Goal: Task Accomplishment & Management: Use online tool/utility

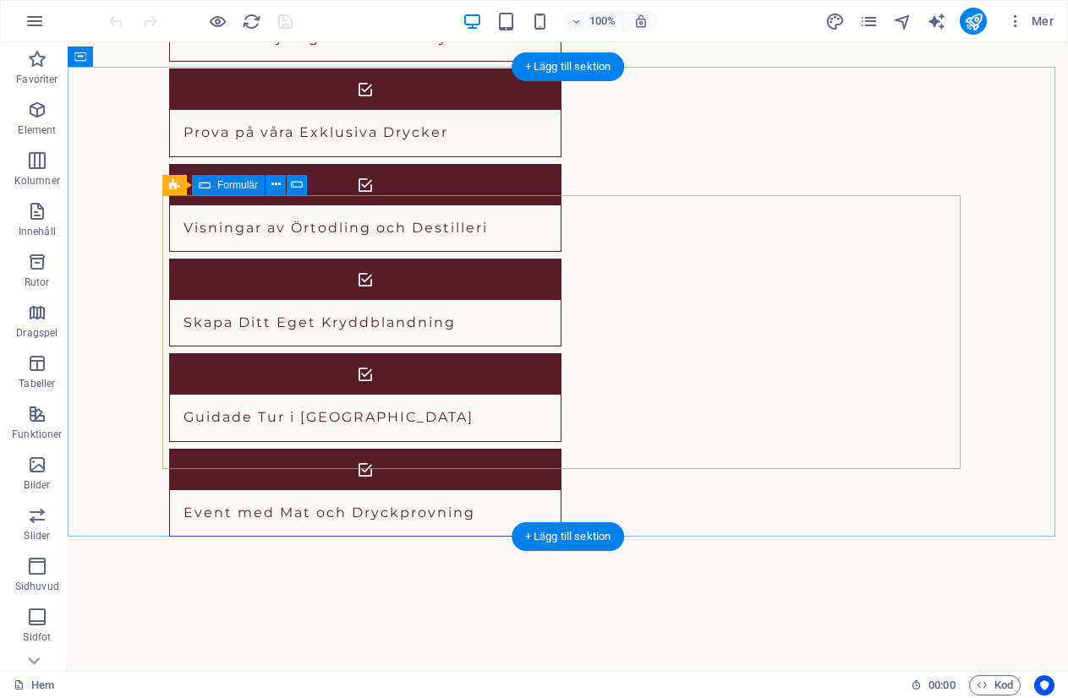
scroll to position [3019, 0]
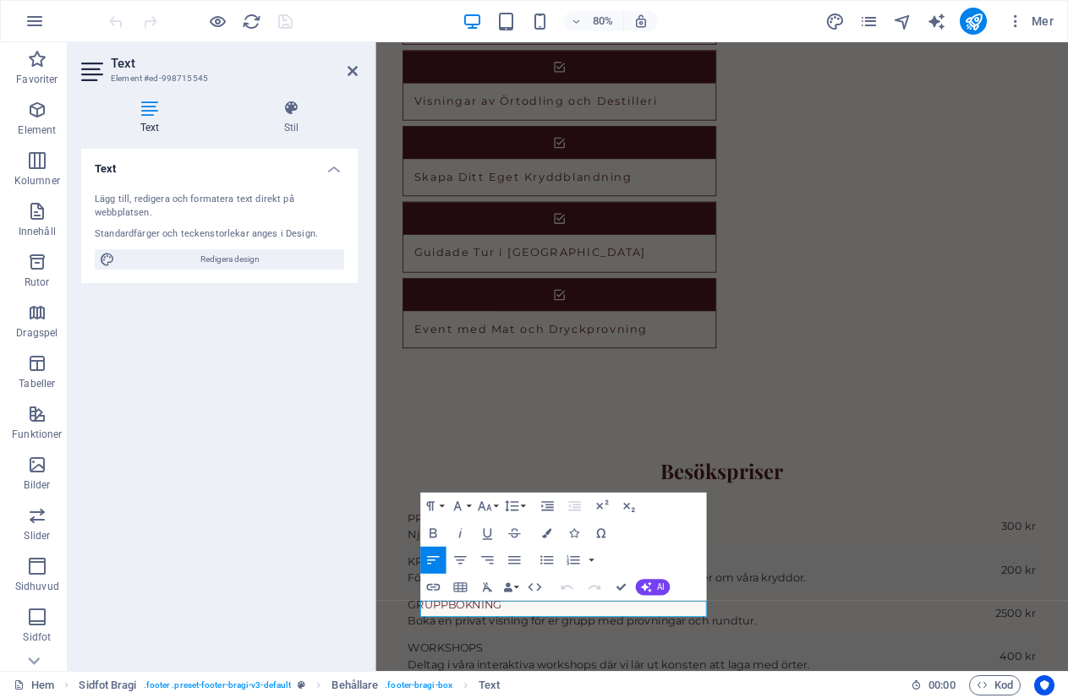
scroll to position [2835, 0]
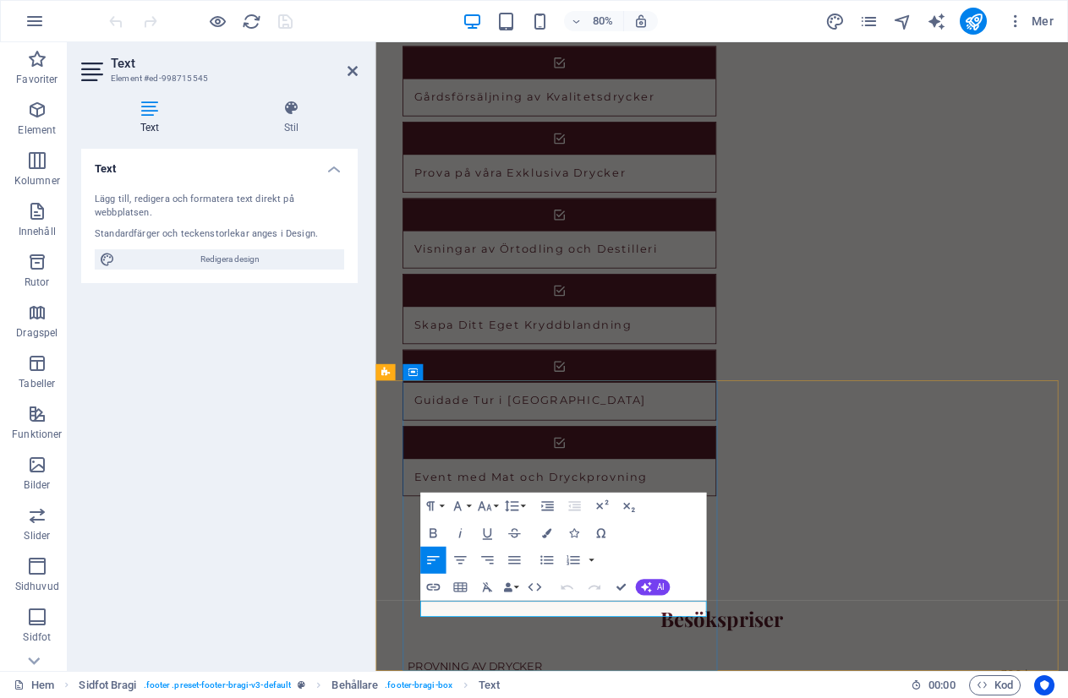
drag, startPoint x: 584, startPoint y: 746, endPoint x: 503, endPoint y: 754, distance: 81.6
click at [292, 384] on div "Text Lägg till, redigera och formatera text direkt på webbplatsen. Standardfärg…" at bounding box center [219, 403] width 276 height 509
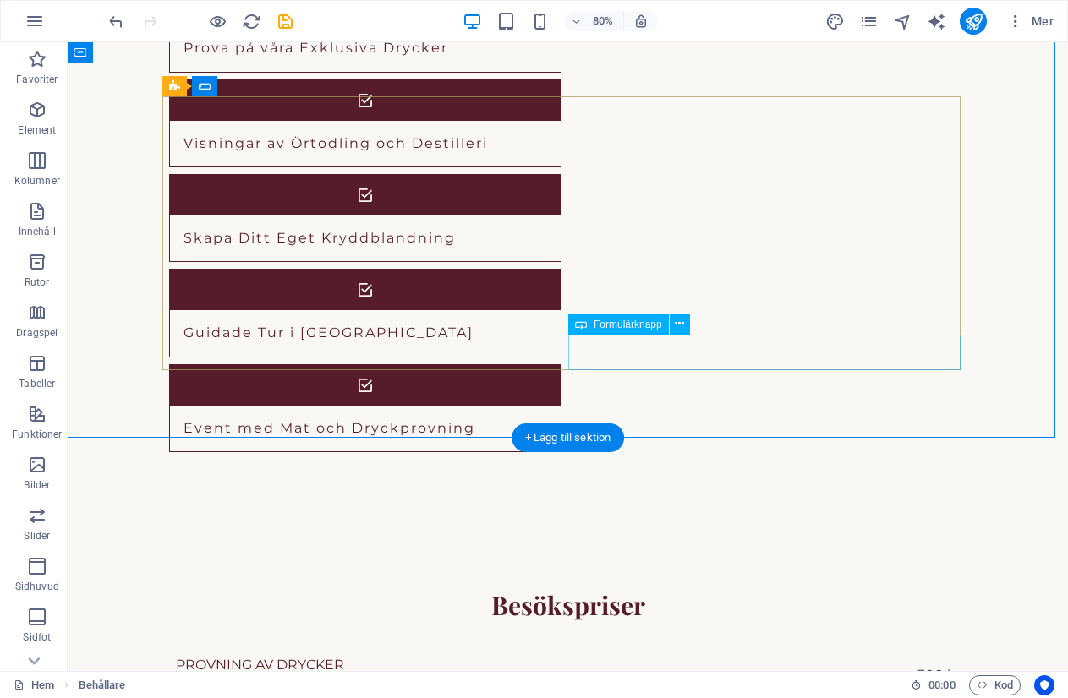
scroll to position [3019, 0]
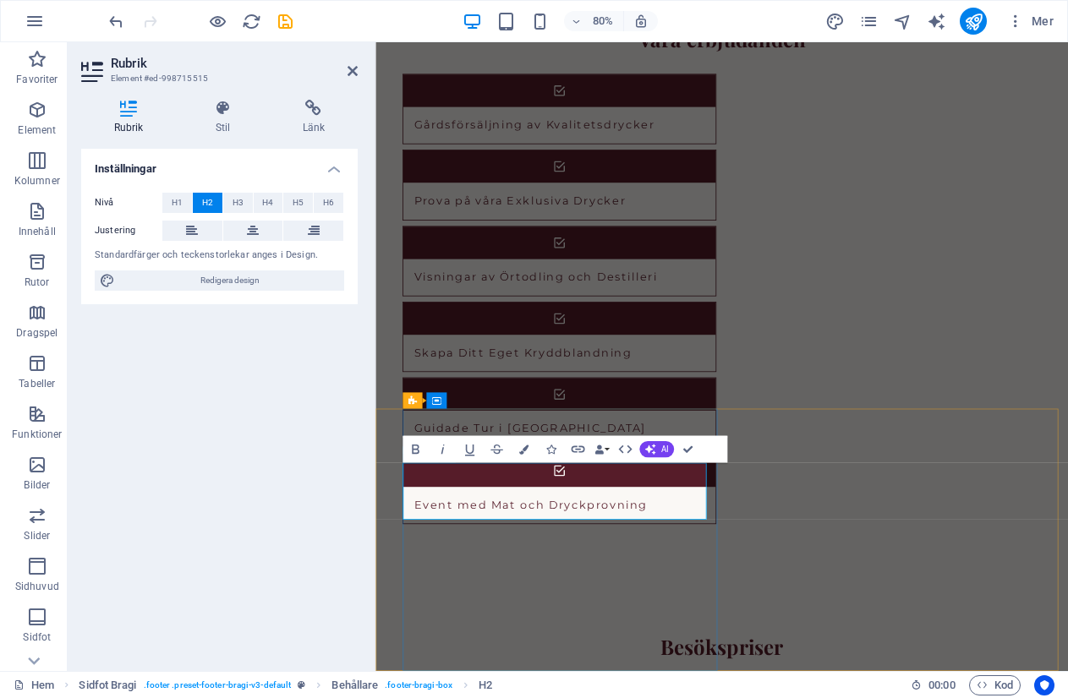
drag, startPoint x: 558, startPoint y: 618, endPoint x: 413, endPoint y: 628, distance: 144.9
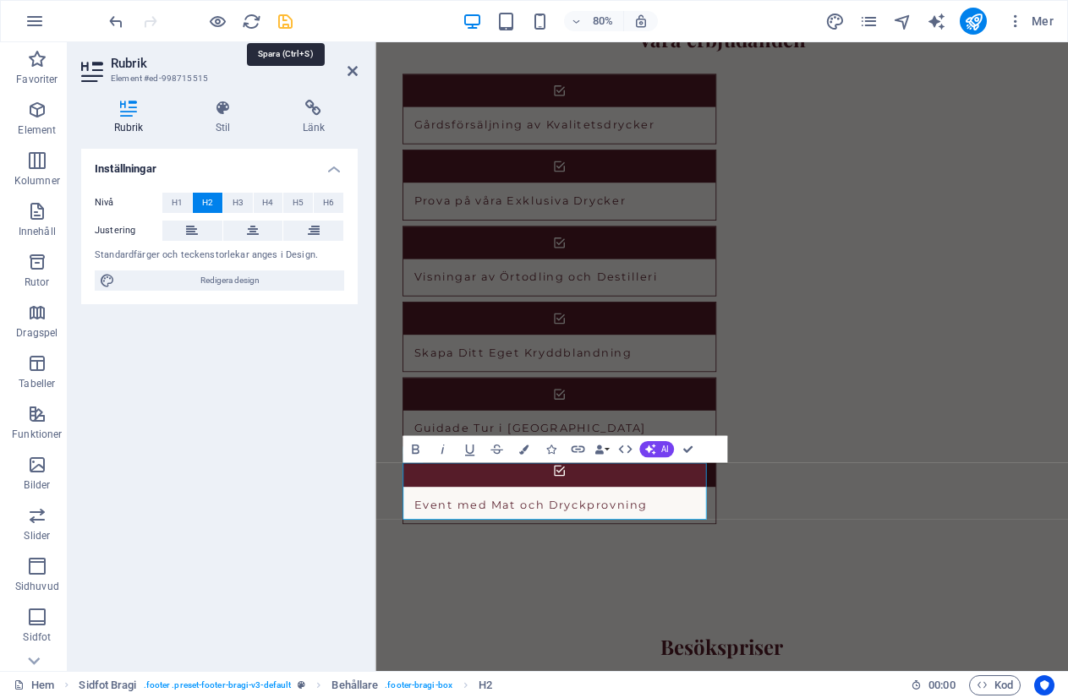
click at [282, 16] on icon "save" at bounding box center [285, 21] width 19 height 19
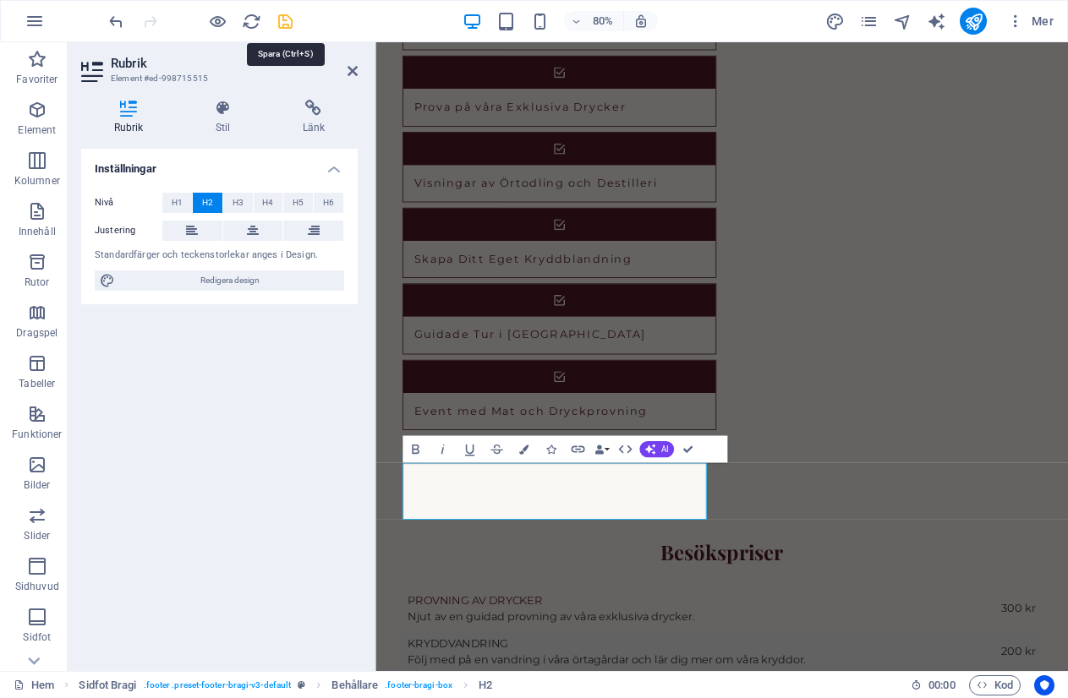
checkbox input "false"
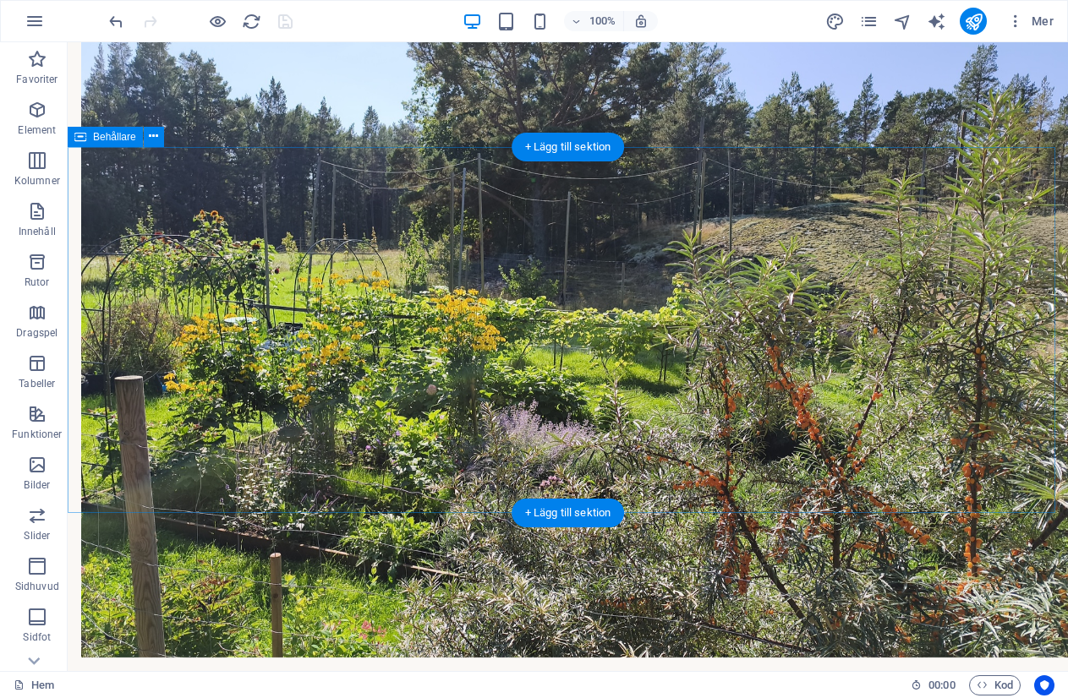
scroll to position [1184, 0]
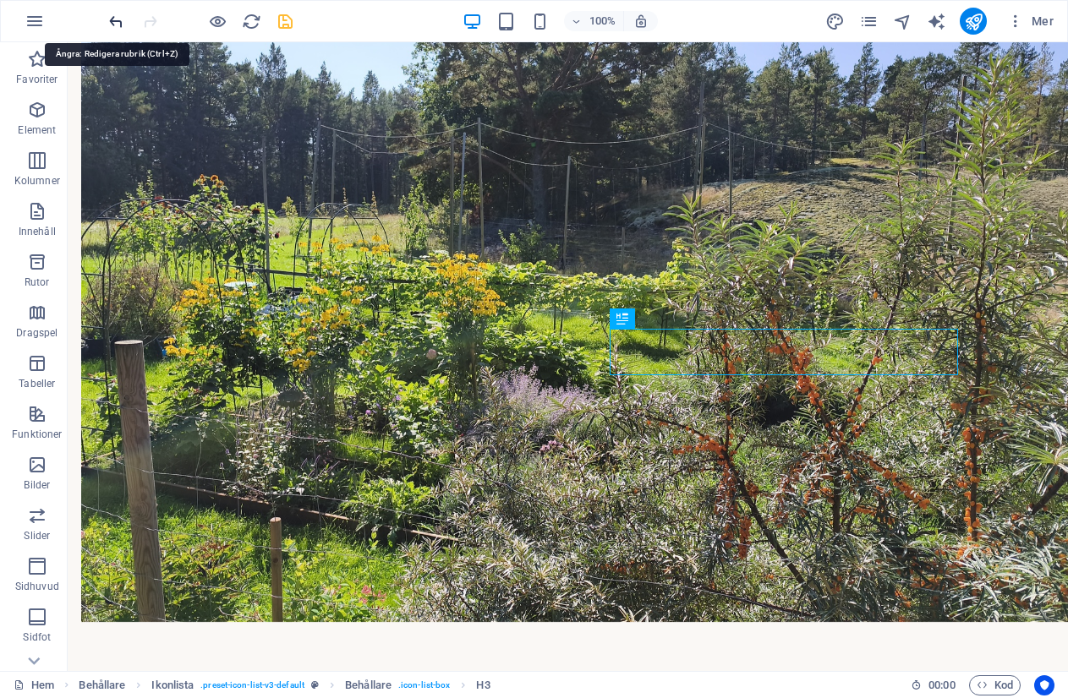
click at [112, 23] on icon "undo" at bounding box center [116, 21] width 19 height 19
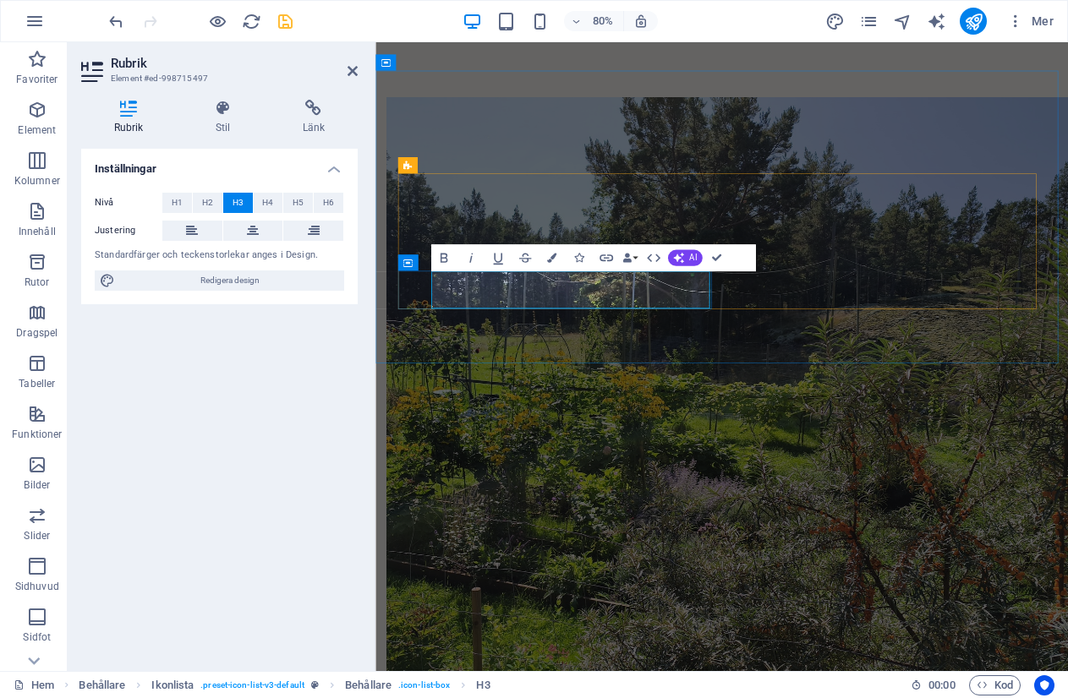
drag, startPoint x: 555, startPoint y: 344, endPoint x: 454, endPoint y: 347, distance: 100.6
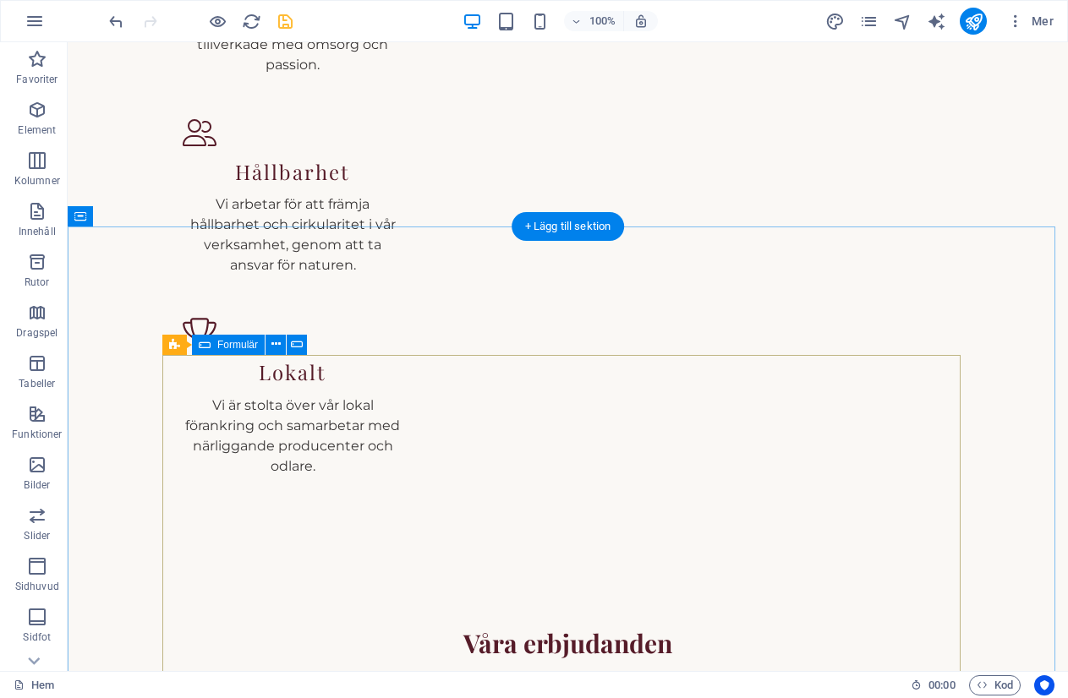
scroll to position [1691, 0]
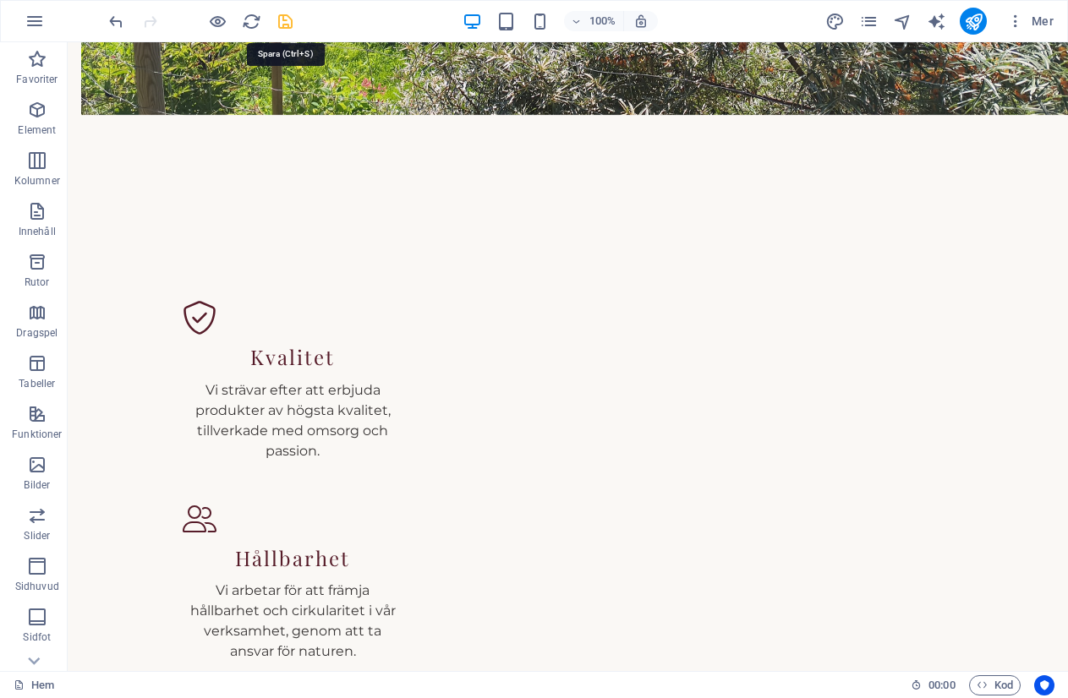
click at [285, 18] on icon "save" at bounding box center [285, 21] width 19 height 19
checkbox input "false"
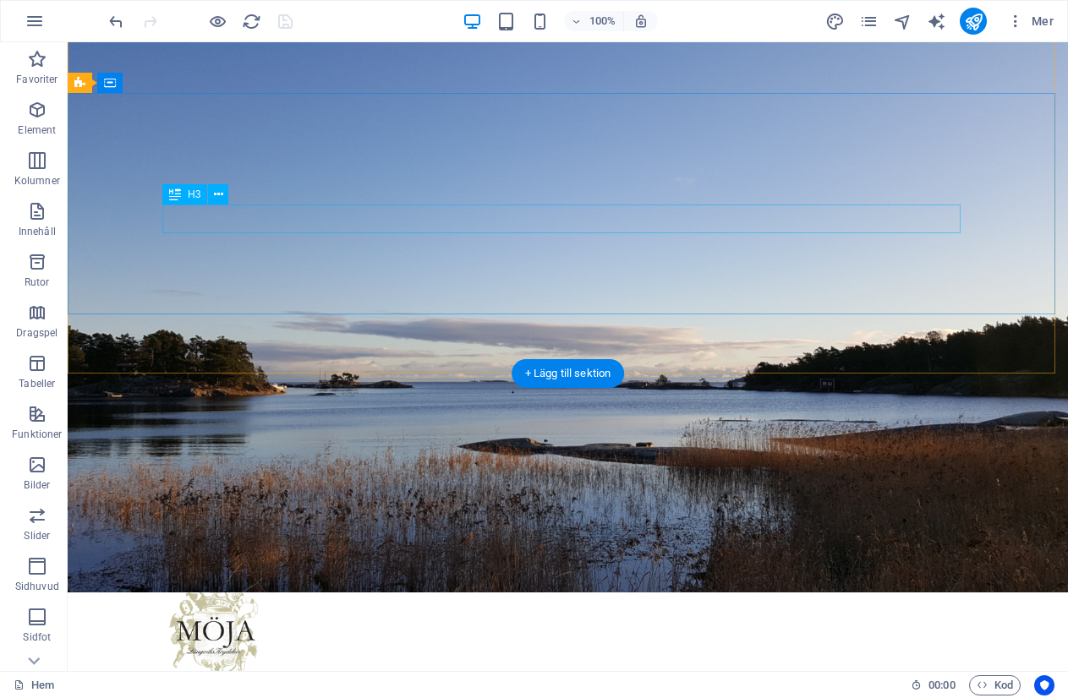
scroll to position [0, 0]
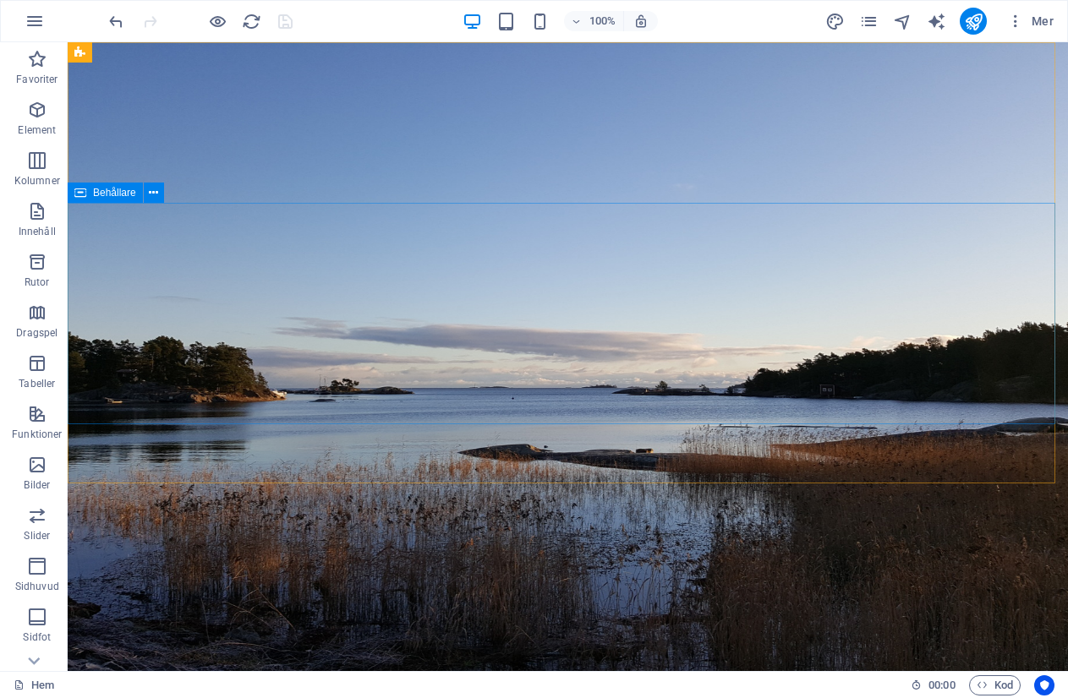
click at [113, 192] on span "Behållare" at bounding box center [114, 193] width 43 height 10
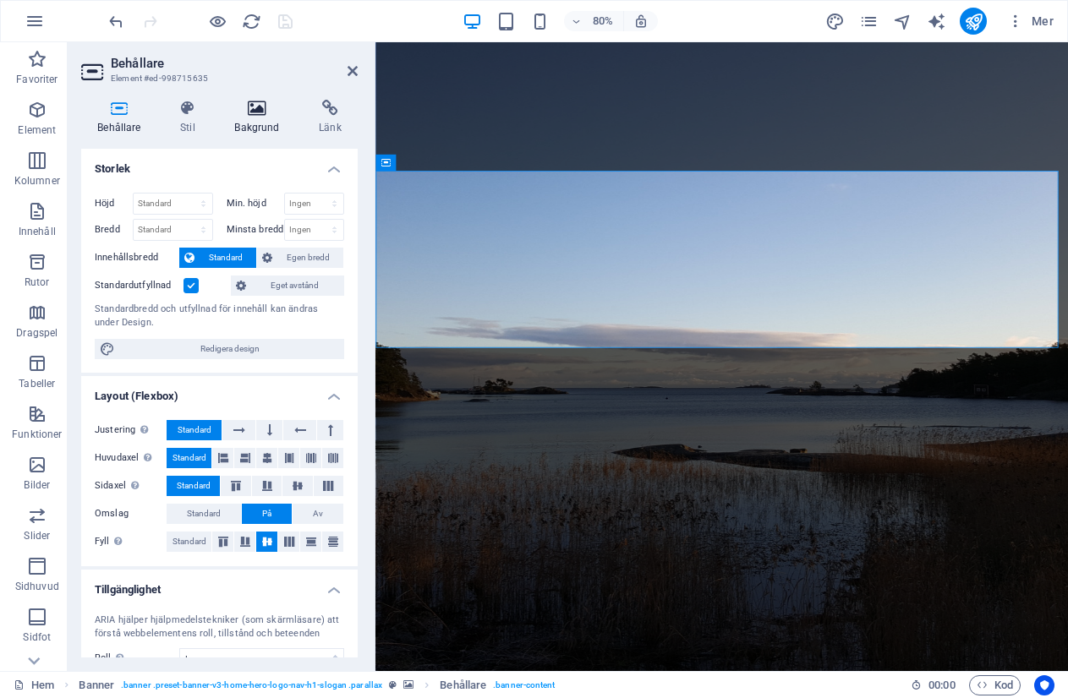
click at [254, 105] on icon at bounding box center [257, 108] width 78 height 17
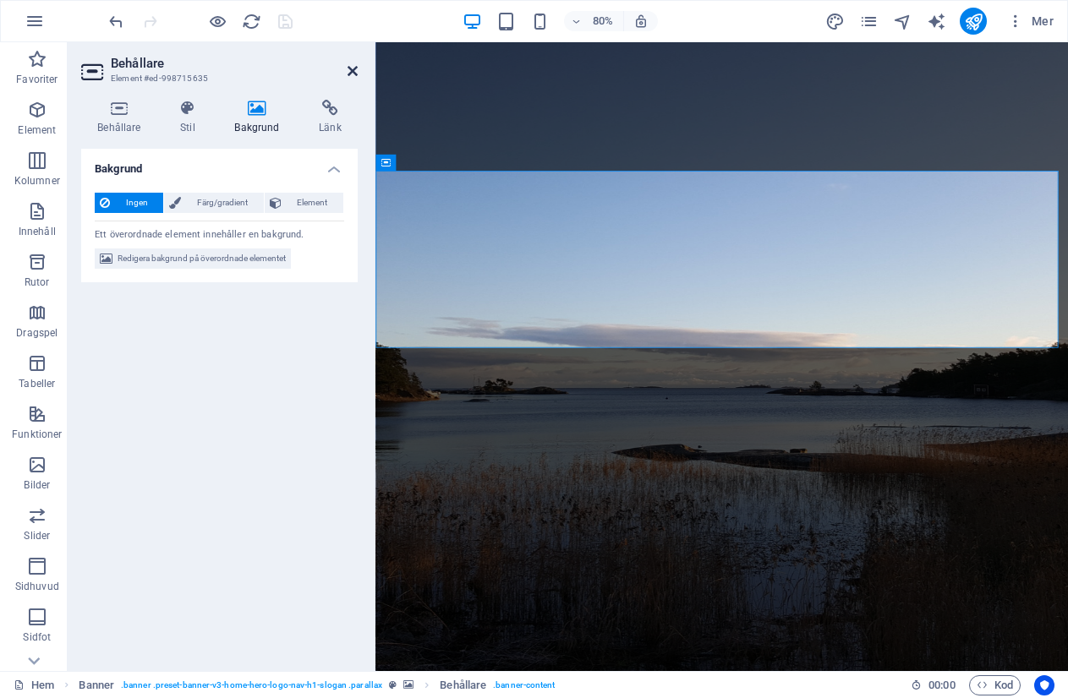
click at [351, 70] on icon at bounding box center [352, 71] width 10 height 14
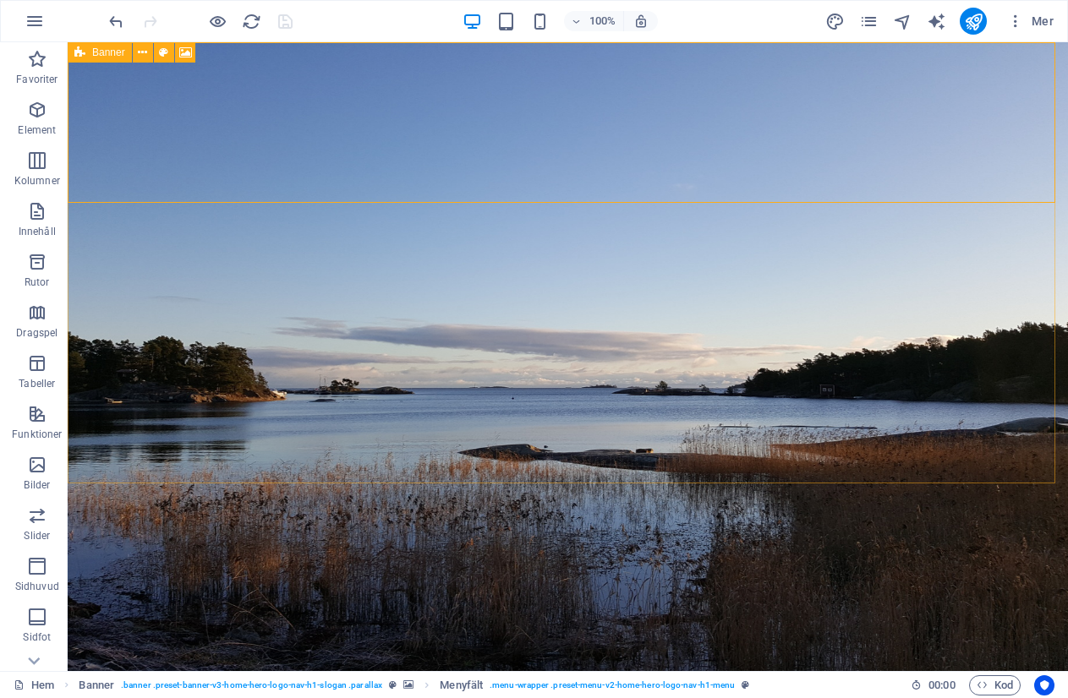
click at [102, 50] on span "Banner" at bounding box center [108, 52] width 33 height 10
select select "vh"
select select "header"
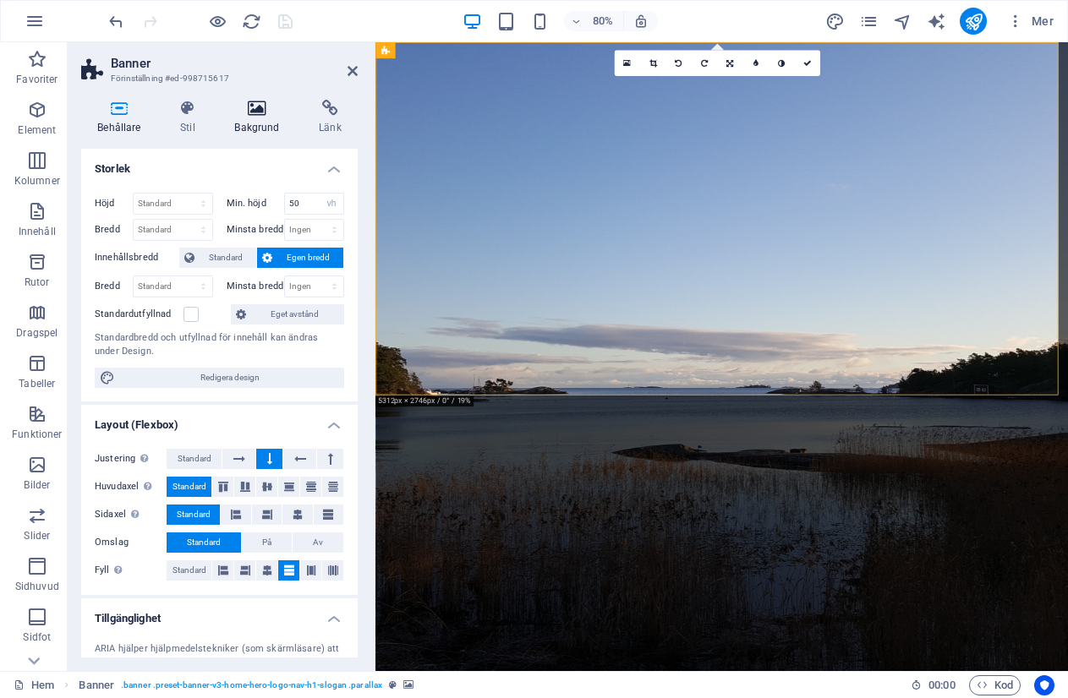
click at [251, 116] on icon at bounding box center [257, 108] width 78 height 17
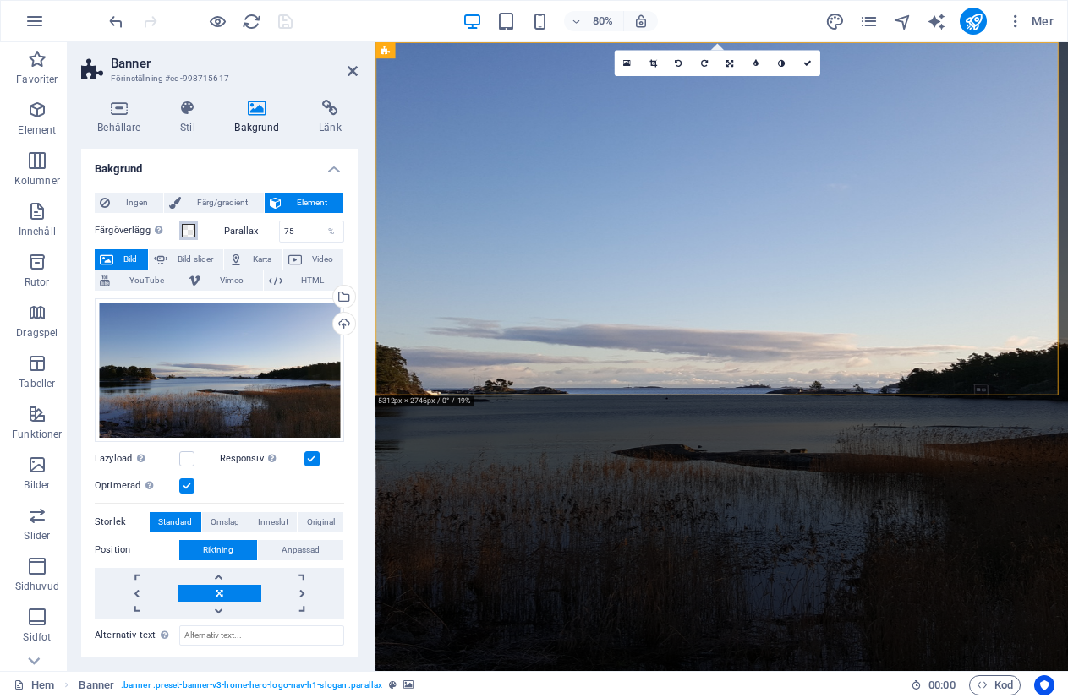
click at [186, 228] on span at bounding box center [189, 231] width 14 height 14
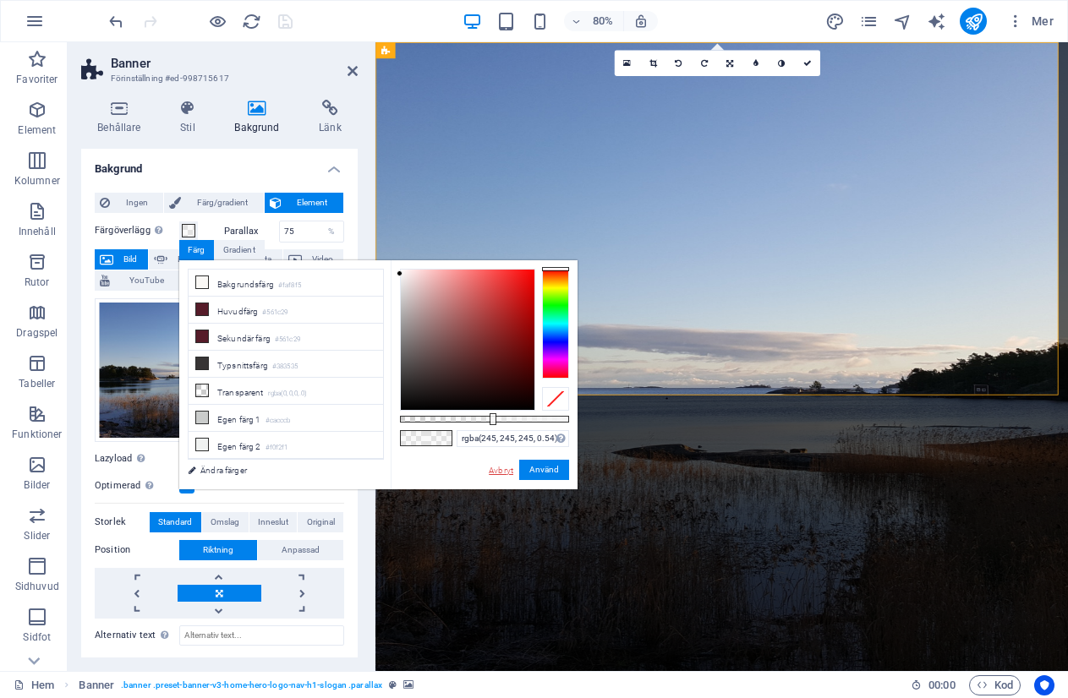
click at [497, 472] on link "Avbryt" at bounding box center [501, 470] width 28 height 13
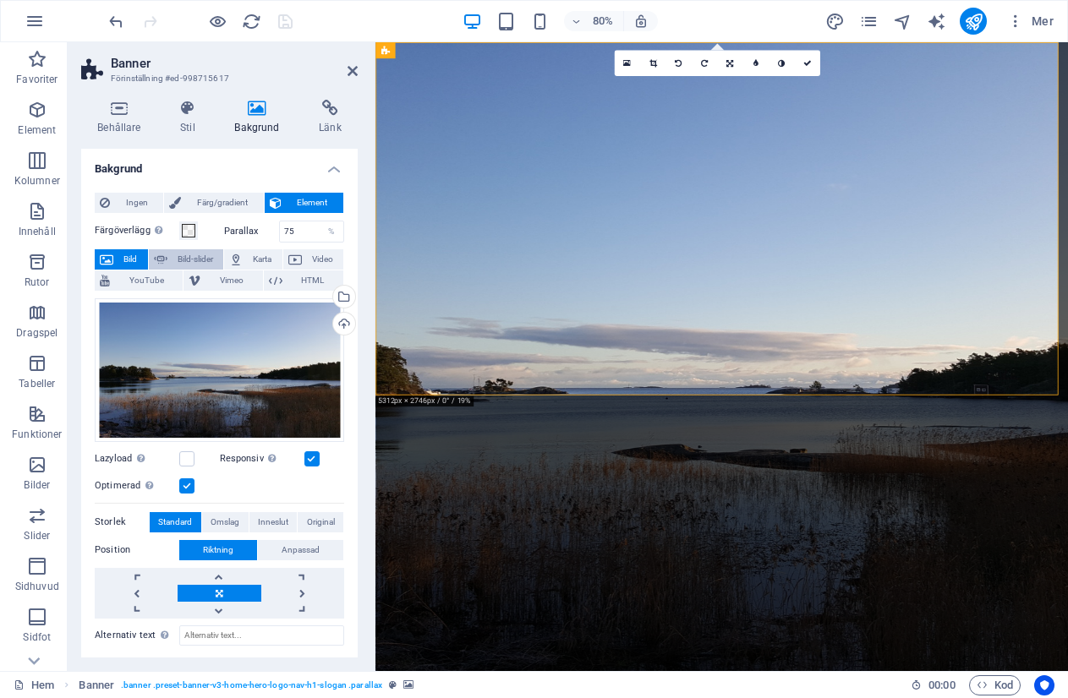
click at [195, 256] on span "Bild-slider" at bounding box center [195, 259] width 46 height 20
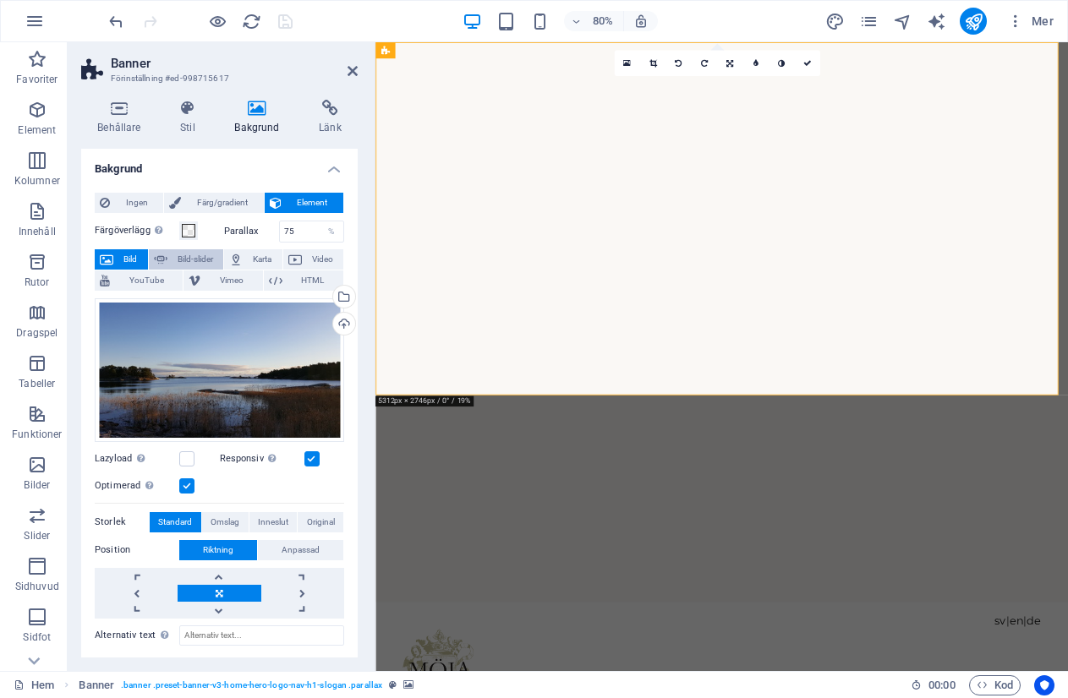
select select "ms"
select select "s"
select select "progressive"
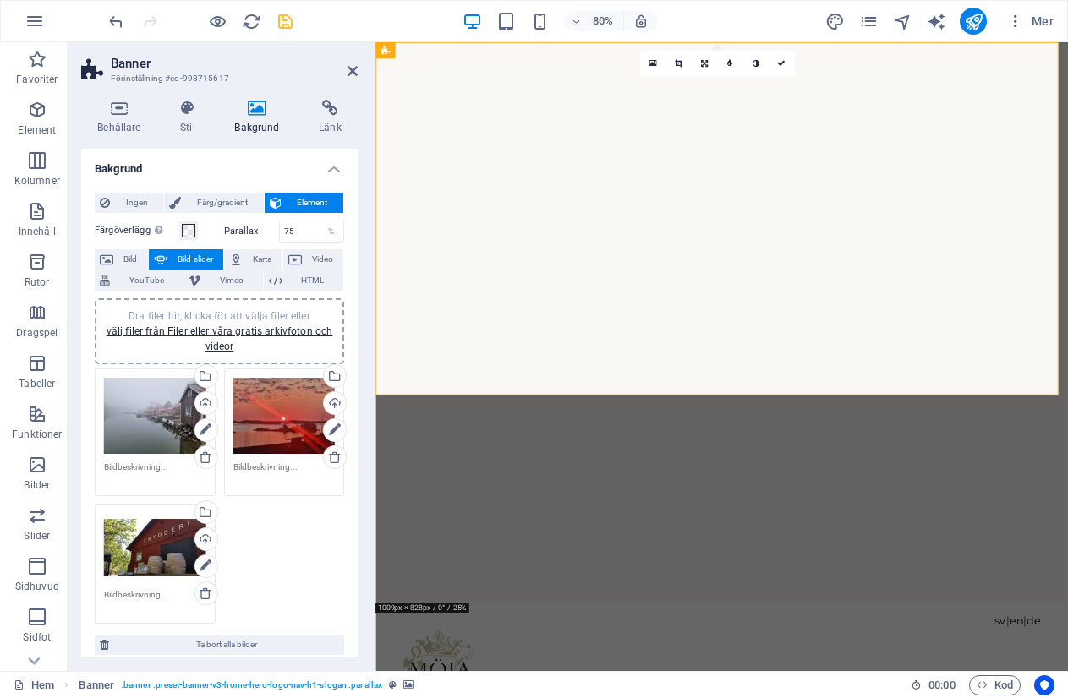
click at [274, 414] on div "Dra filer hit, klicka för att välja filer eller välj filer från Filer eller vår…" at bounding box center [284, 416] width 102 height 76
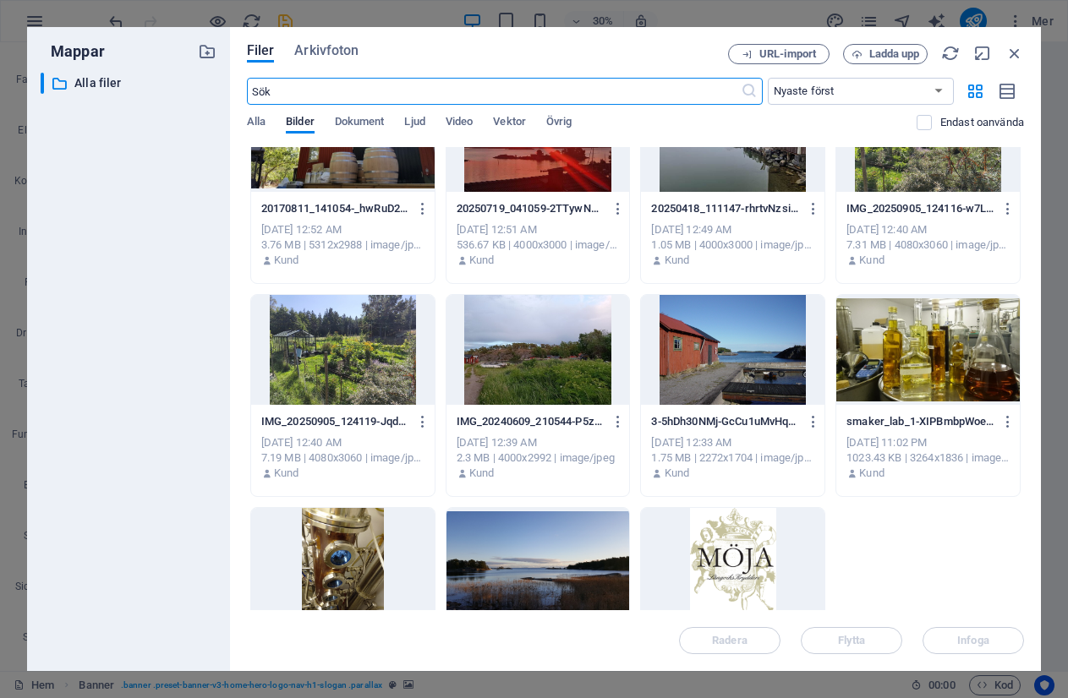
scroll to position [166, 0]
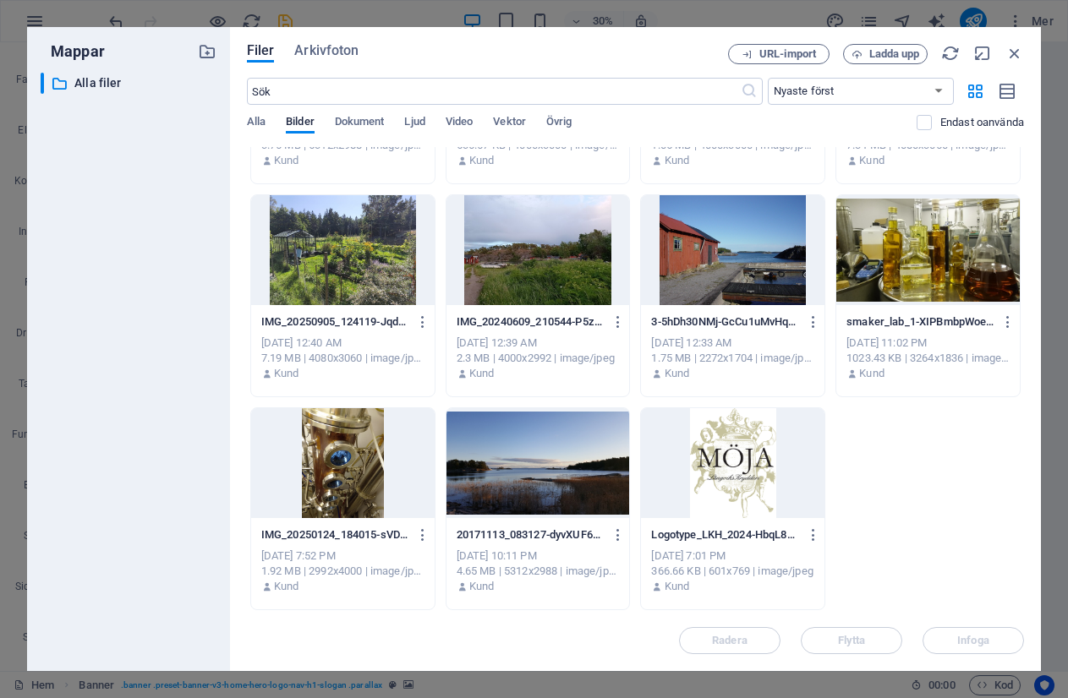
click at [521, 466] on div at bounding box center [537, 463] width 183 height 110
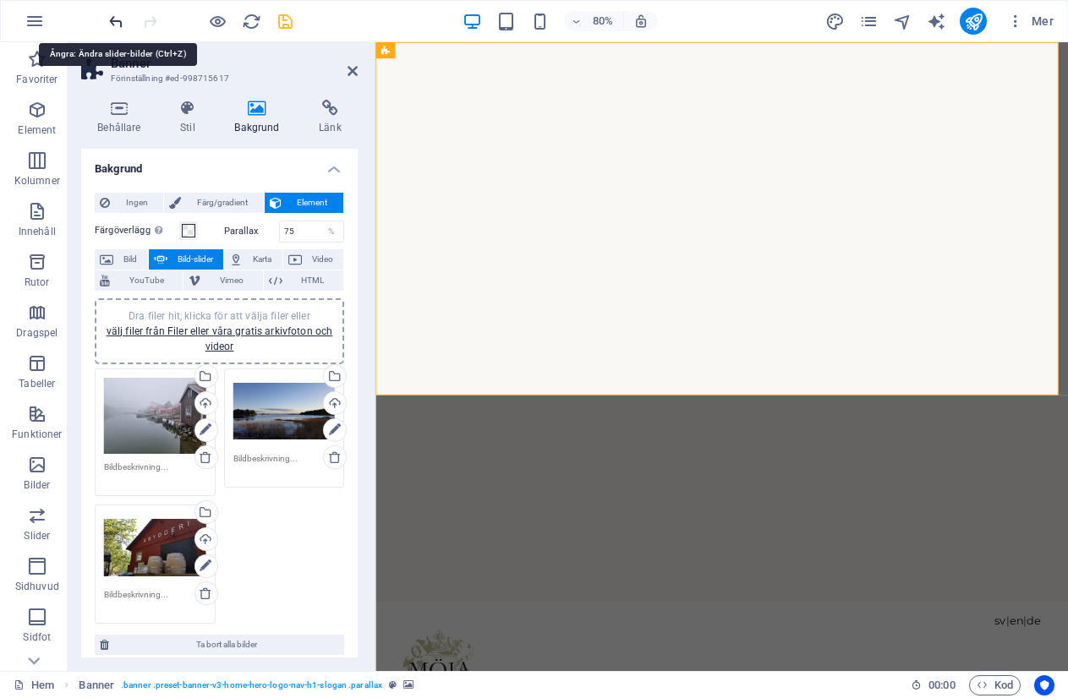
click at [111, 30] on icon "undo" at bounding box center [116, 21] width 19 height 19
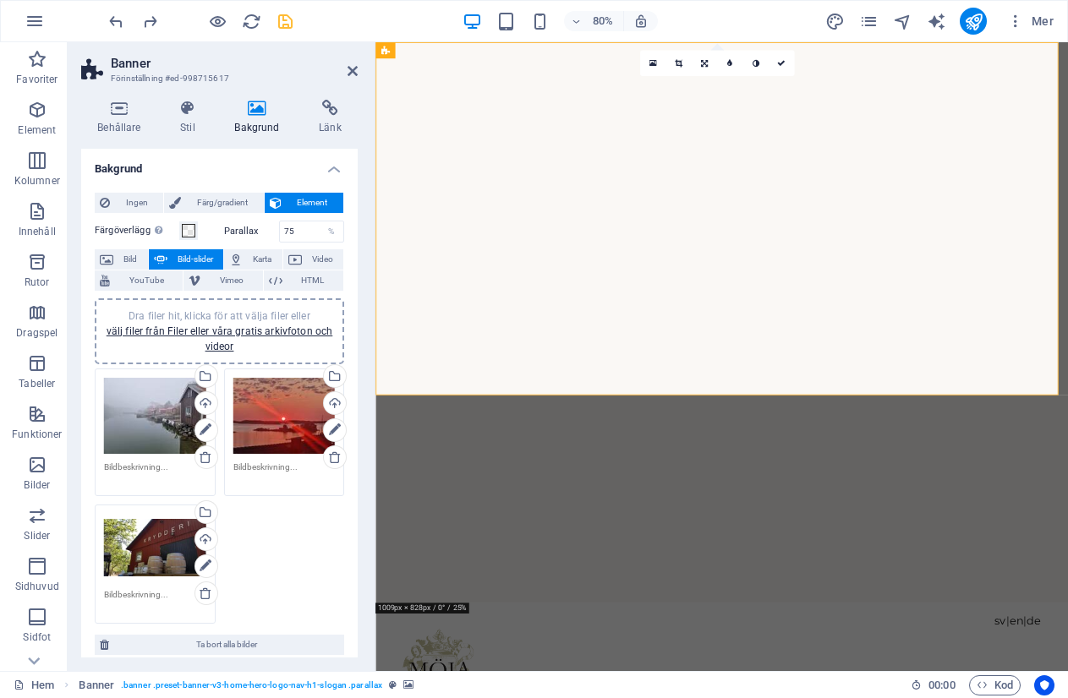
click at [284, 536] on div "Dra filer hit, klicka för att välja filer eller välj filer från Filer eller vår…" at bounding box center [219, 496] width 258 height 264
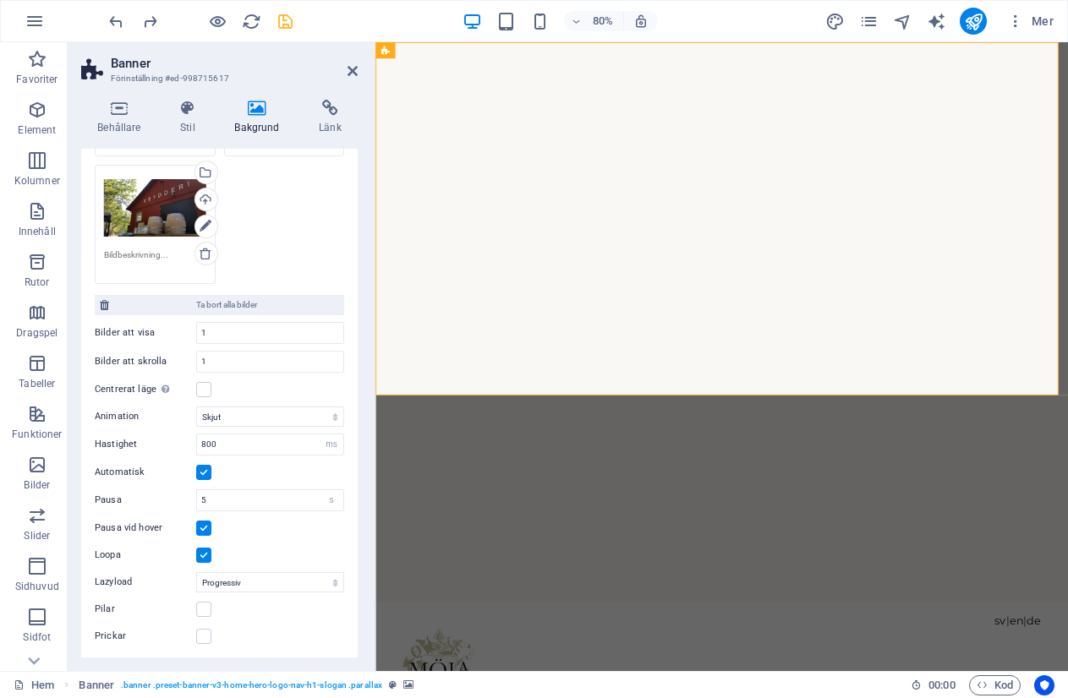
scroll to position [341, 0]
click at [327, 417] on select "Skjut Blekna" at bounding box center [270, 416] width 148 height 20
select select "fade"
click at [196, 406] on select "Skjut Blekna" at bounding box center [270, 416] width 148 height 20
click at [240, 447] on input "800" at bounding box center [270, 444] width 146 height 20
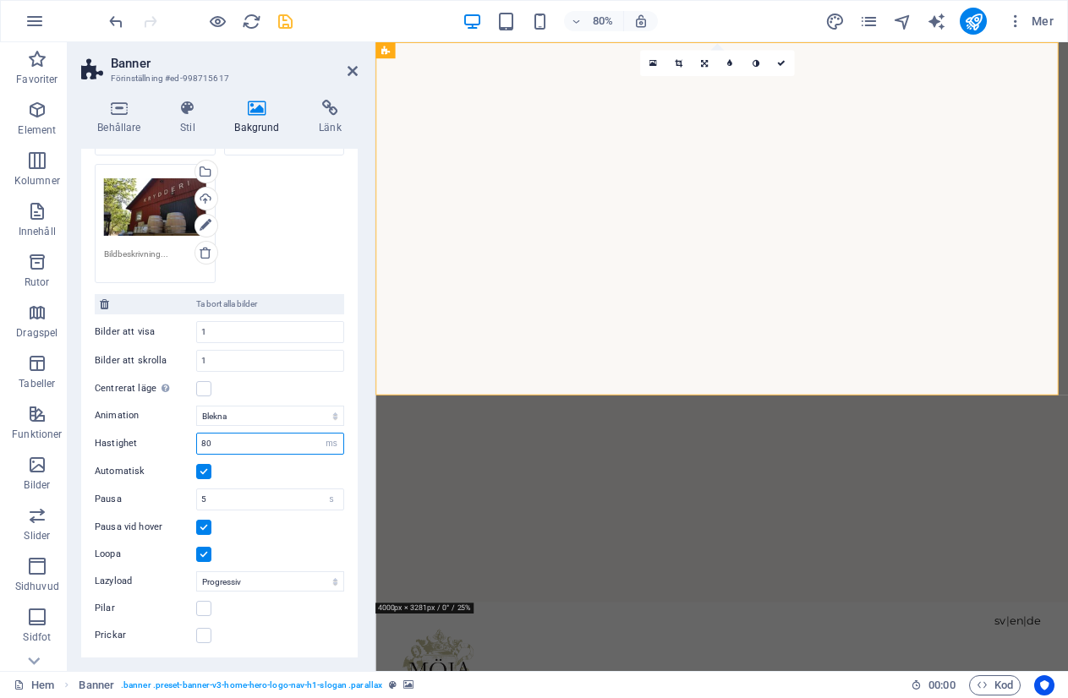
type input "8"
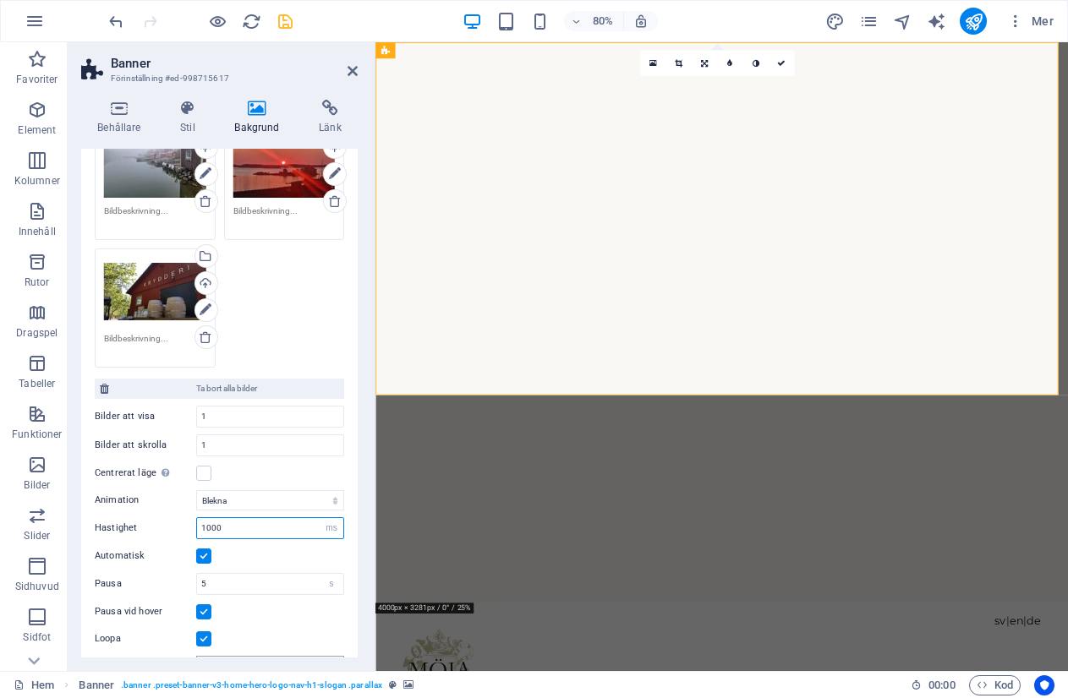
scroll to position [172, 0]
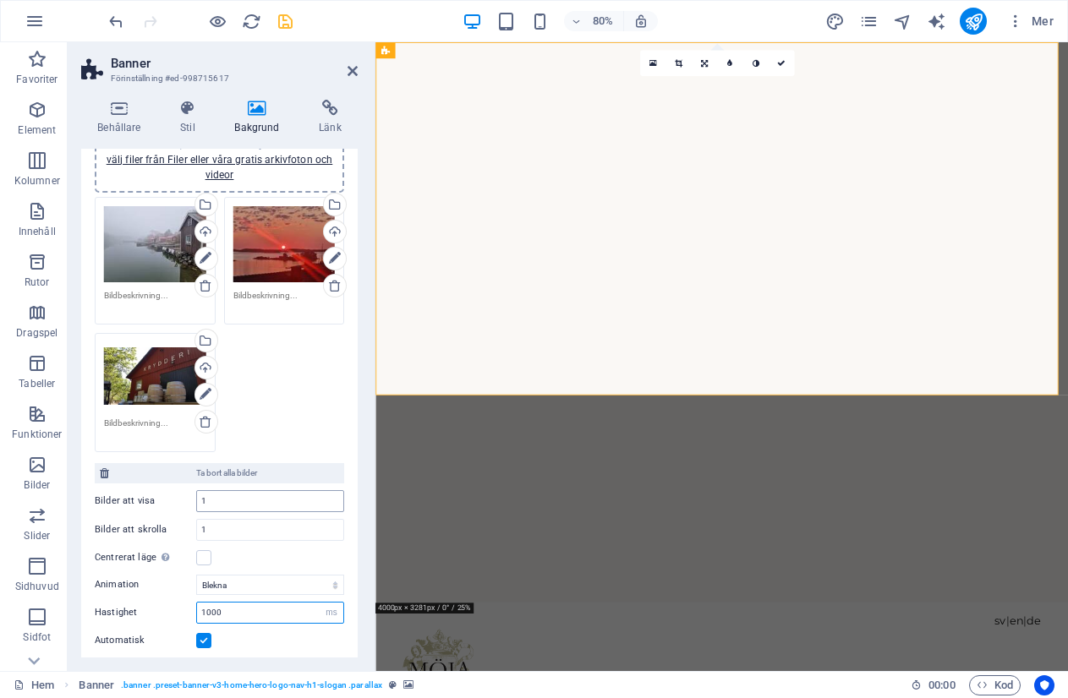
type input "1000"
click at [225, 505] on input "1" at bounding box center [270, 501] width 146 height 20
type input "3"
type input "1"
click at [216, 522] on input "1" at bounding box center [270, 530] width 146 height 20
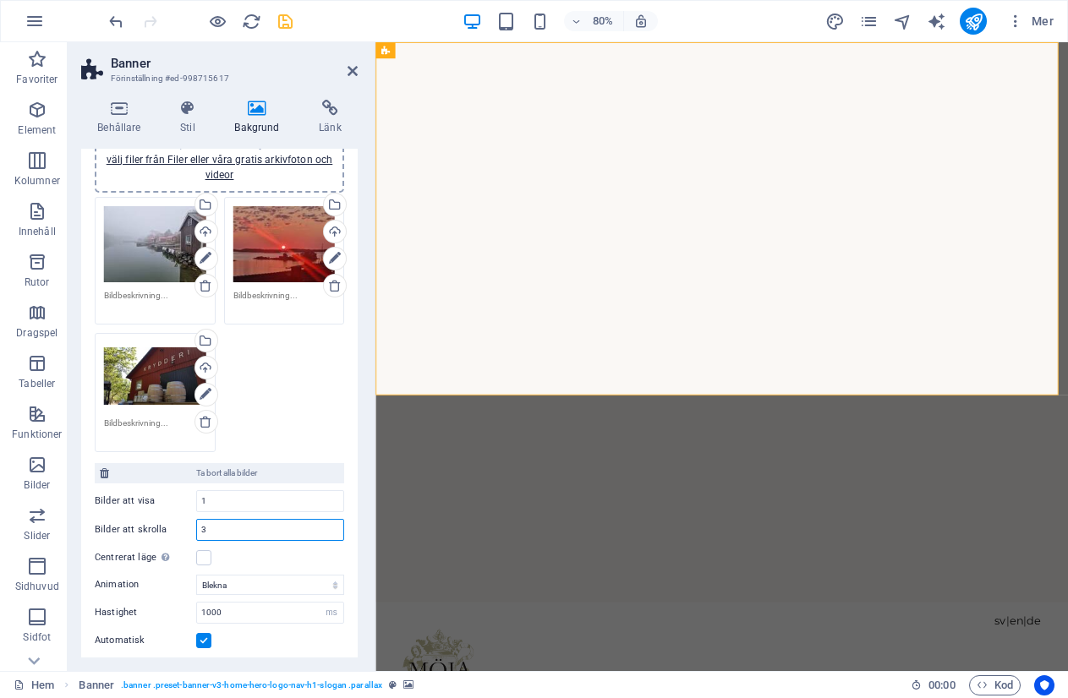
type input "3"
click at [265, 552] on div "Centrerat läge Aktiverar centrerad vy där tidigare/nästa bild delvis visas. Anv…" at bounding box center [219, 558] width 249 height 20
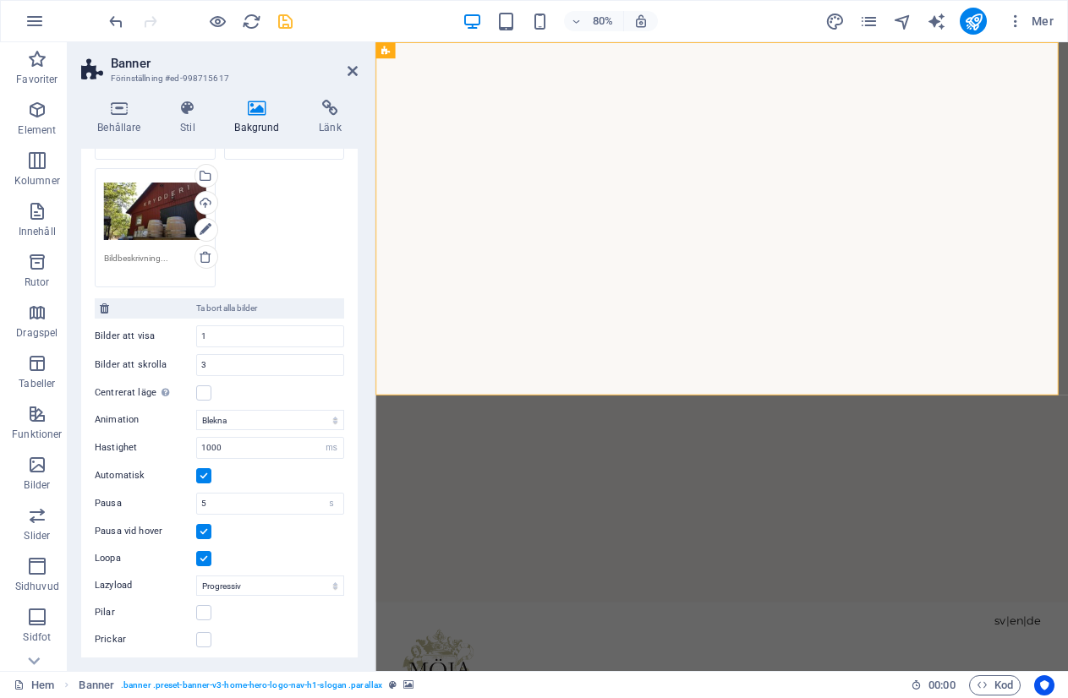
scroll to position [341, 0]
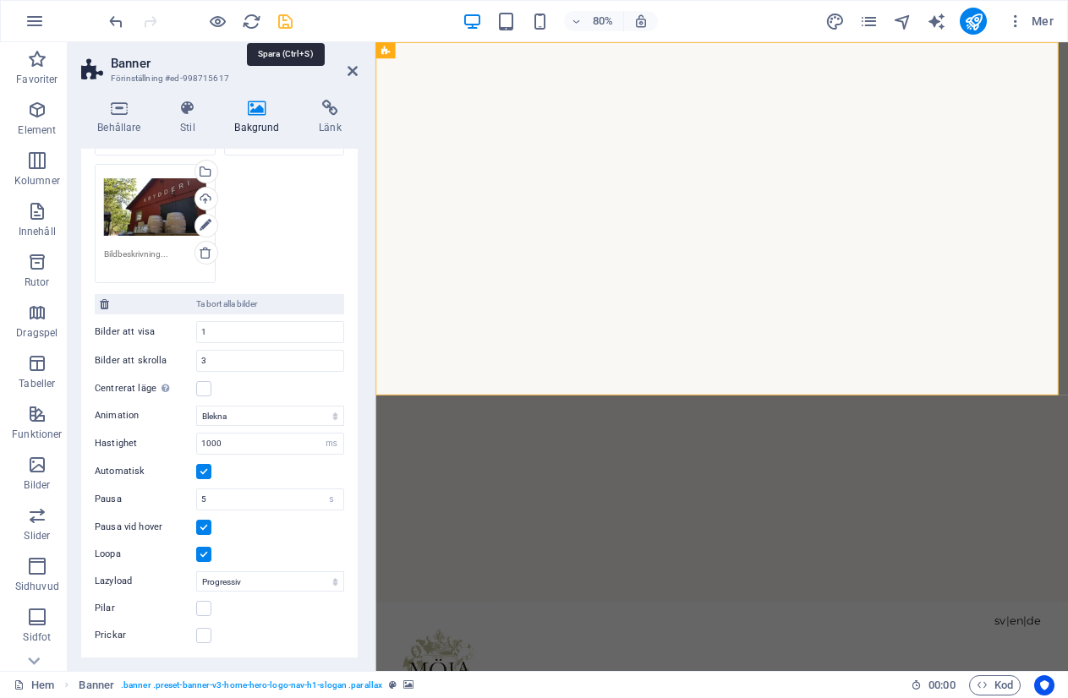
click at [287, 19] on icon "save" at bounding box center [285, 21] width 19 height 19
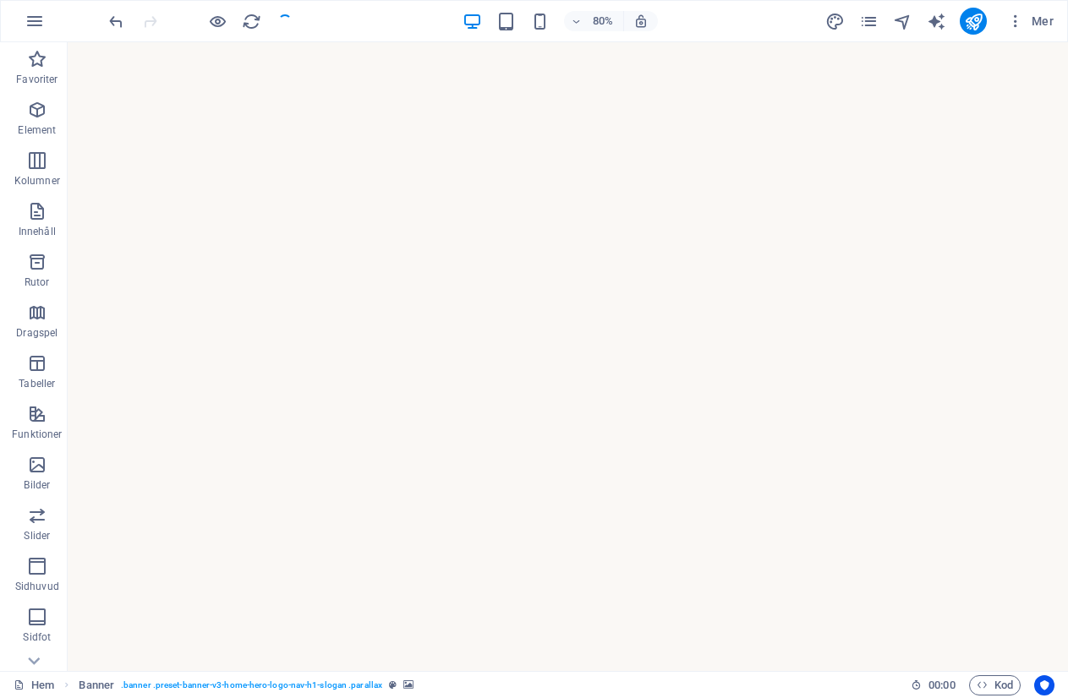
checkbox input "false"
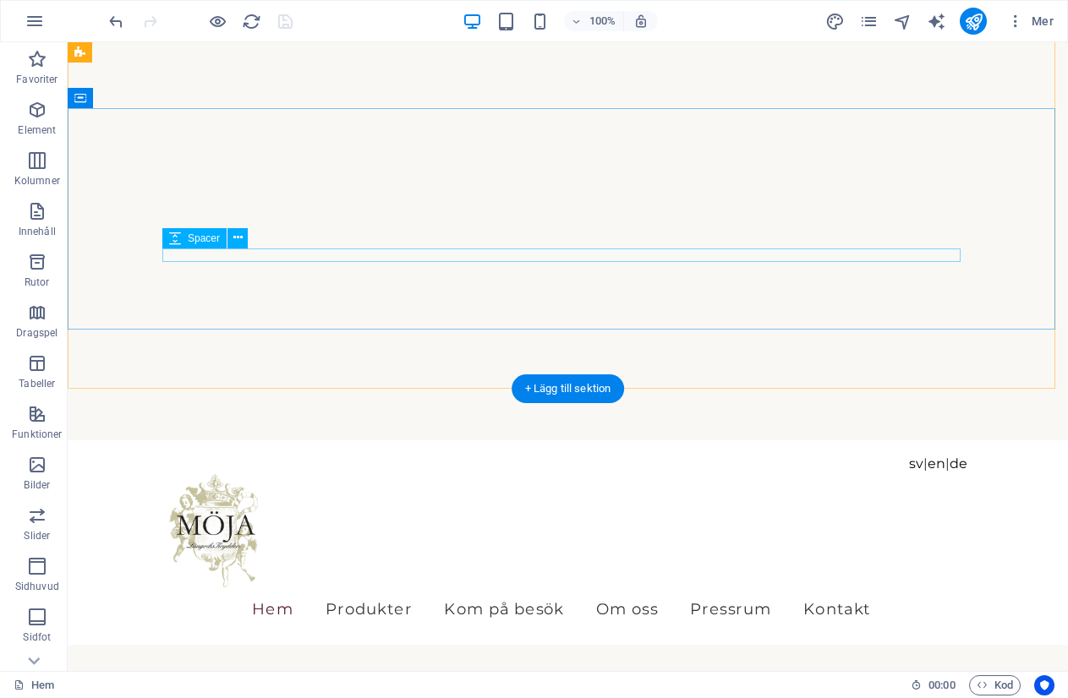
scroll to position [0, 0]
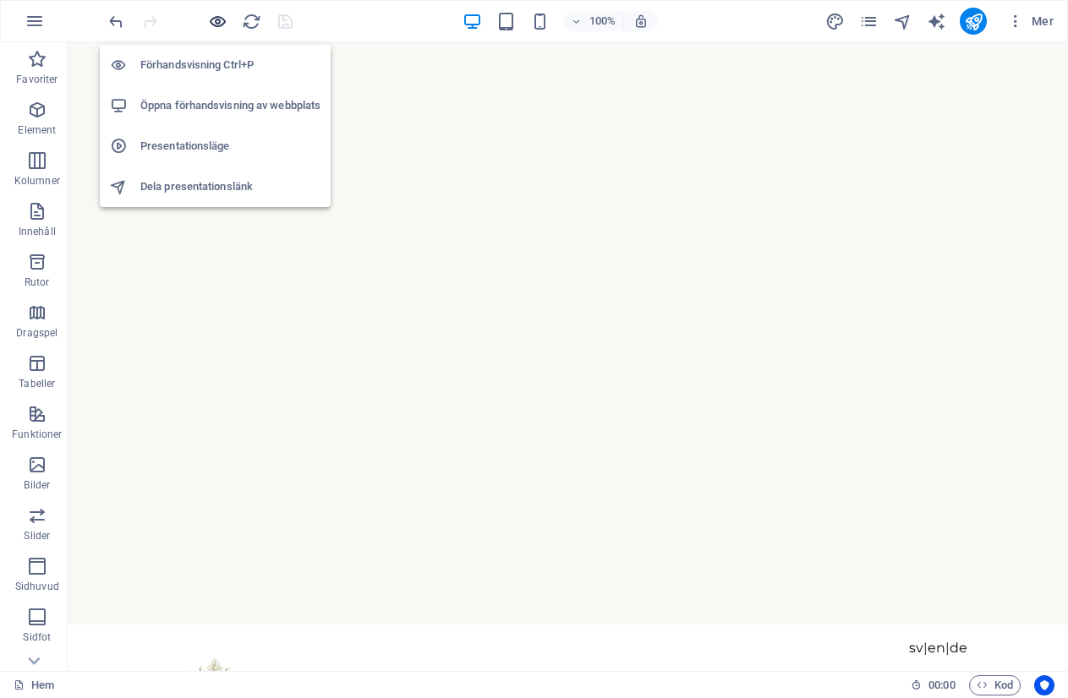
click at [208, 15] on icon "button" at bounding box center [217, 21] width 19 height 19
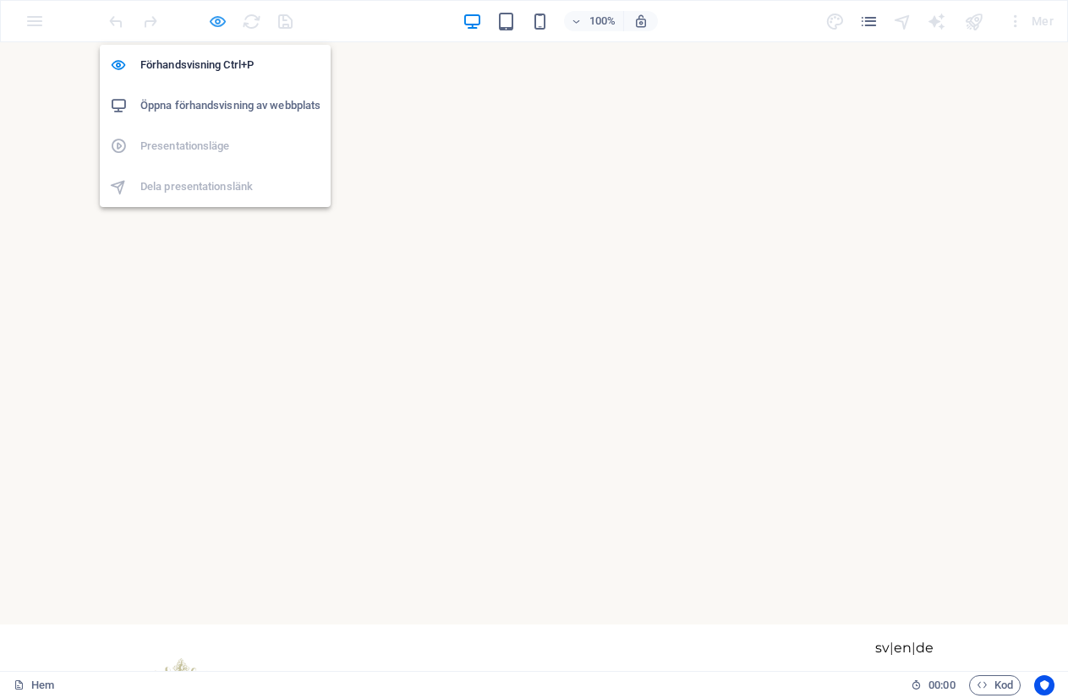
click at [215, 19] on icon "button" at bounding box center [217, 21] width 19 height 19
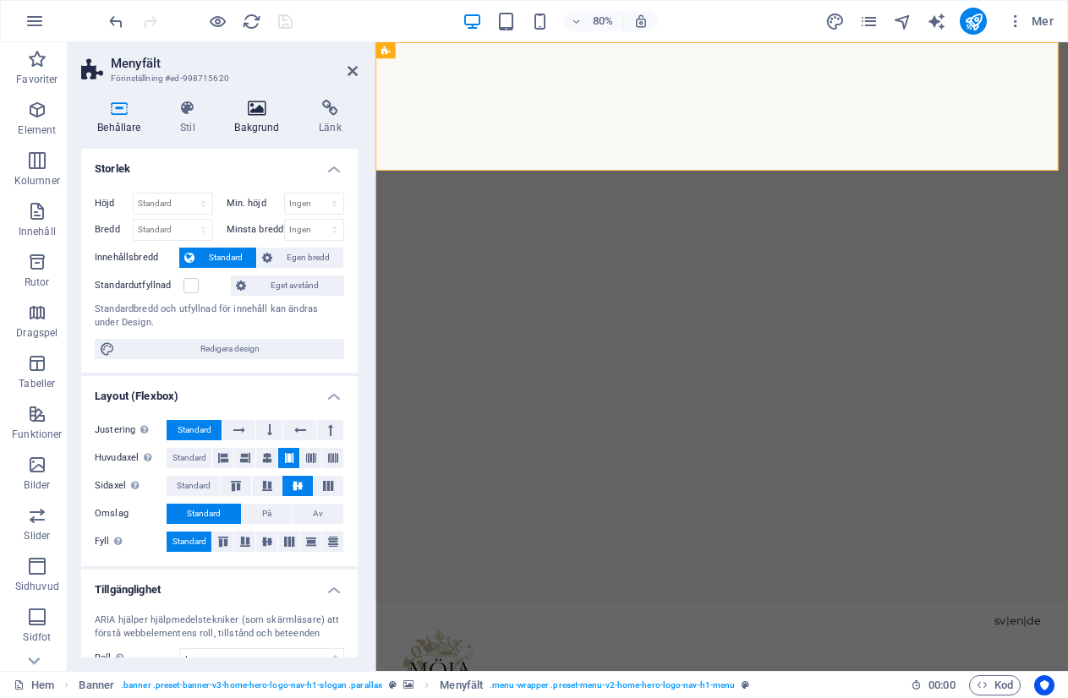
click at [262, 106] on icon at bounding box center [257, 108] width 78 height 17
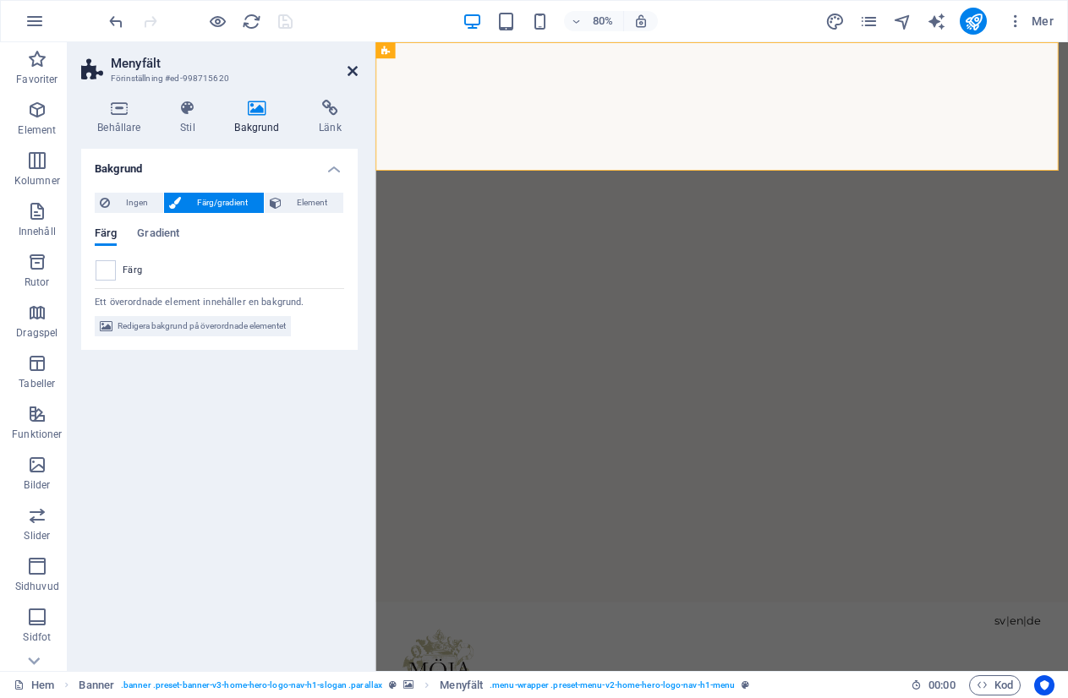
click at [353, 74] on icon at bounding box center [352, 71] width 10 height 14
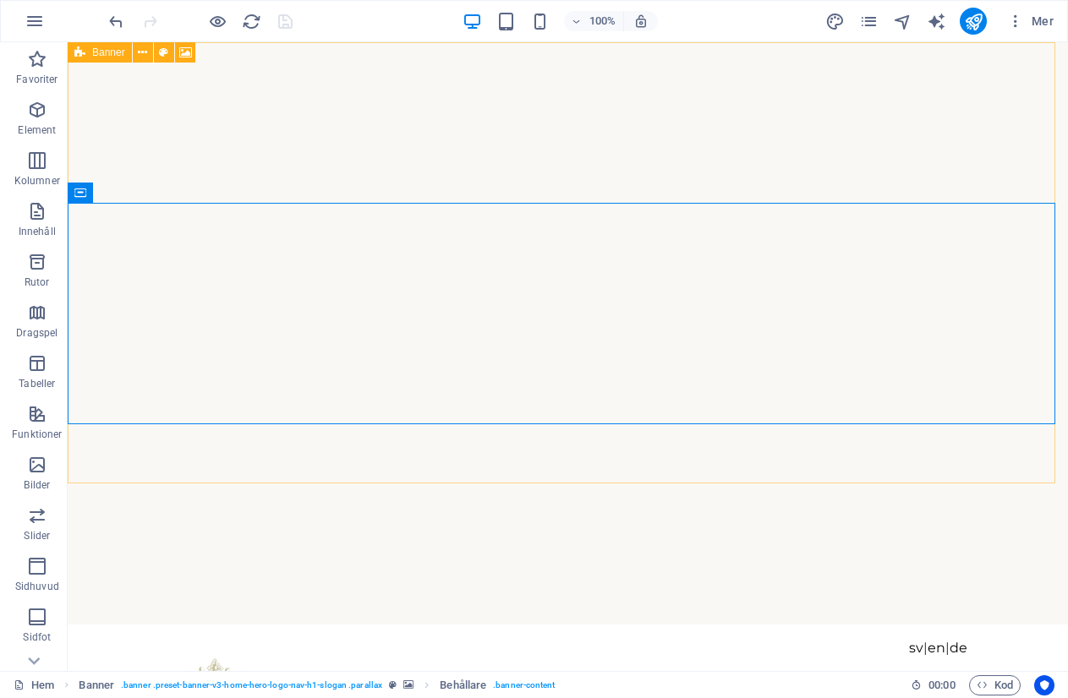
click at [89, 54] on div "Banner" at bounding box center [100, 52] width 64 height 20
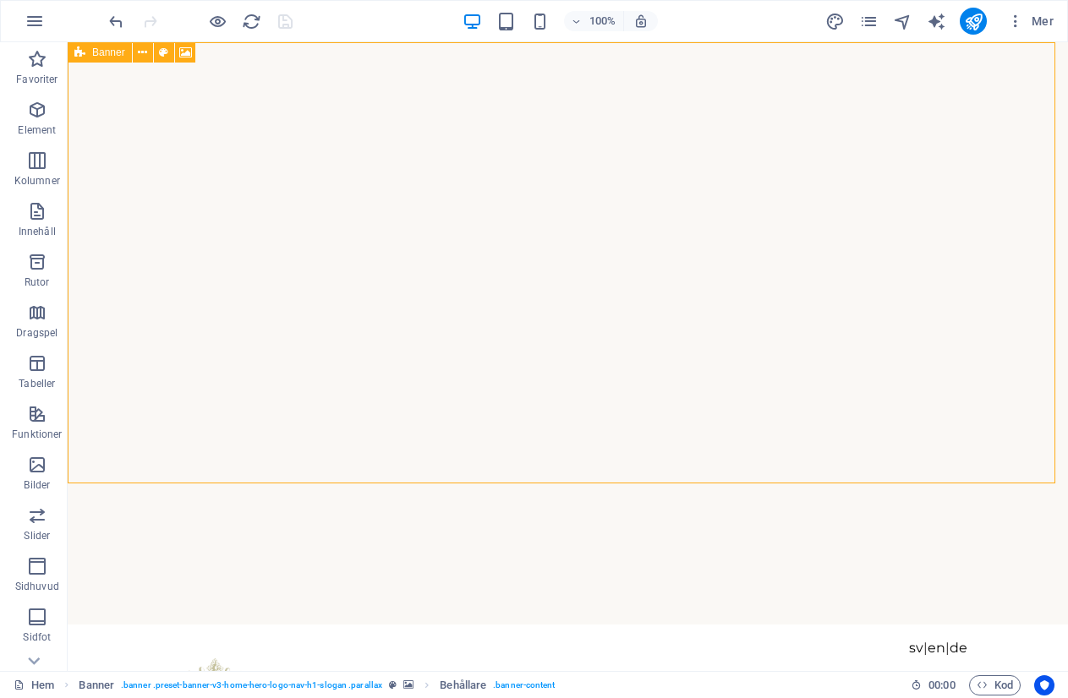
click at [89, 54] on div "Banner" at bounding box center [100, 52] width 64 height 20
select select "fade"
select select "ms"
select select "s"
select select "progressive"
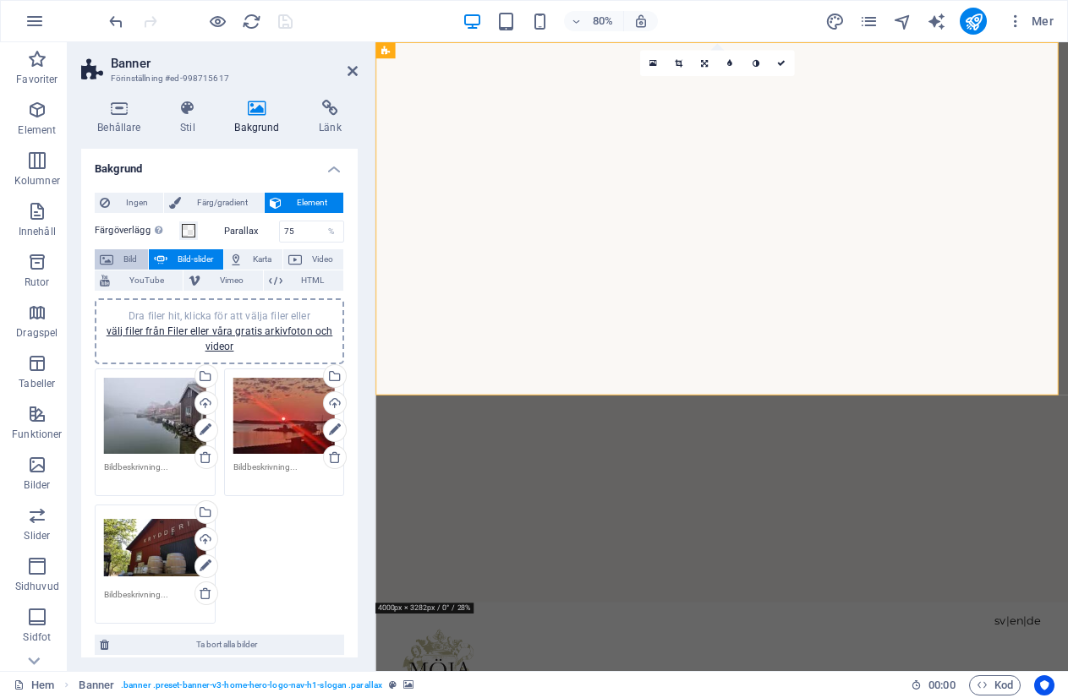
click at [130, 256] on span "Bild" at bounding box center [130, 259] width 25 height 20
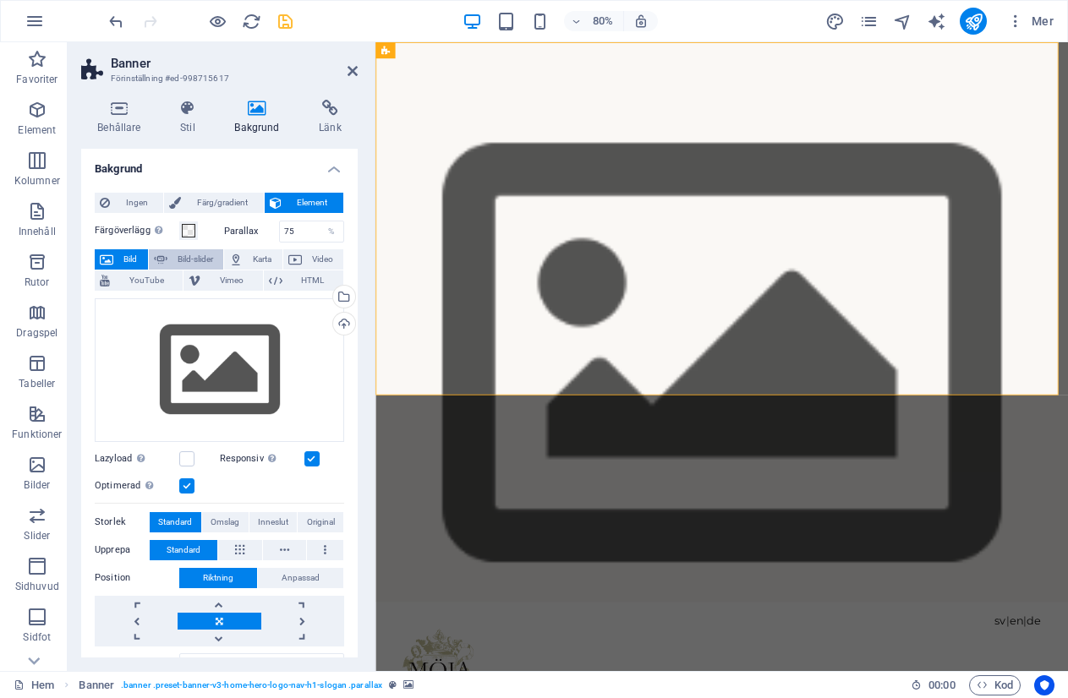
click at [189, 260] on span "Bild-slider" at bounding box center [195, 259] width 46 height 20
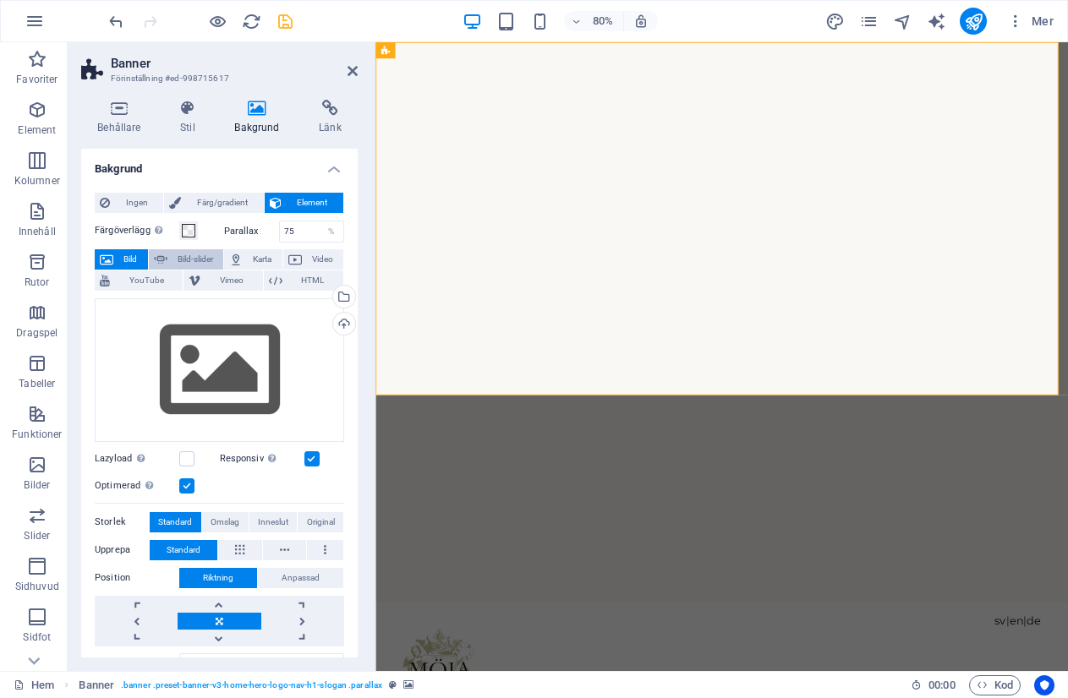
select select "ms"
select select "s"
select select "progressive"
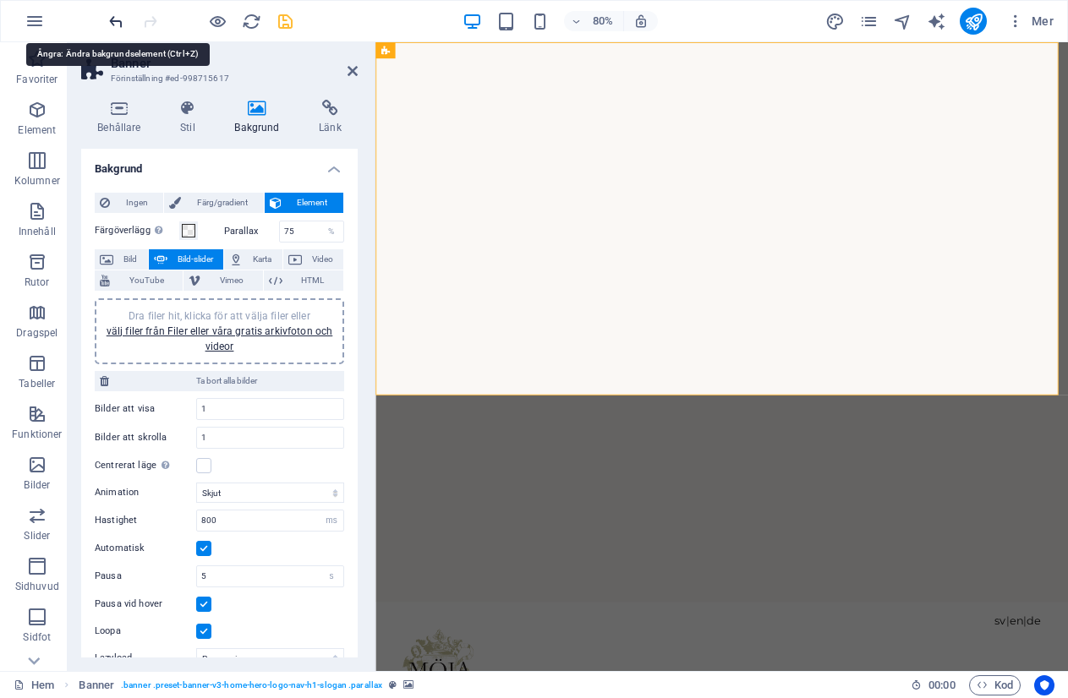
click at [111, 22] on icon "undo" at bounding box center [116, 21] width 19 height 19
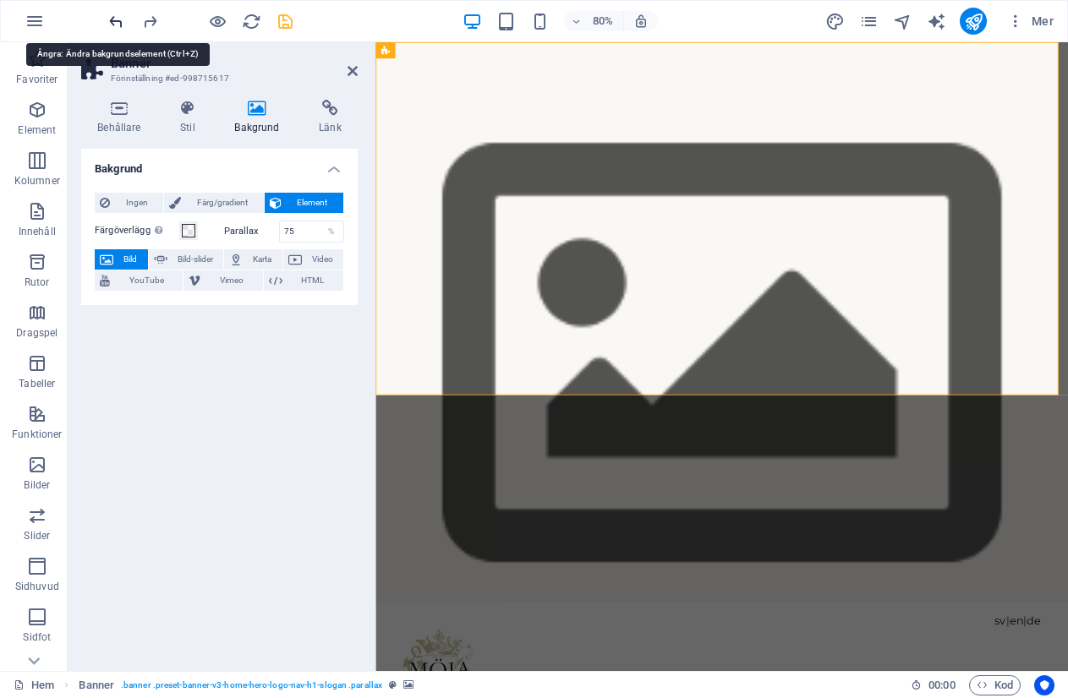
click at [111, 22] on icon "undo" at bounding box center [116, 21] width 19 height 19
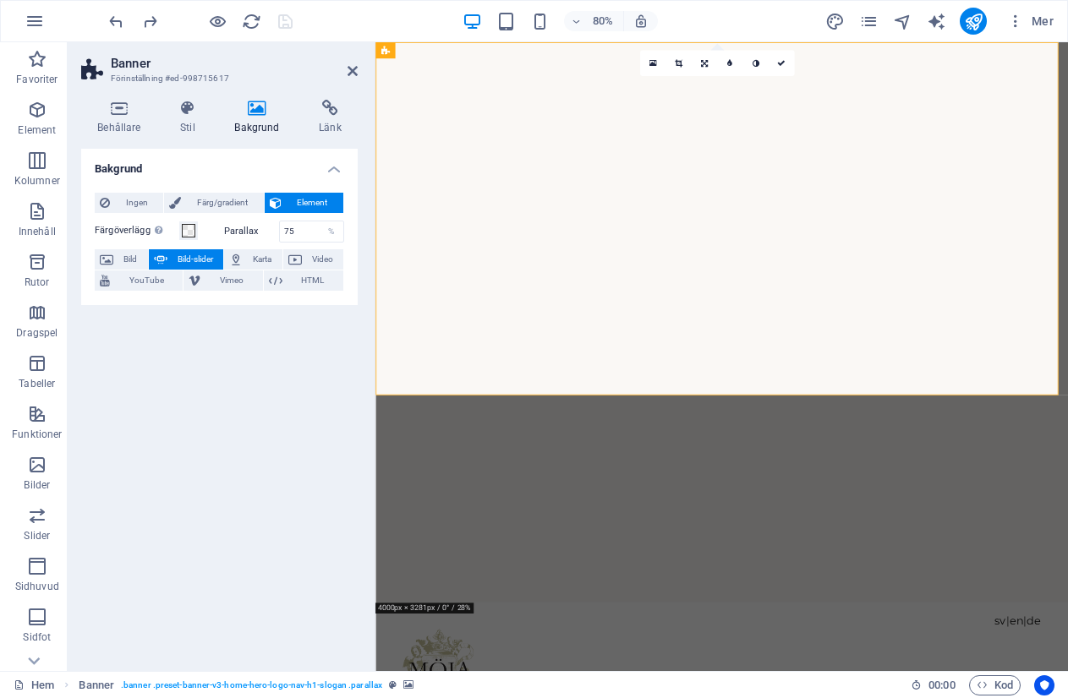
click at [183, 261] on span "Bild-slider" at bounding box center [195, 259] width 46 height 20
click at [181, 103] on icon at bounding box center [187, 108] width 47 height 17
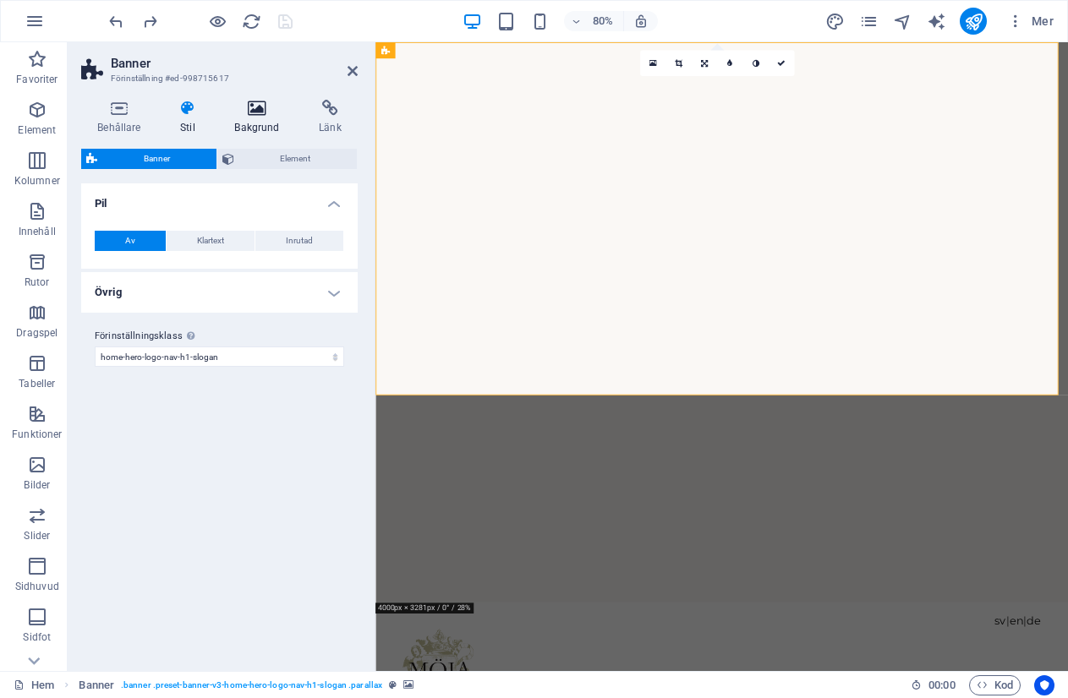
click at [254, 106] on icon at bounding box center [257, 108] width 78 height 17
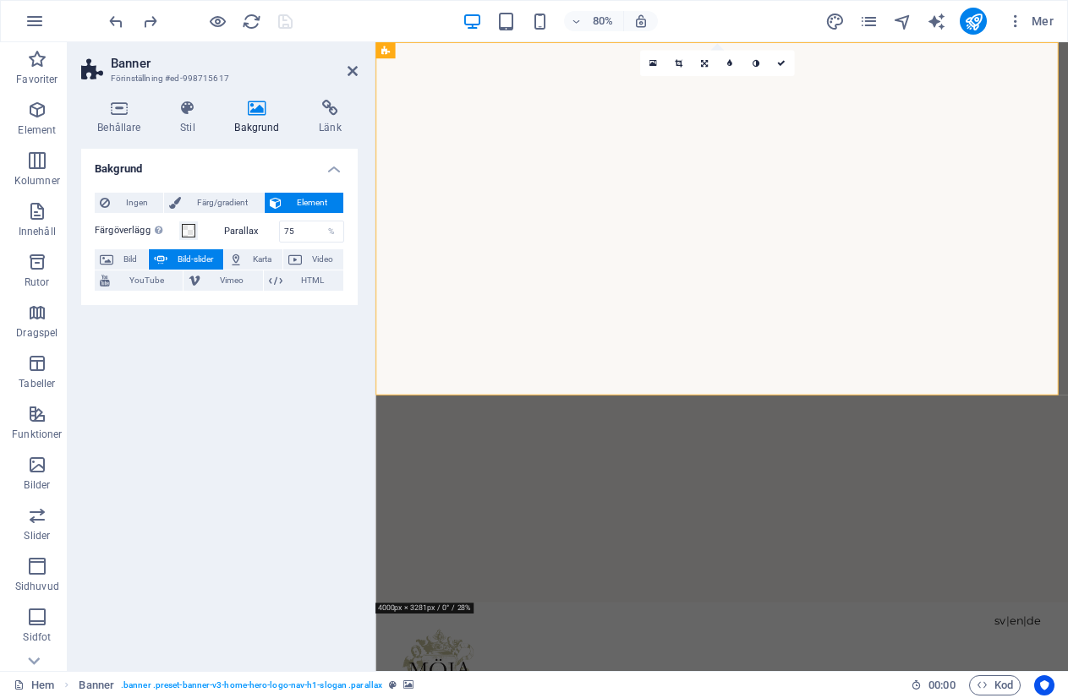
click at [103, 21] on div "80% Mer" at bounding box center [534, 21] width 1066 height 41
click at [118, 19] on icon "undo" at bounding box center [116, 21] width 19 height 19
click at [147, 18] on icon "redo" at bounding box center [149, 21] width 19 height 19
click at [397, 52] on span "Banner" at bounding box center [408, 50] width 26 height 8
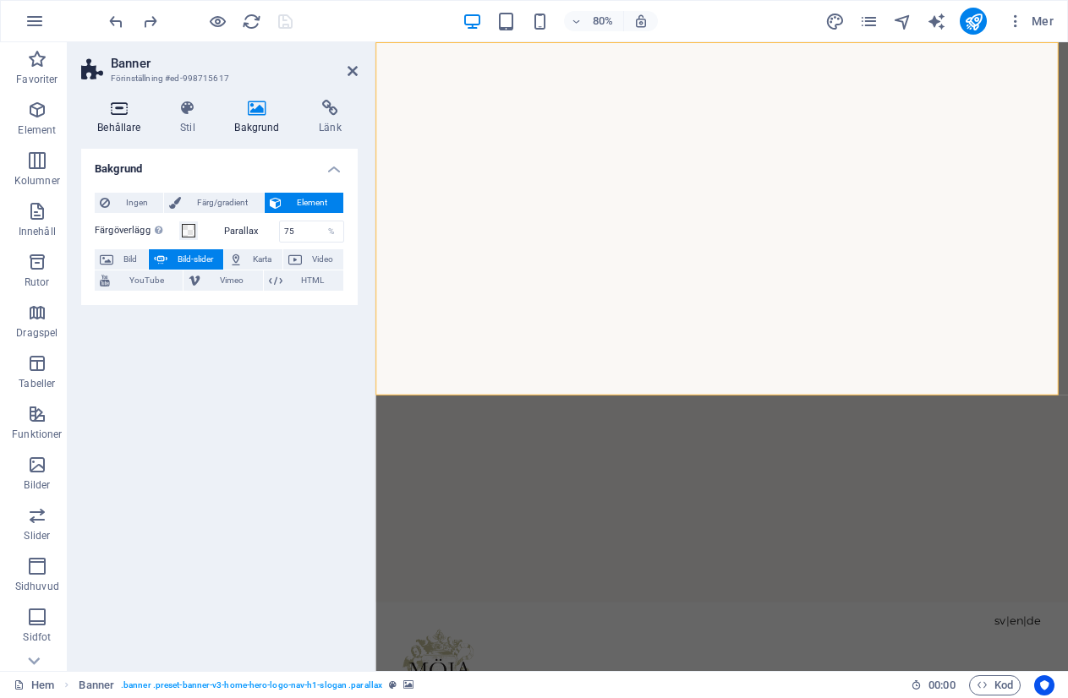
click at [141, 107] on icon at bounding box center [119, 108] width 76 height 17
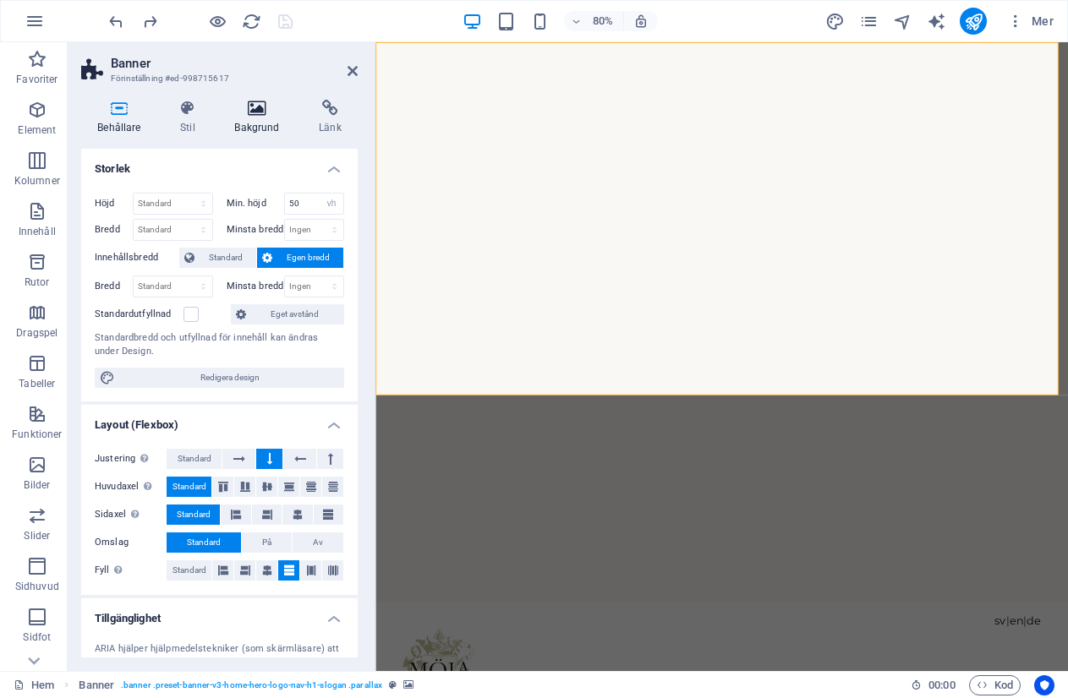
click at [256, 106] on icon at bounding box center [257, 108] width 78 height 17
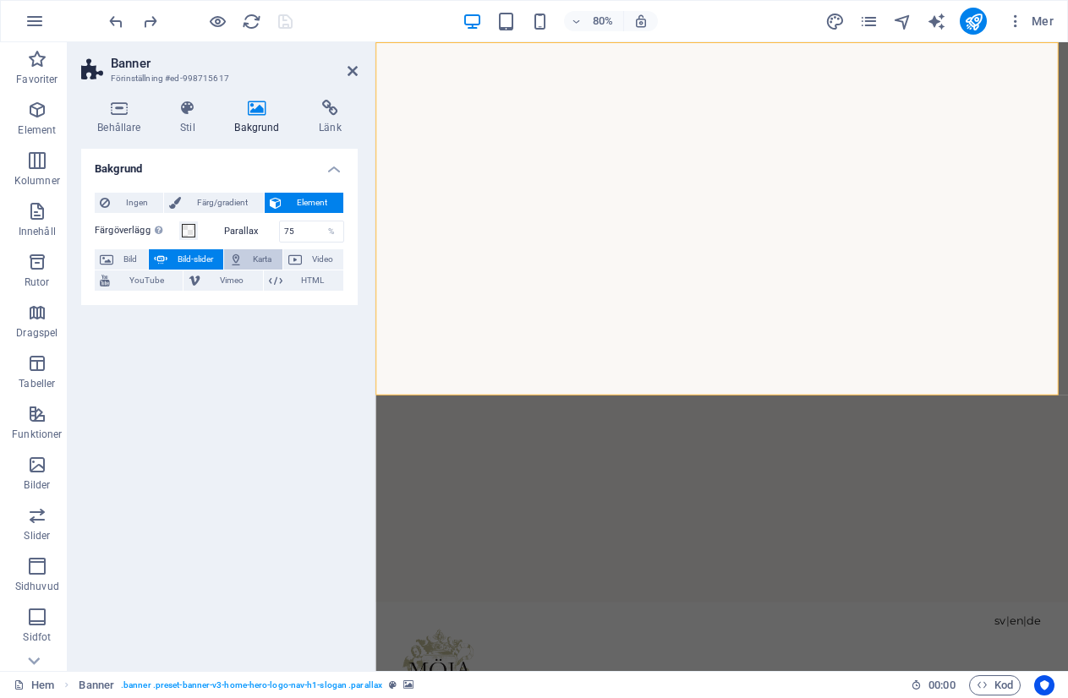
click at [243, 251] on icon at bounding box center [236, 259] width 14 height 20
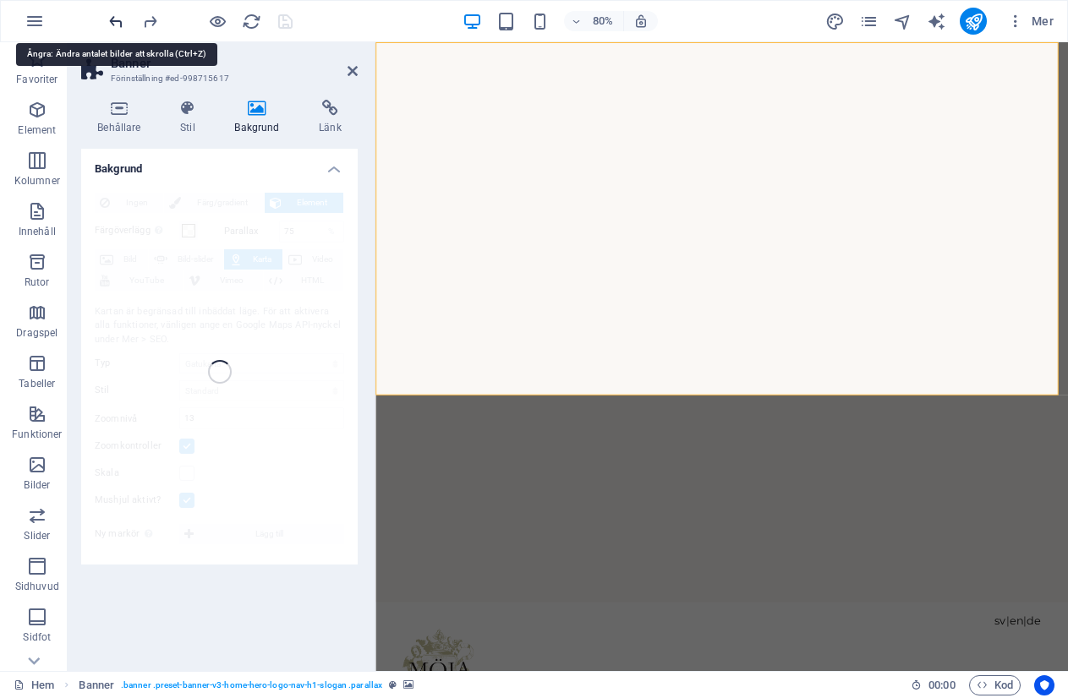
click at [118, 21] on icon "undo" at bounding box center [116, 21] width 19 height 19
click at [115, 17] on icon "undo" at bounding box center [116, 21] width 19 height 19
click at [190, 102] on icon at bounding box center [187, 108] width 47 height 17
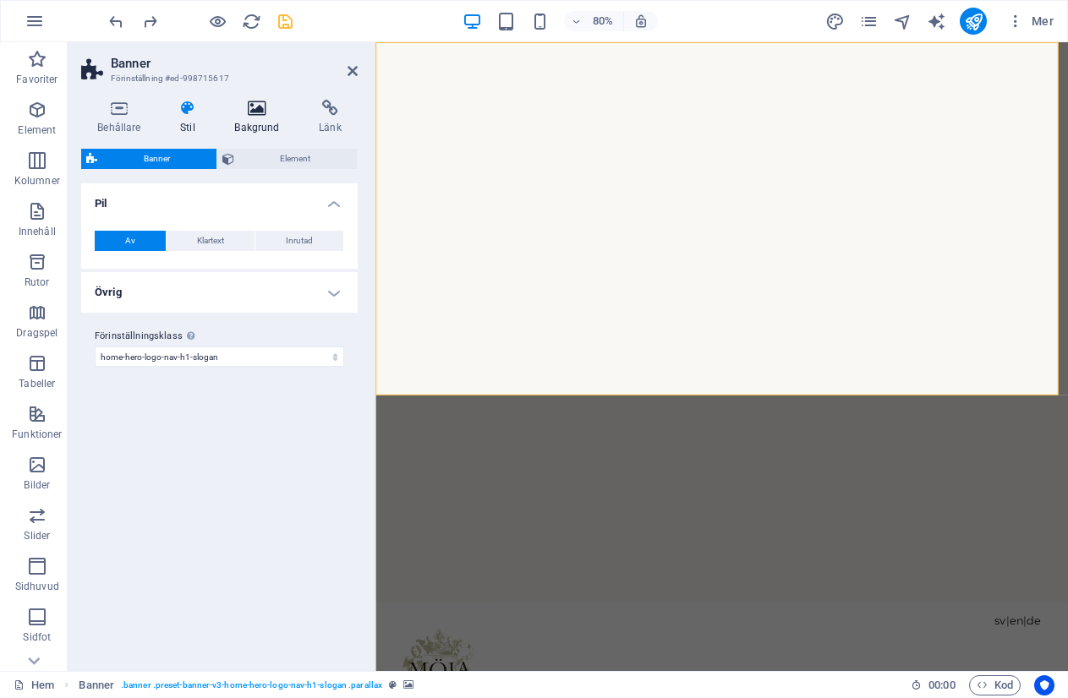
click at [258, 103] on icon at bounding box center [257, 108] width 78 height 17
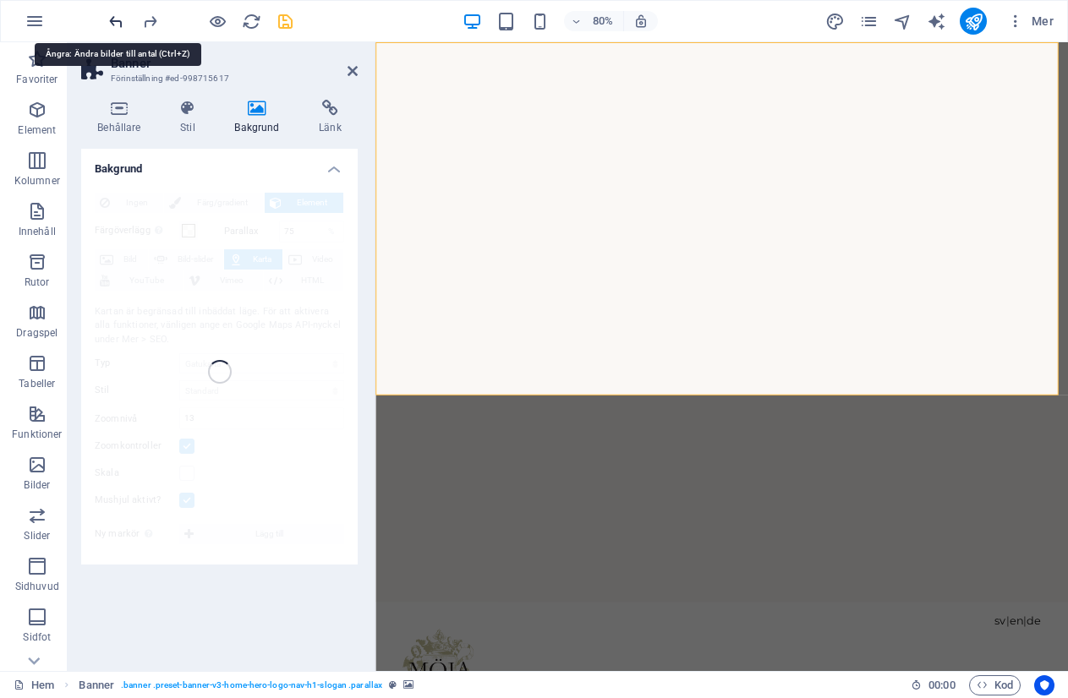
click at [112, 22] on icon "undo" at bounding box center [116, 21] width 19 height 19
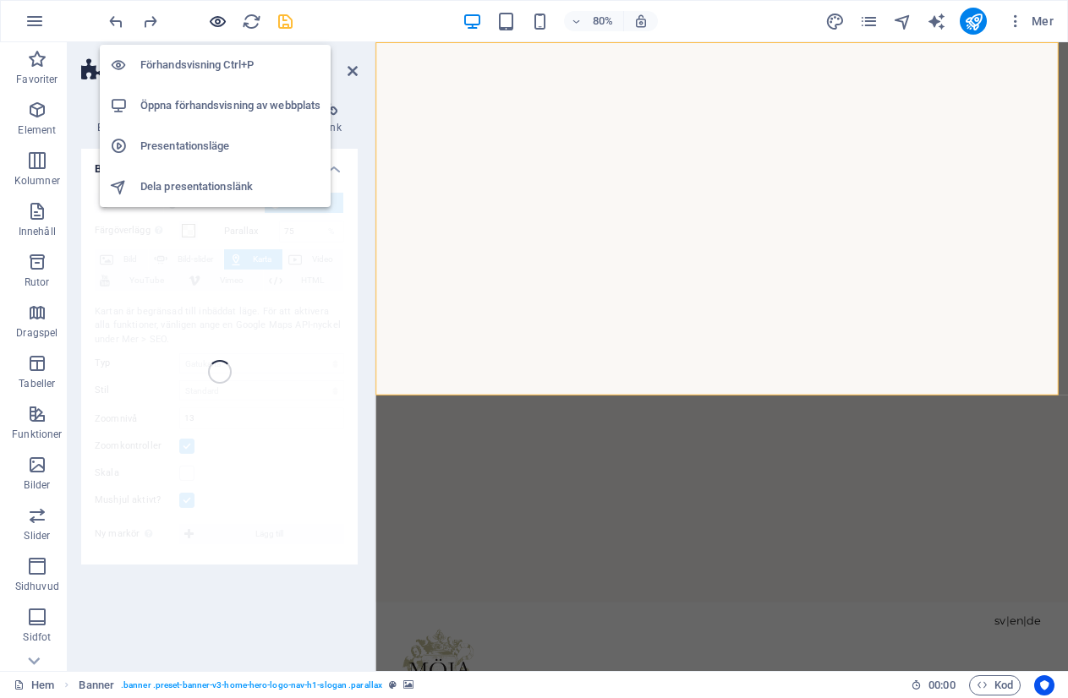
click at [216, 19] on icon "button" at bounding box center [217, 21] width 19 height 19
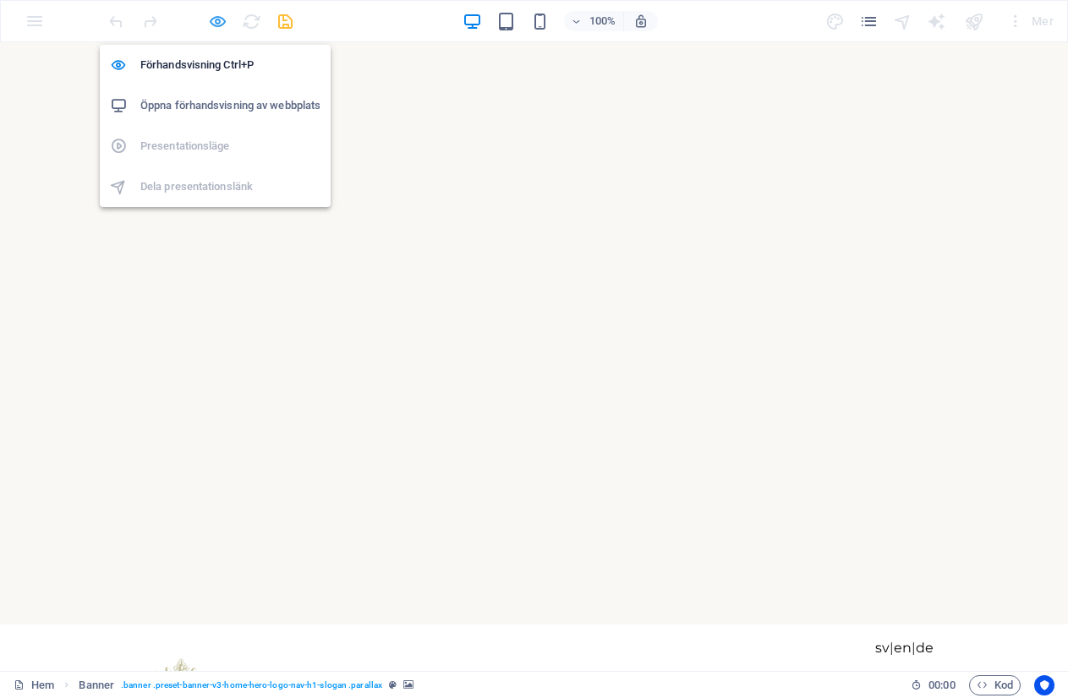
click at [215, 21] on icon "button" at bounding box center [217, 21] width 19 height 19
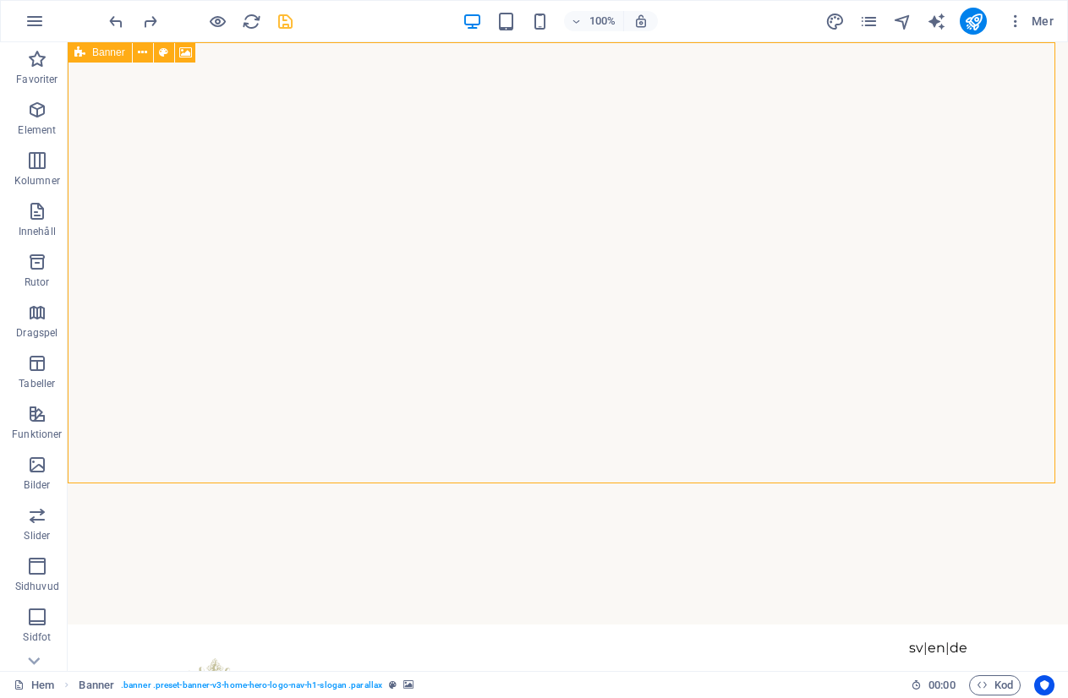
click at [80, 48] on icon at bounding box center [79, 52] width 11 height 20
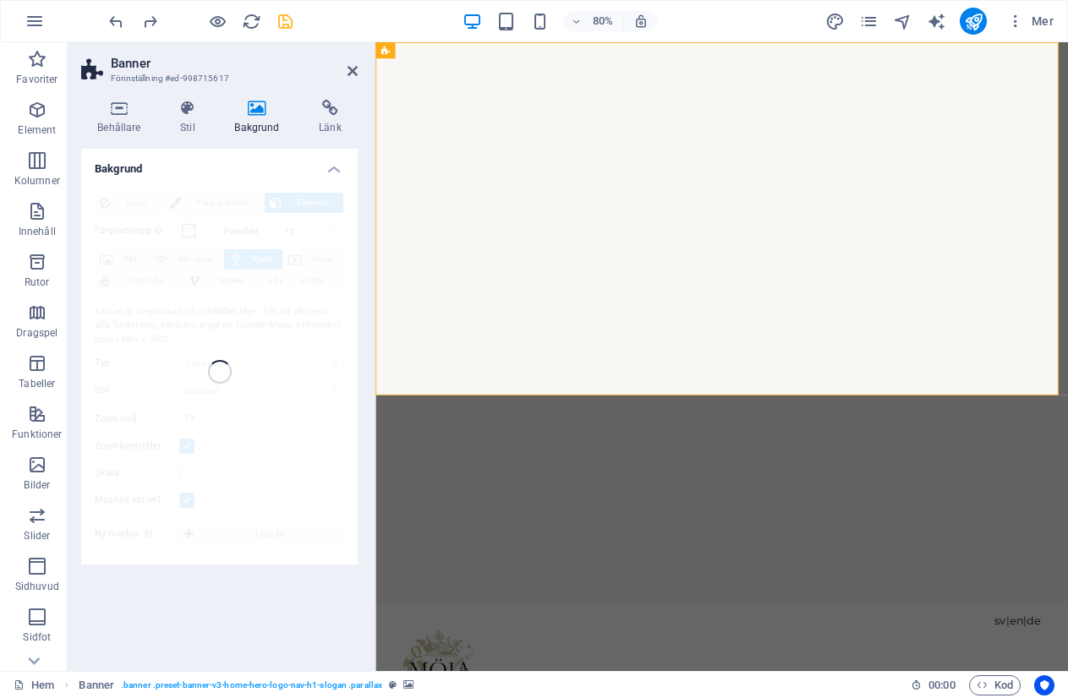
click at [336, 166] on h4 "Bakgrund" at bounding box center [219, 164] width 276 height 30
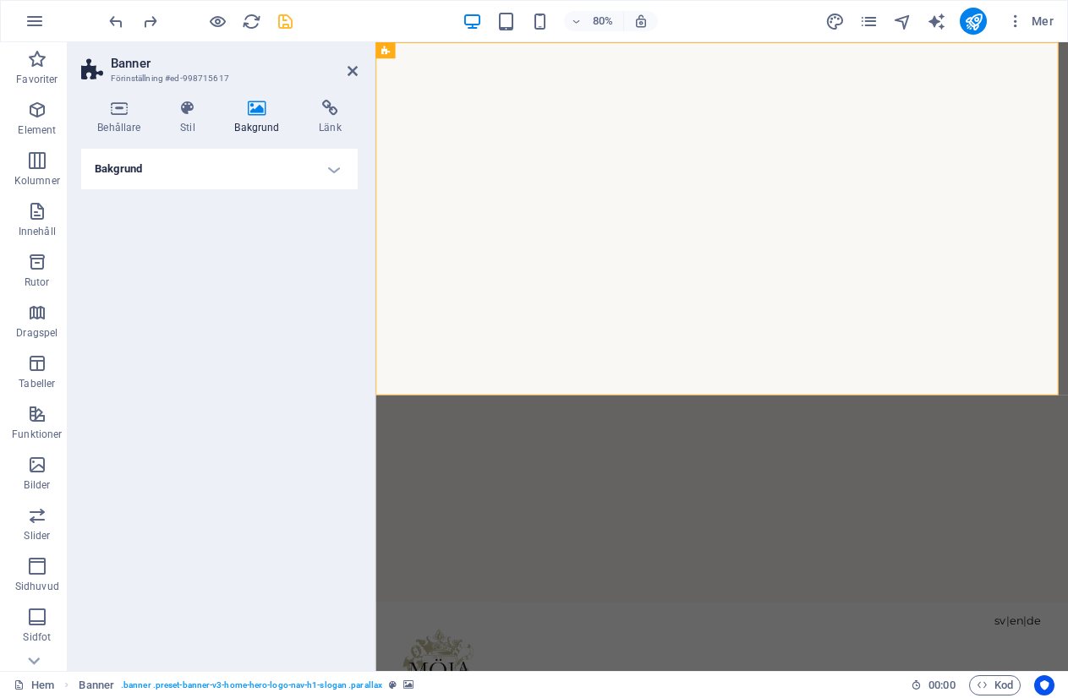
click at [336, 166] on h4 "Bakgrund" at bounding box center [219, 169] width 276 height 41
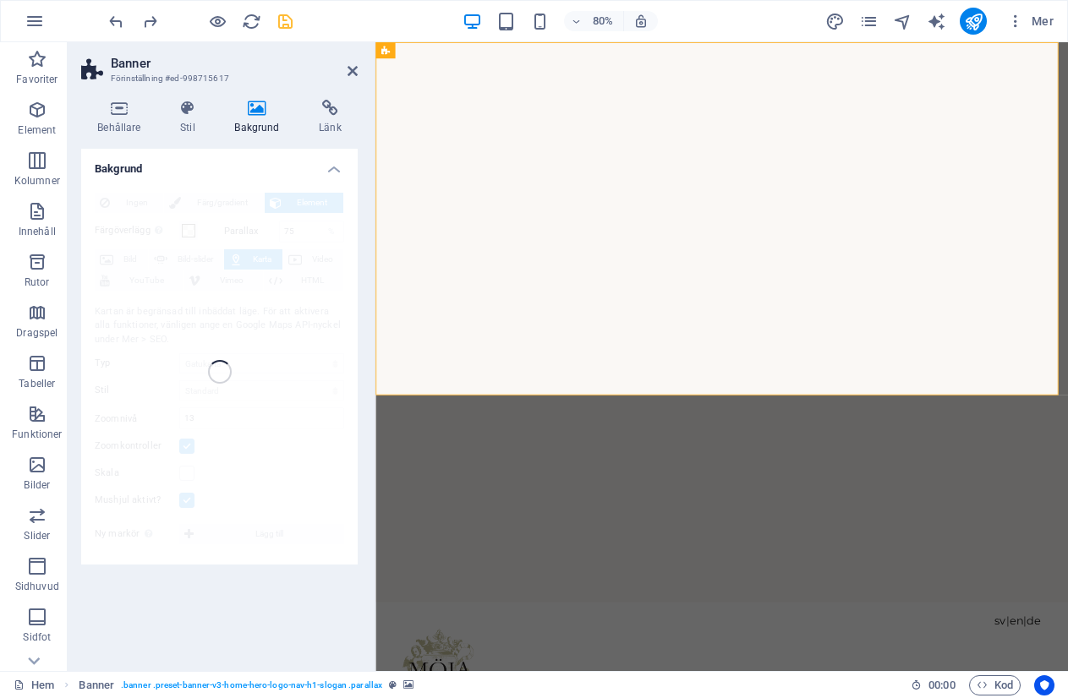
click at [223, 390] on div "Ingen Färg/gradient Element Sträck ut bakgrund till full bredd Färgöverlägg Pla…" at bounding box center [219, 372] width 276 height 386
click at [226, 390] on div "Ingen Färg/gradient Element Sträck ut bakgrund till full bredd Färgöverlägg Pla…" at bounding box center [219, 372] width 276 height 386
click at [147, 20] on icon "redo" at bounding box center [149, 21] width 19 height 19
click at [149, 20] on icon "redo" at bounding box center [149, 21] width 19 height 19
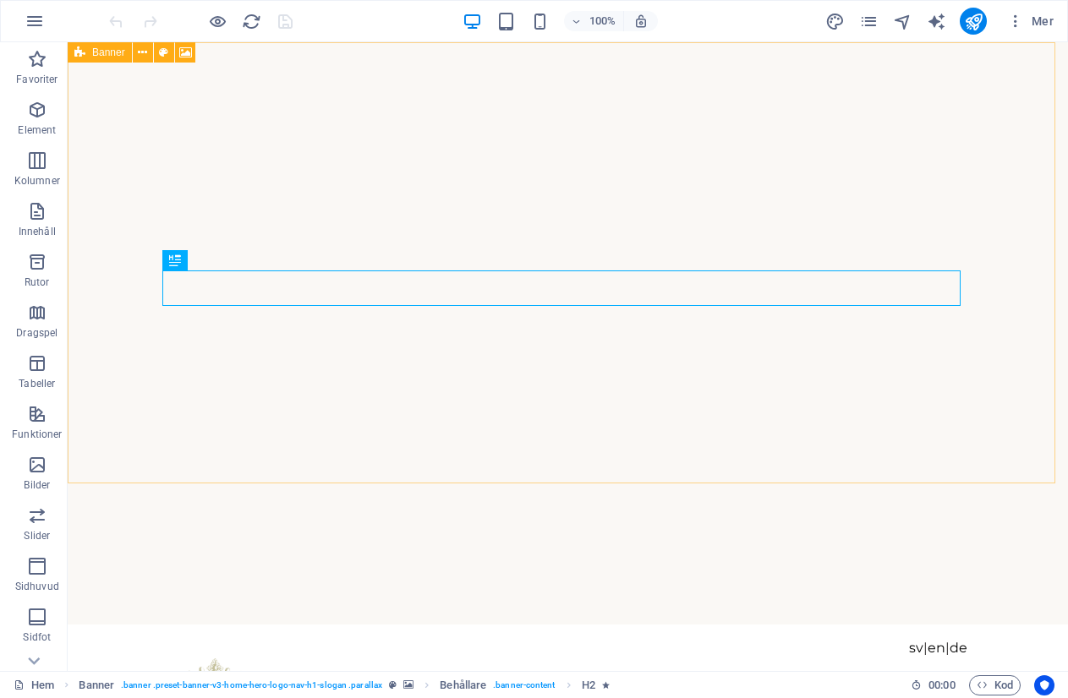
click at [80, 48] on icon at bounding box center [79, 52] width 11 height 20
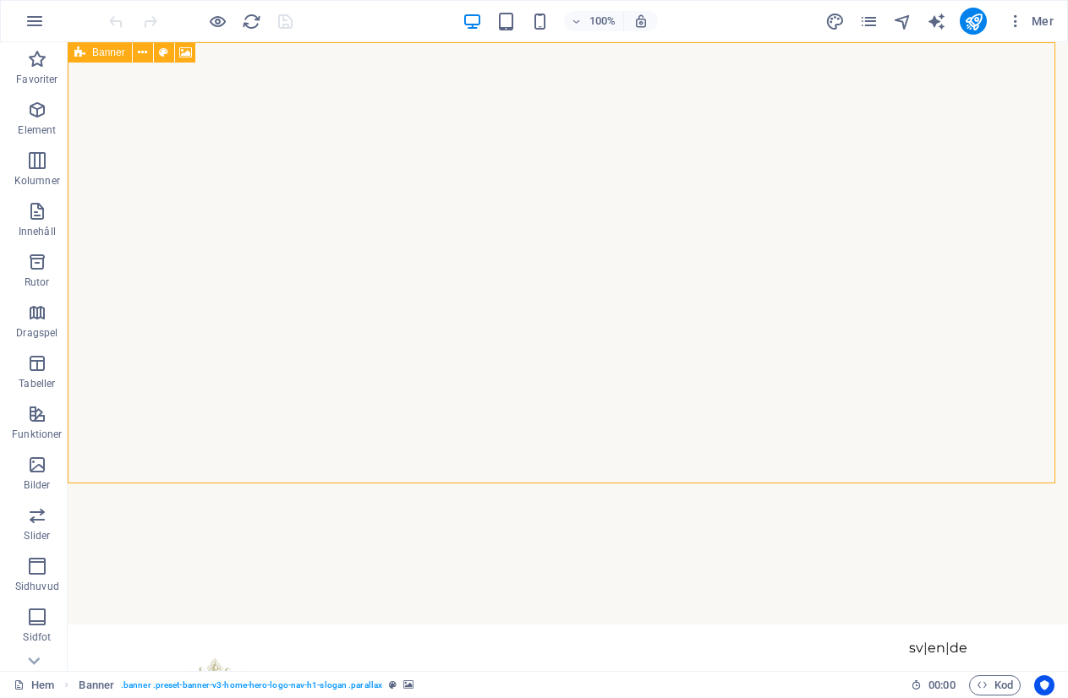
click at [80, 49] on icon at bounding box center [79, 52] width 11 height 20
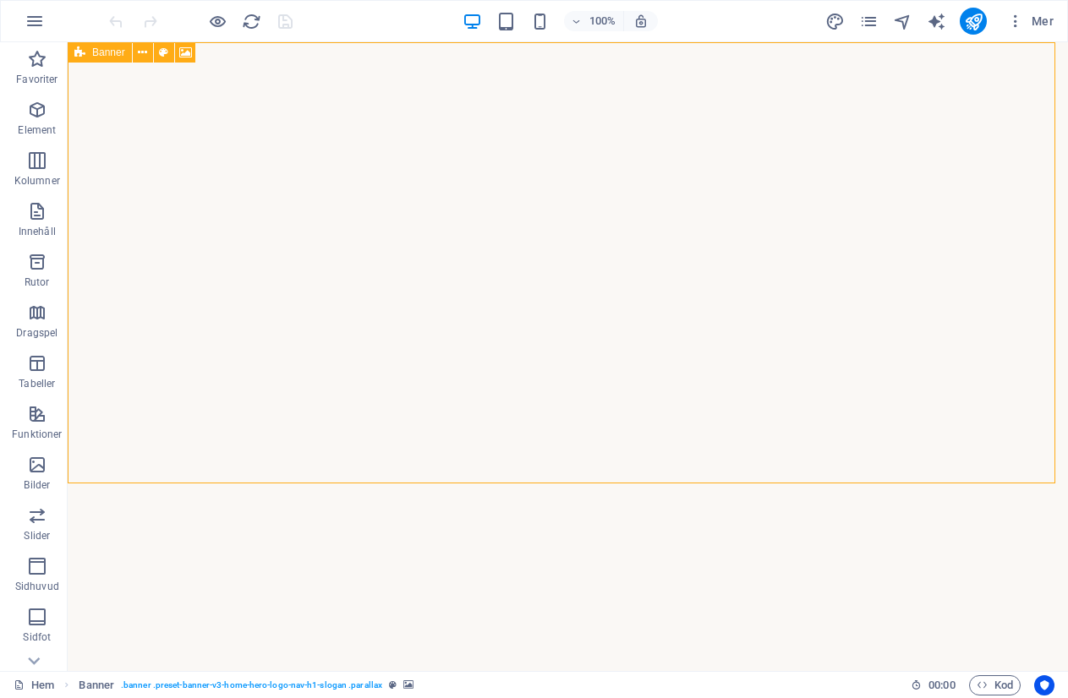
select select "vh"
select select "header"
select select "fade"
select select "ms"
select select "s"
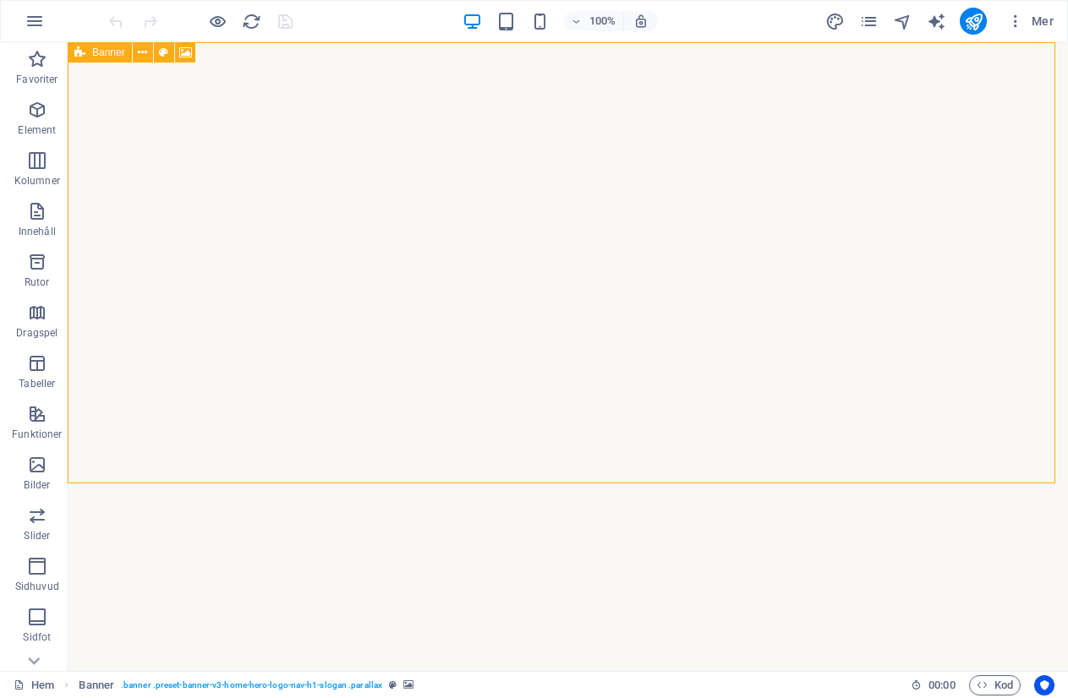
select select "progressive"
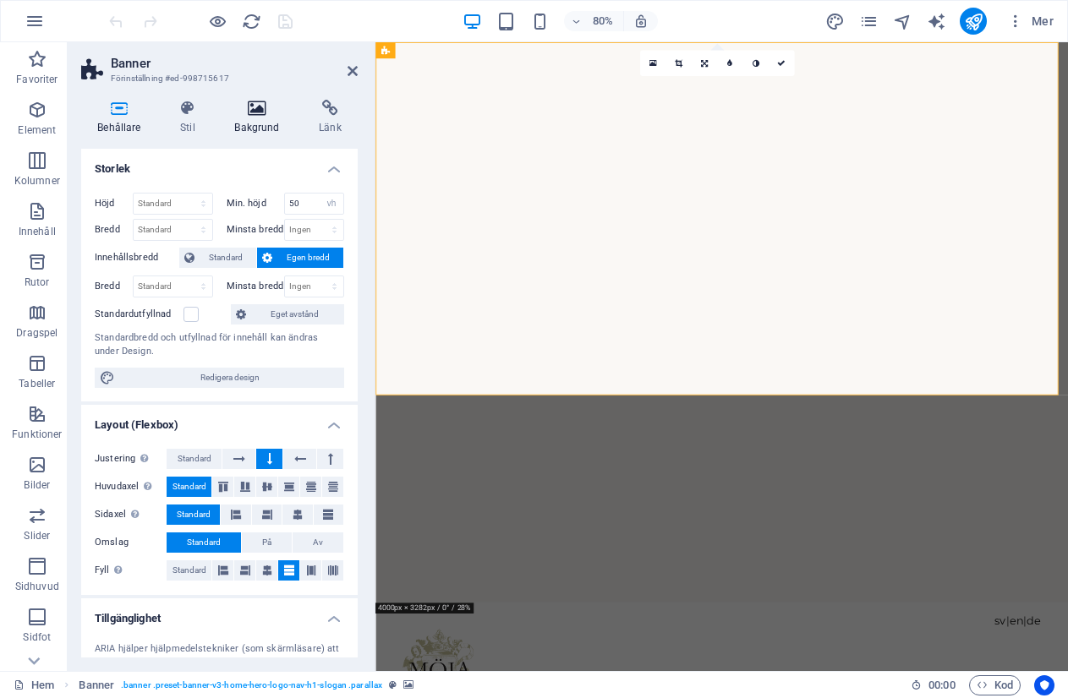
click at [260, 113] on icon at bounding box center [257, 108] width 78 height 17
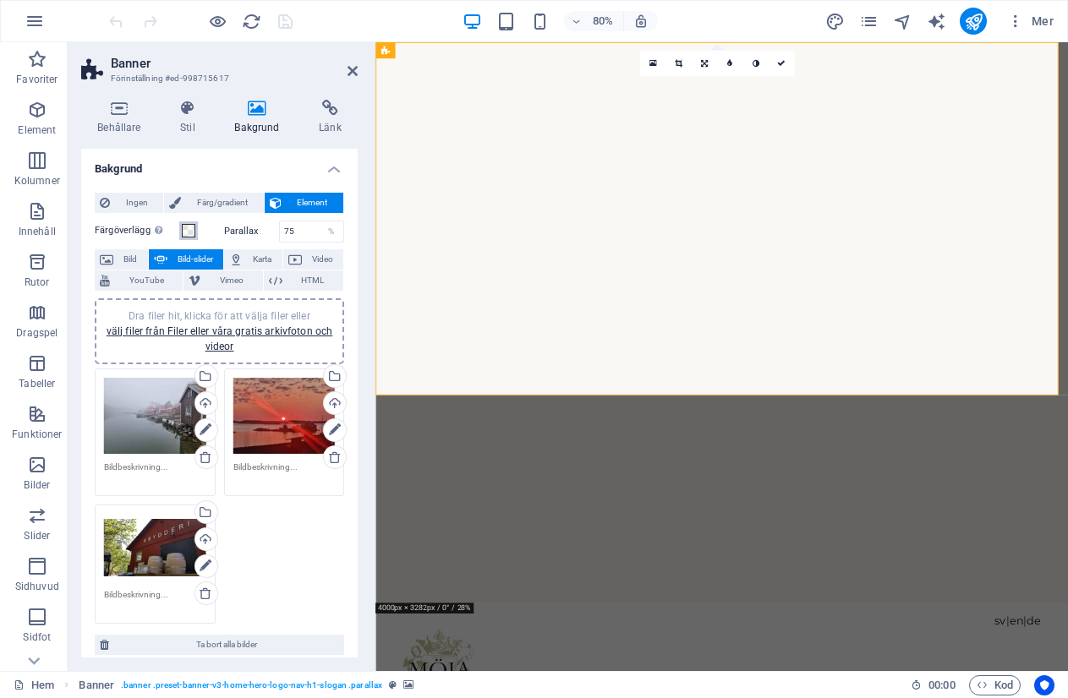
click at [189, 231] on span at bounding box center [189, 231] width 14 height 14
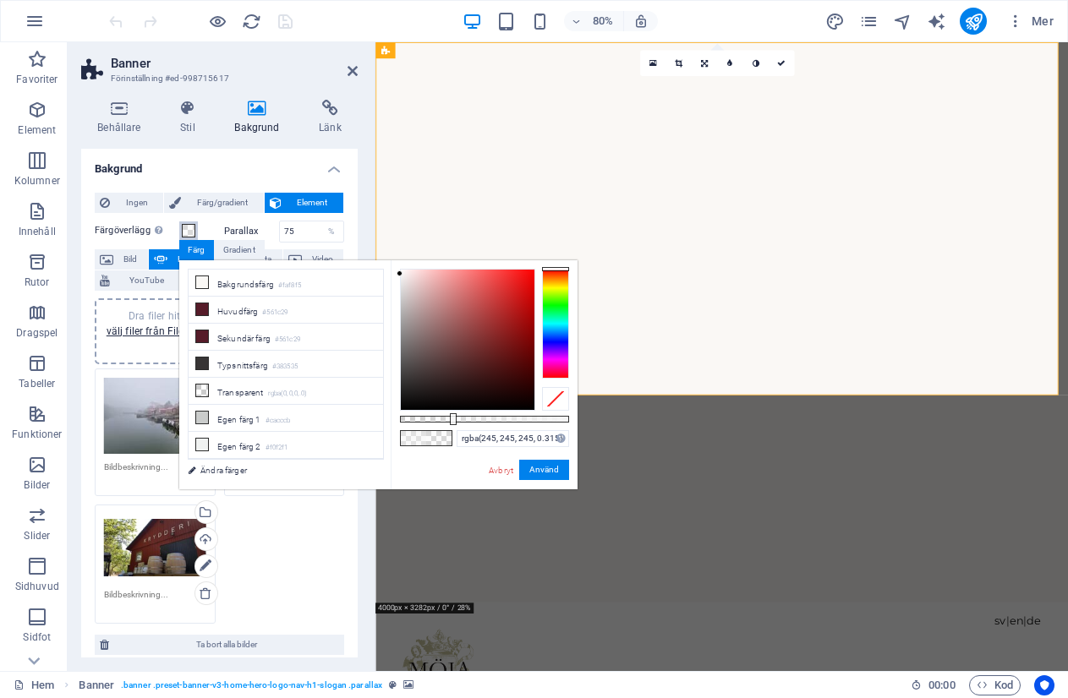
type input "rgba(245, 245, 245, 0.32)"
drag, startPoint x: 492, startPoint y: 418, endPoint x: 454, endPoint y: 426, distance: 39.0
click at [454, 426] on div "rgba(245, 245, 245, 0.32) Format som stöds #0852ed rgb(8, 82, 237) rgba(8, 82, …" at bounding box center [484, 497] width 187 height 474
click at [544, 471] on button "Använd" at bounding box center [544, 470] width 50 height 20
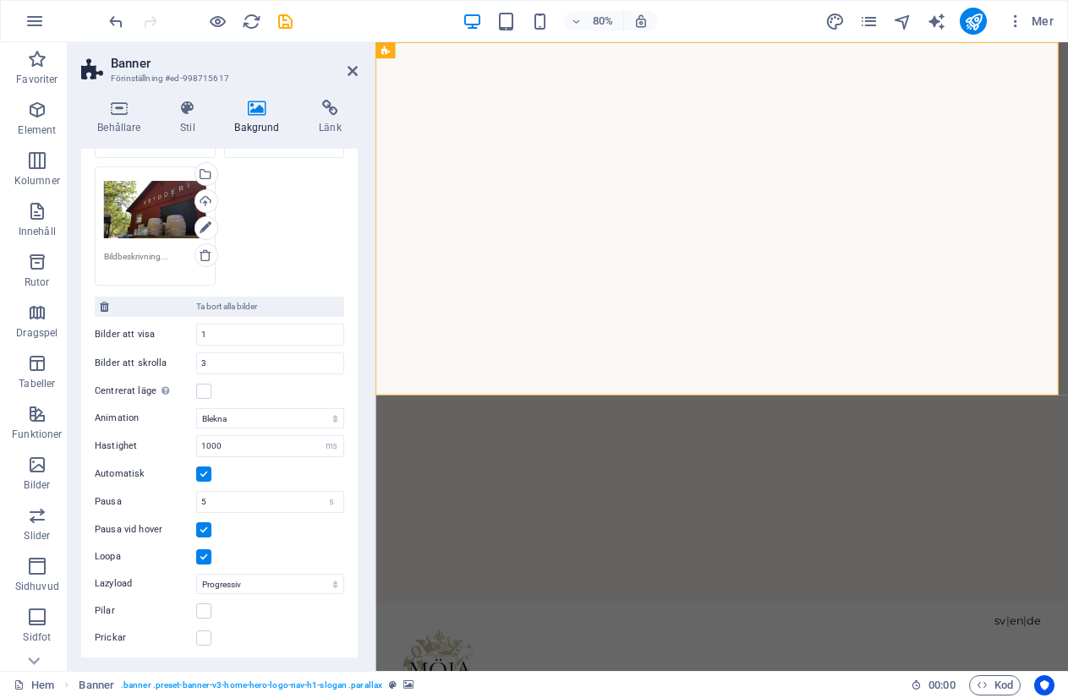
scroll to position [341, 0]
click at [206, 523] on label at bounding box center [203, 527] width 15 height 15
click at [0, 0] on input "Pausa vid hover" at bounding box center [0, 0] width 0 height 0
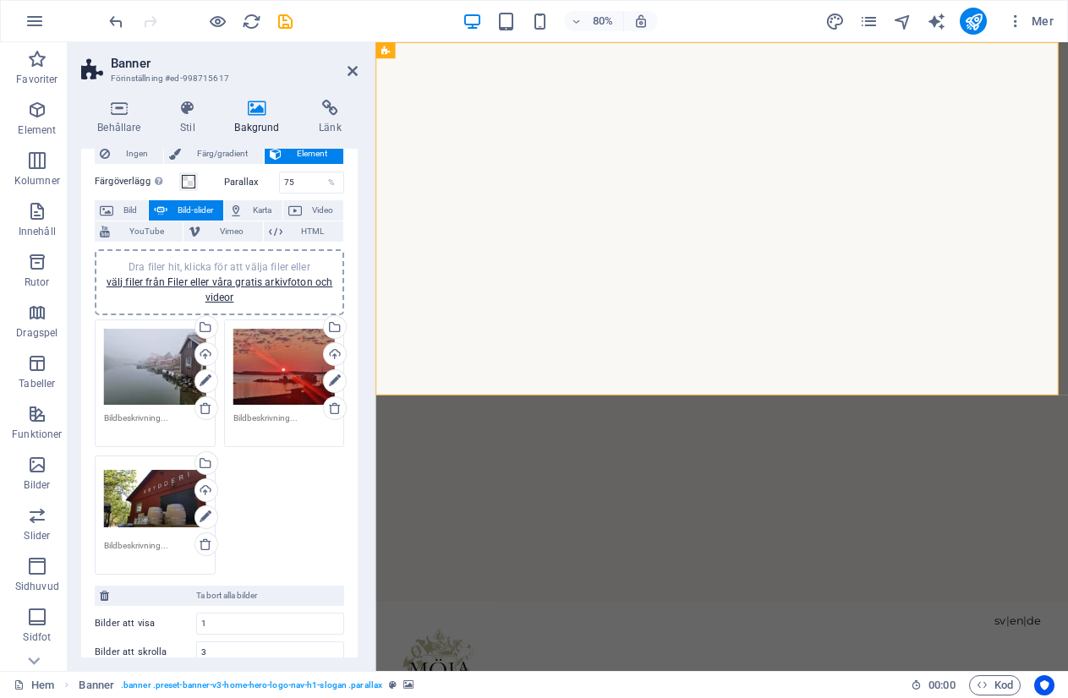
scroll to position [0, 0]
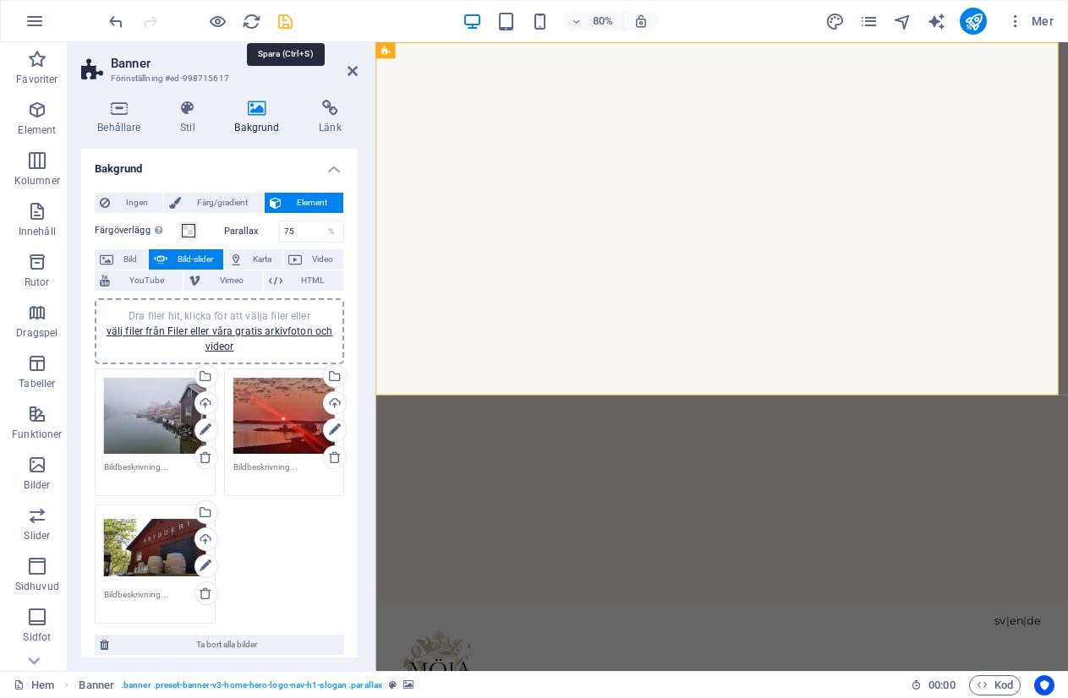
click at [278, 15] on icon "save" at bounding box center [285, 21] width 19 height 19
checkbox input "false"
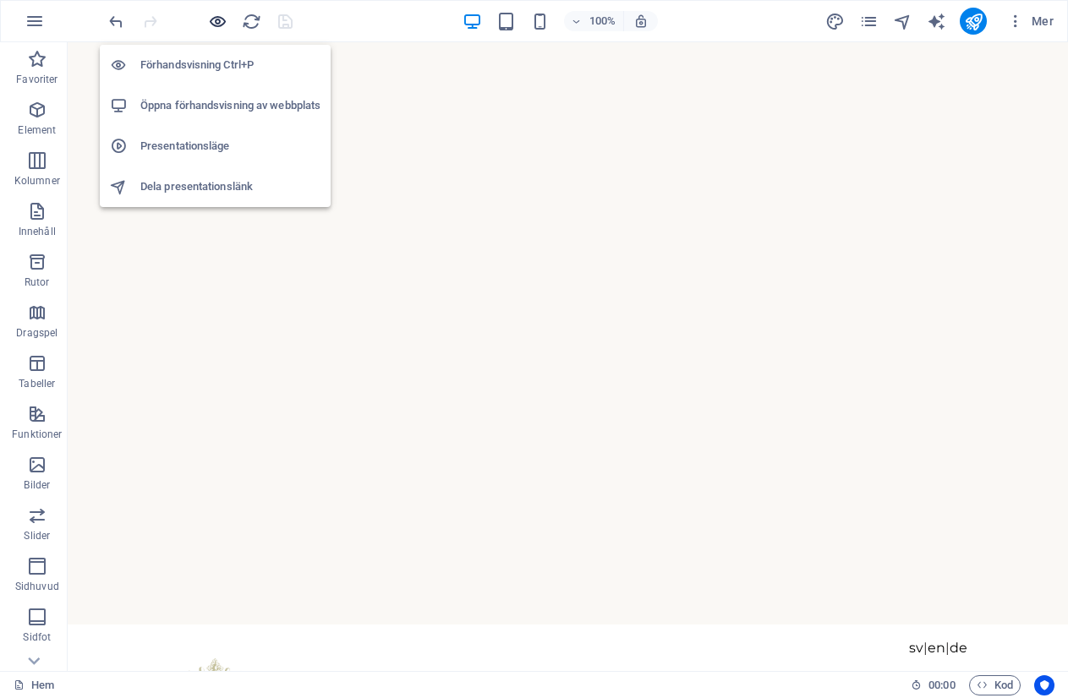
click at [213, 18] on icon "button" at bounding box center [217, 21] width 19 height 19
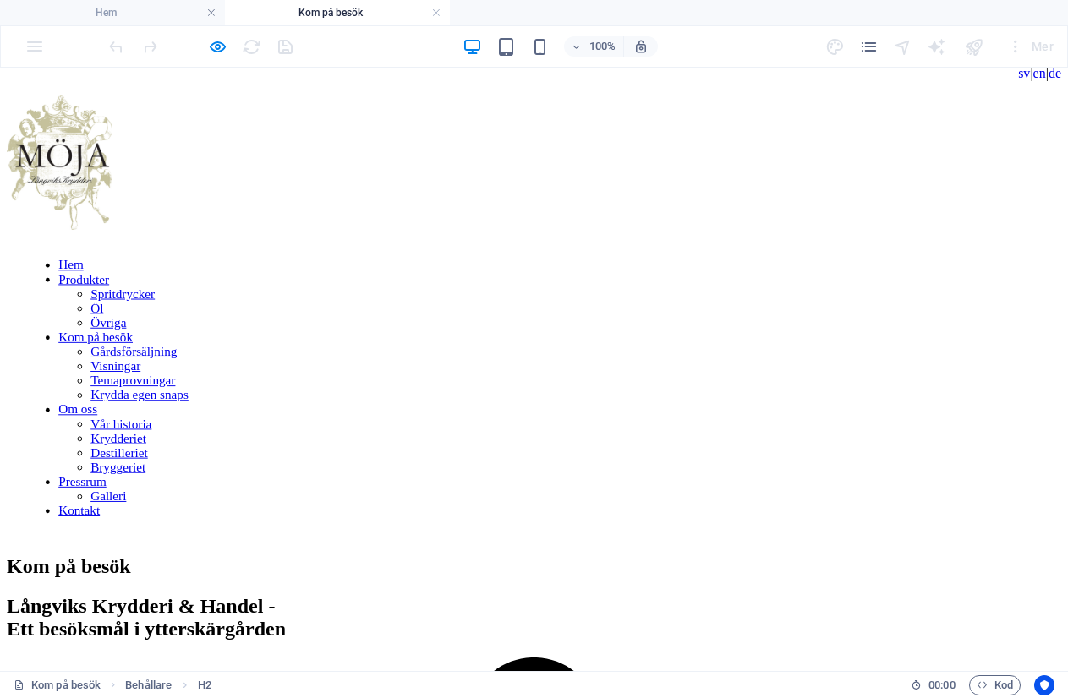
scroll to position [56, 0]
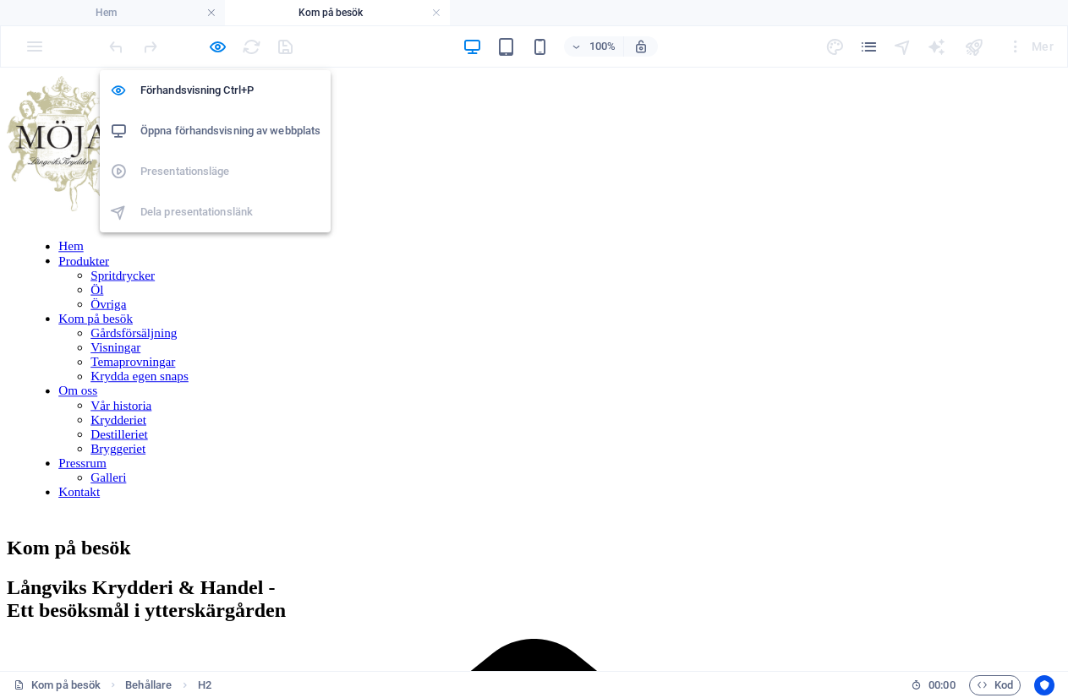
click at [186, 134] on h6 "Öppna förhandsvisning av webbplats" at bounding box center [230, 131] width 180 height 20
click at [221, 46] on icon "button" at bounding box center [217, 46] width 19 height 19
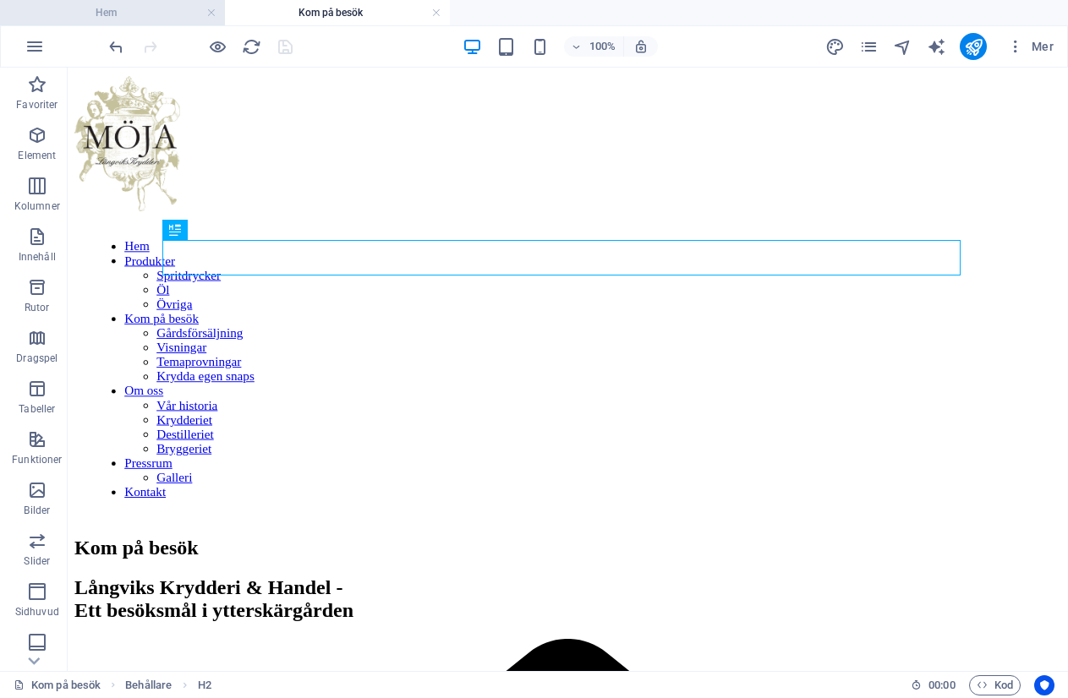
click at [141, 20] on h4 "Hem" at bounding box center [112, 12] width 225 height 19
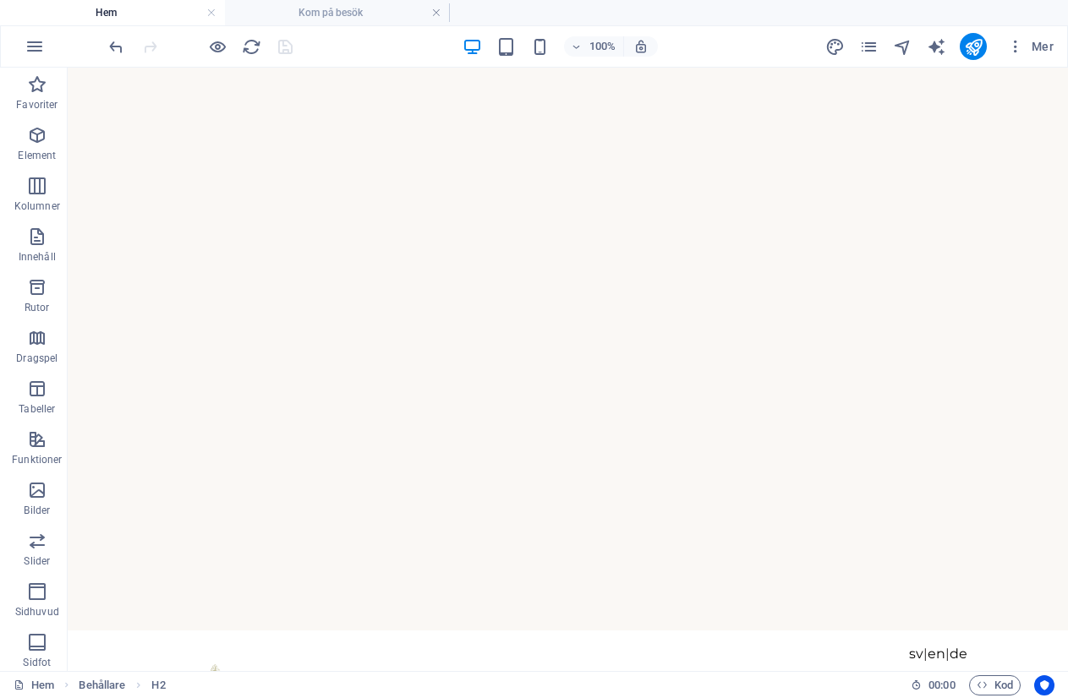
scroll to position [0, 0]
click at [89, 77] on div "Banner" at bounding box center [100, 78] width 64 height 20
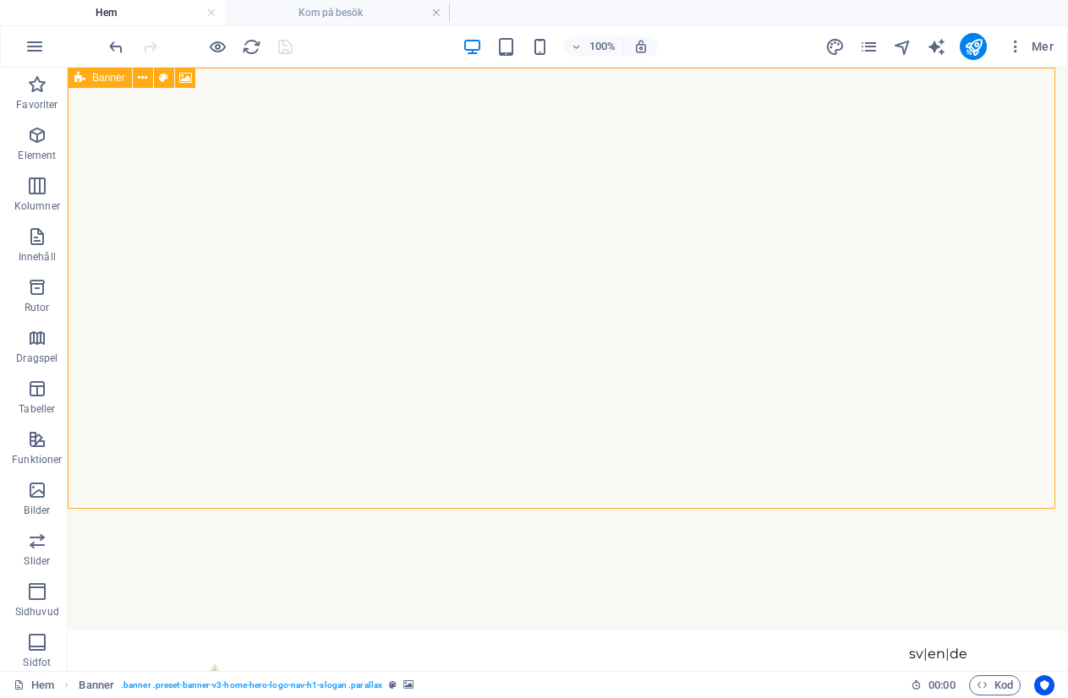
click at [89, 77] on div "Banner" at bounding box center [100, 78] width 64 height 20
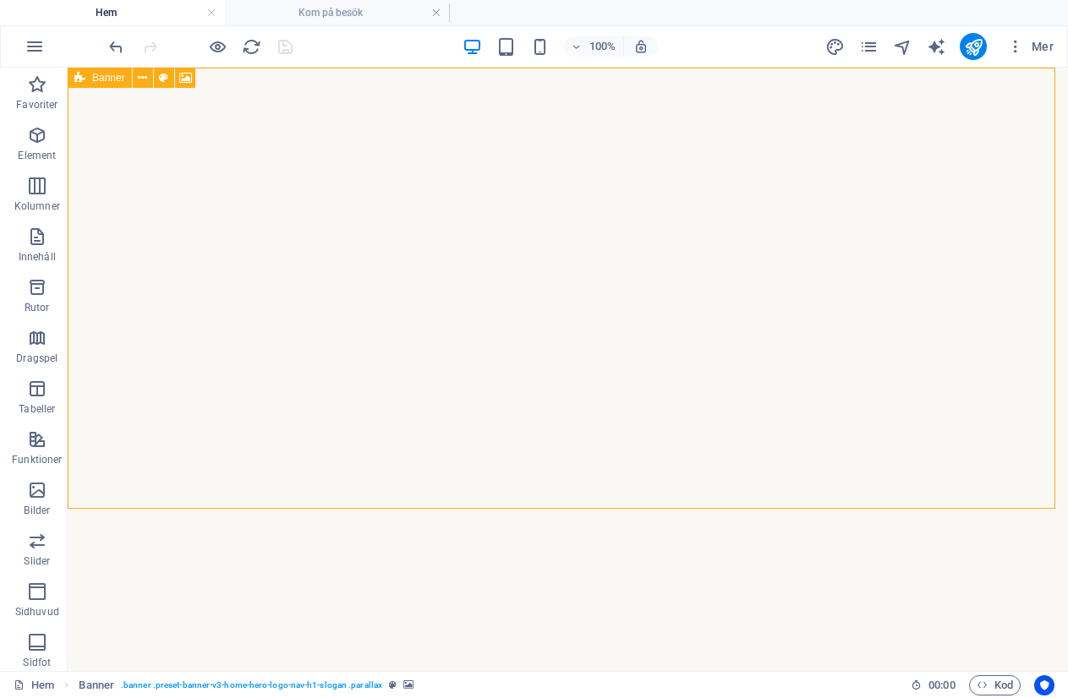
select select "fade"
select select "ms"
select select "s"
select select "progressive"
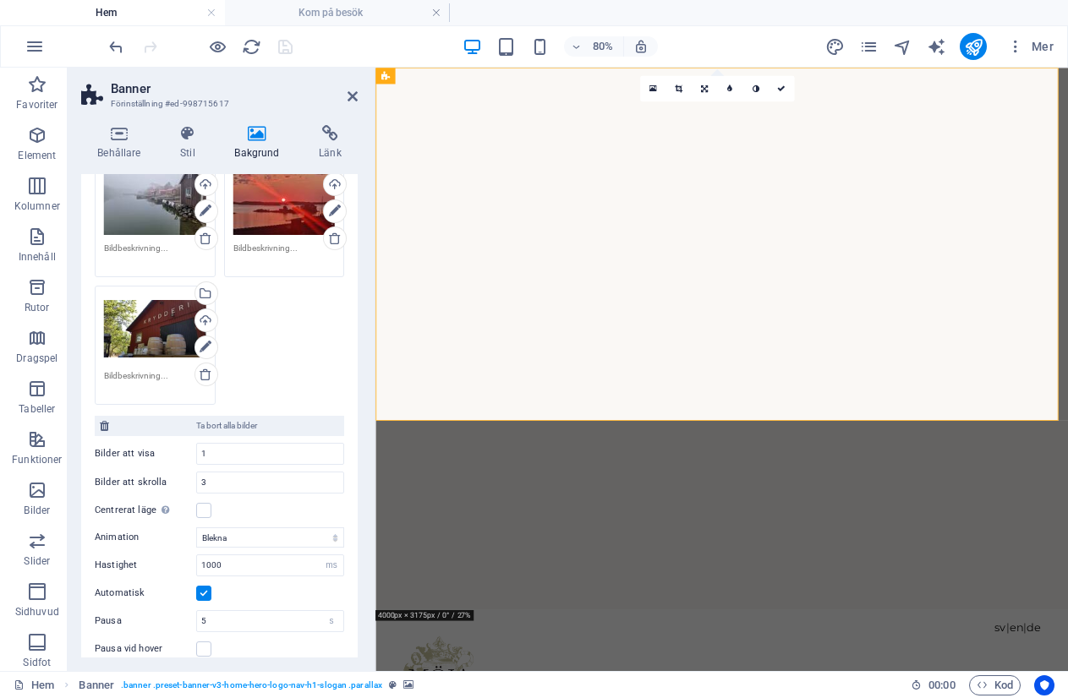
scroll to position [254, 0]
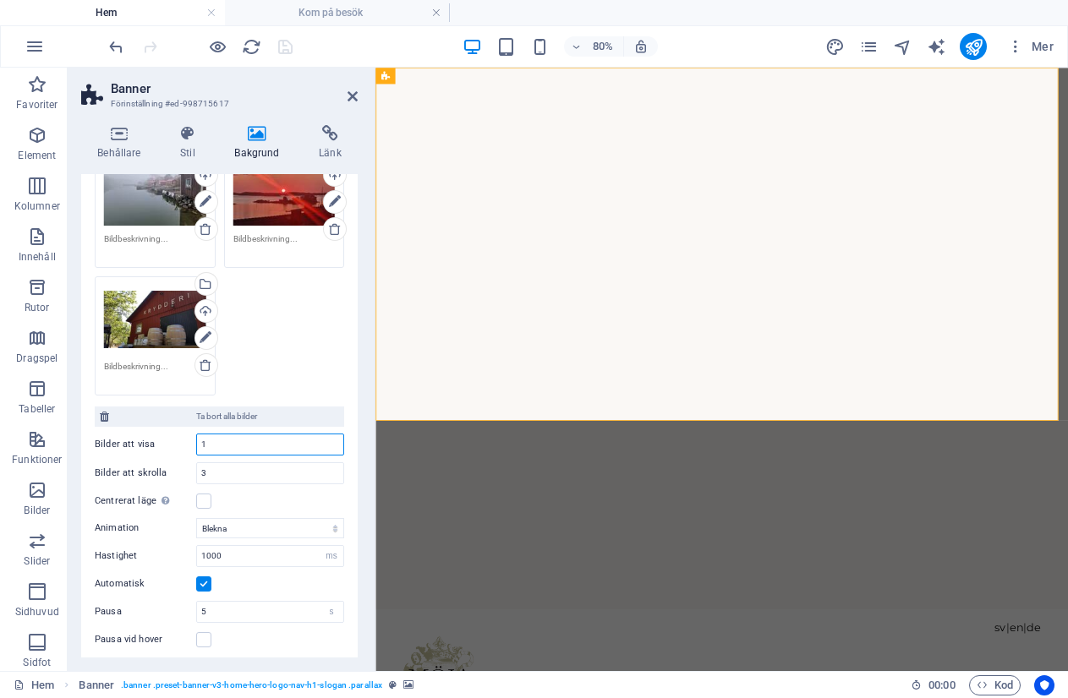
click at [224, 451] on input "1" at bounding box center [270, 445] width 146 height 20
type input "3"
click at [295, 486] on div "Bilder att visa 3 Bilder att skrolla 3 Centrerat läge Aktiverar centrerad vy dä…" at bounding box center [219, 469] width 249 height 85
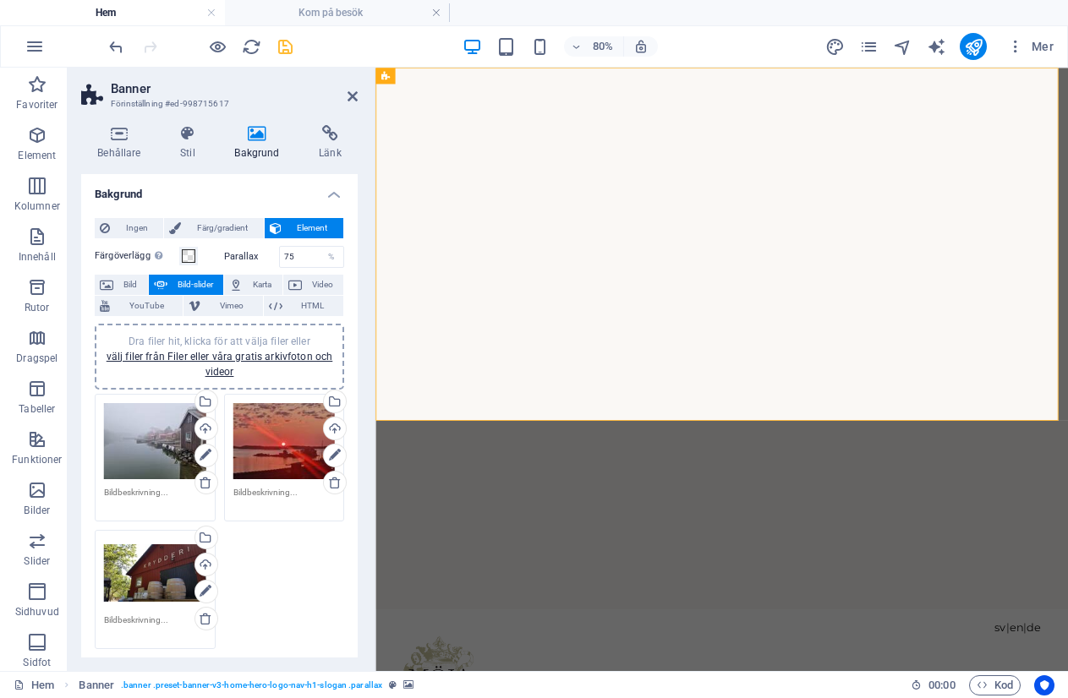
scroll to position [169, 0]
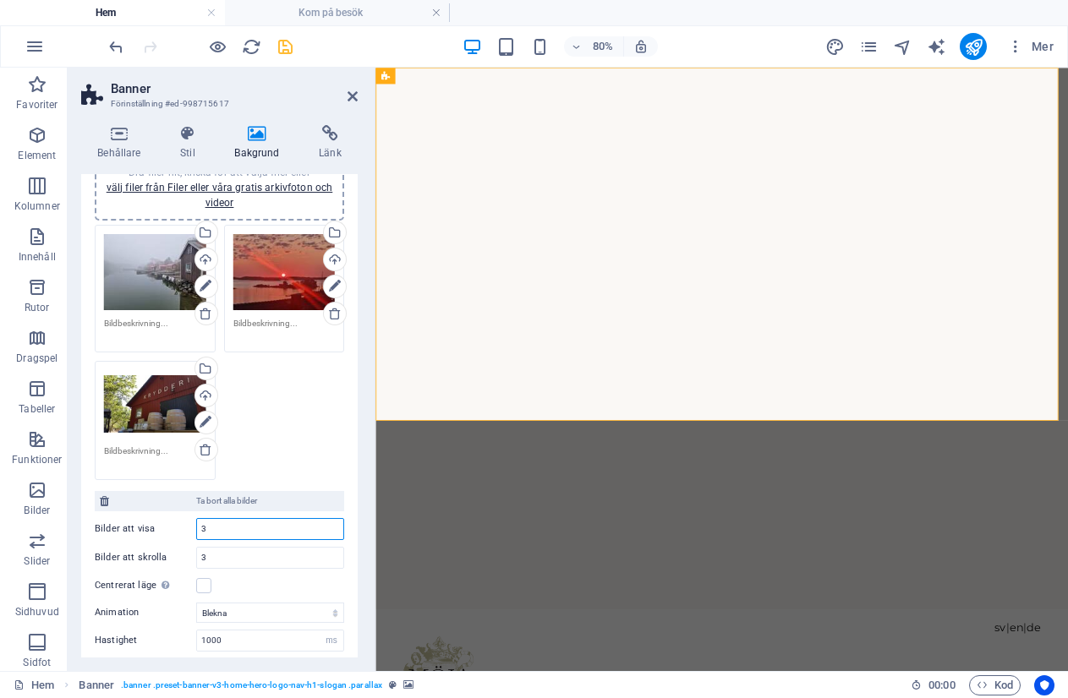
click at [224, 527] on input "3" at bounding box center [270, 529] width 146 height 20
type input "1"
click at [277, 429] on div "Dra filer hit, klicka för att välja filer eller välj filer från Filer eller vår…" at bounding box center [219, 353] width 258 height 264
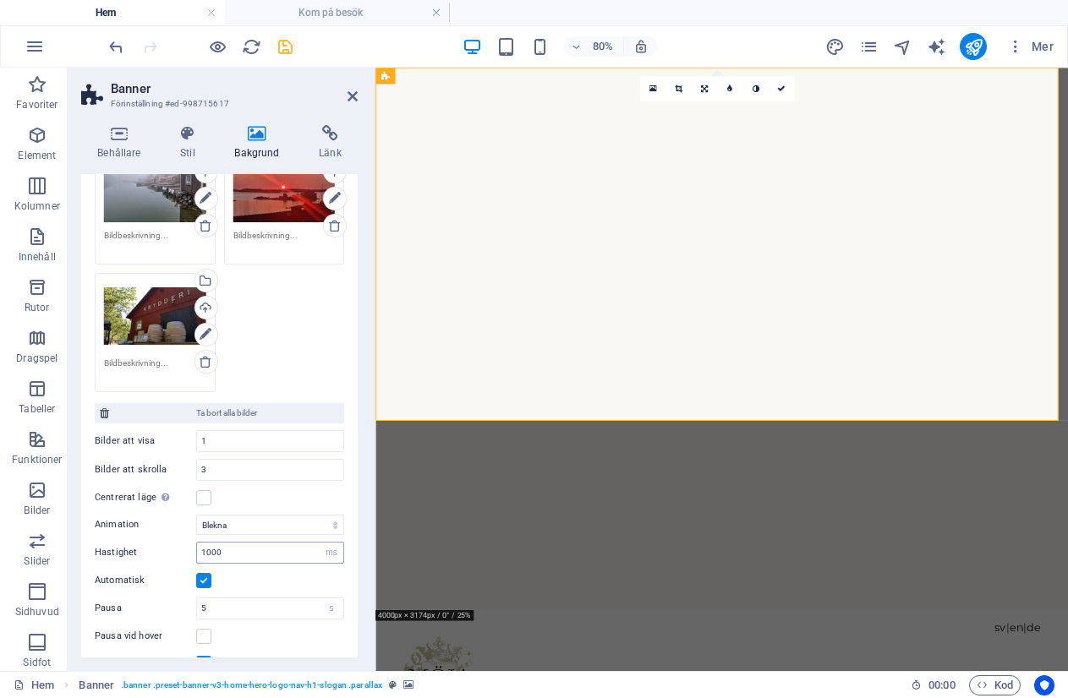
scroll to position [338, 0]
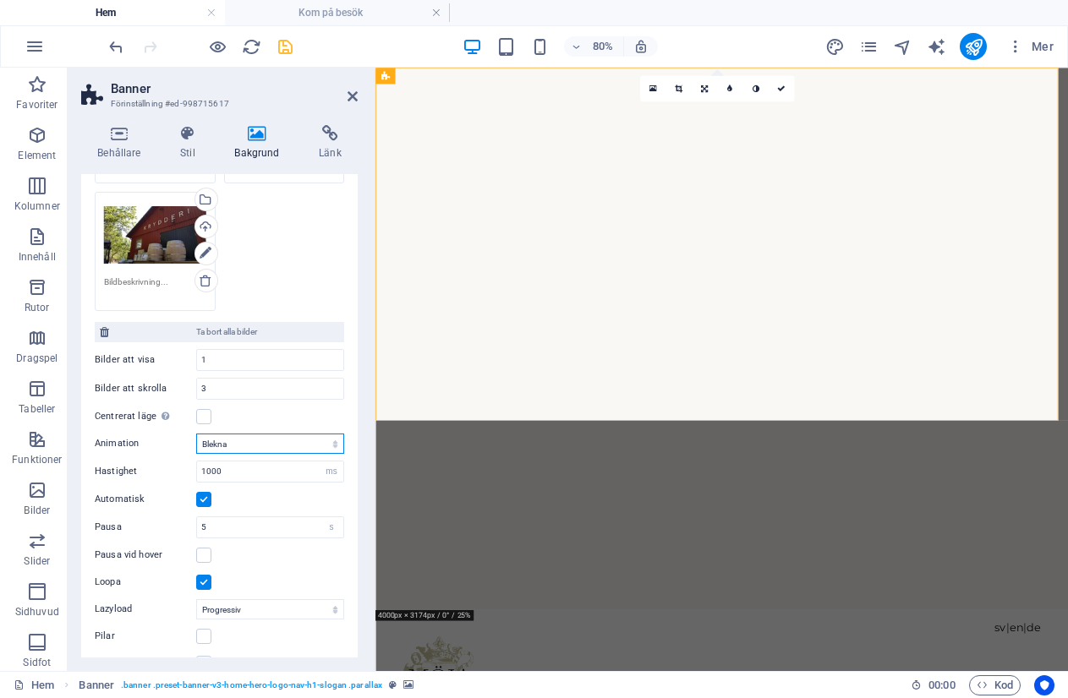
click at [278, 440] on select "Skjut Blekna" at bounding box center [270, 444] width 148 height 20
select select "slide"
click at [196, 434] on select "Skjut Blekna" at bounding box center [270, 444] width 148 height 20
click at [224, 467] on input "1000" at bounding box center [270, 472] width 146 height 20
type input "100"
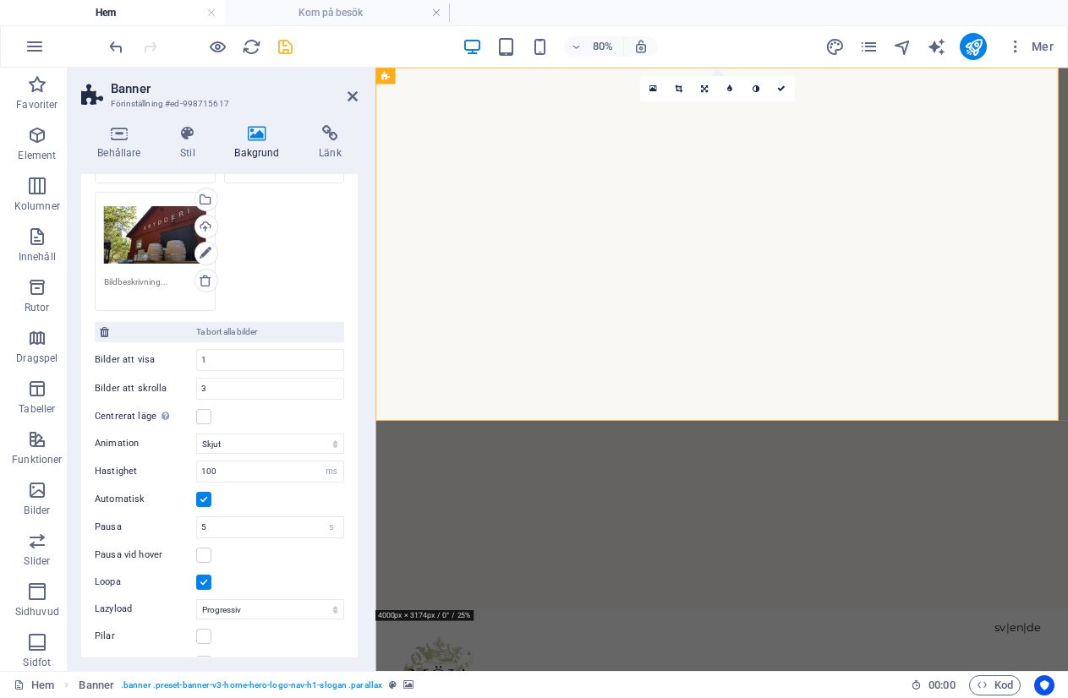
click at [238, 497] on div "Automatisk" at bounding box center [219, 499] width 249 height 20
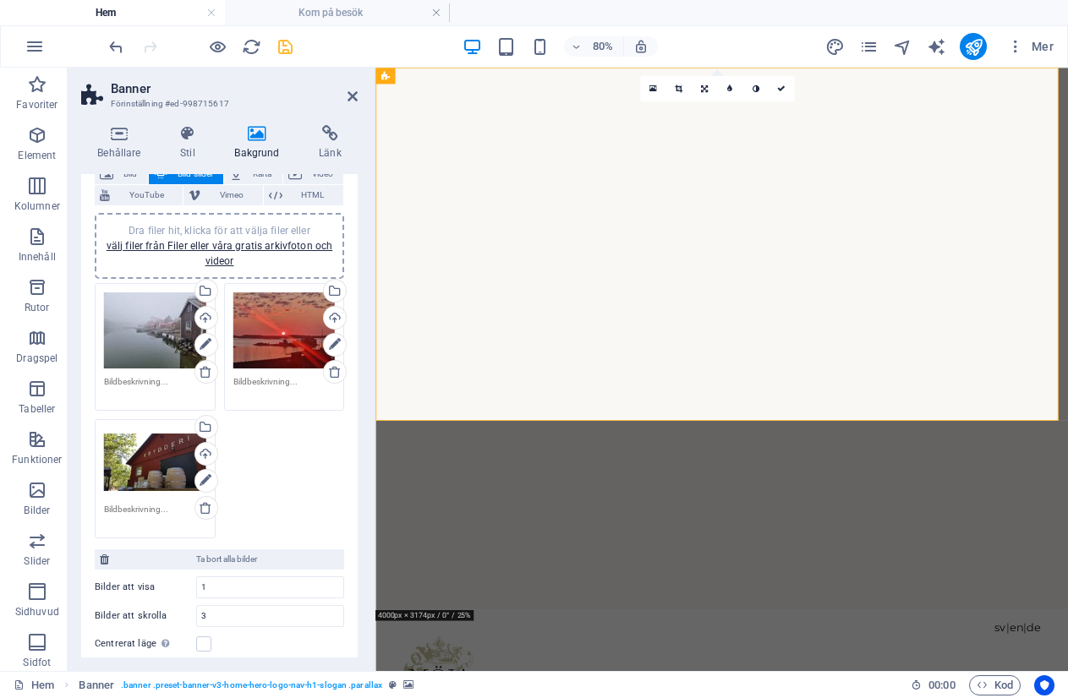
scroll to position [0, 0]
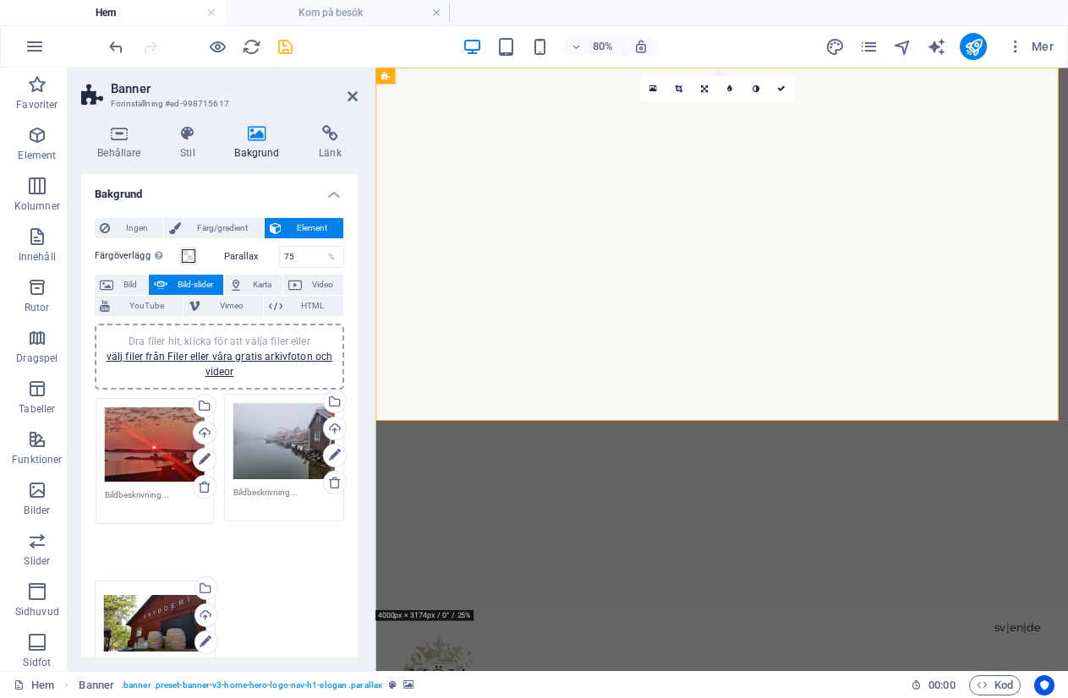
drag, startPoint x: 298, startPoint y: 457, endPoint x: 171, endPoint y: 461, distance: 126.9
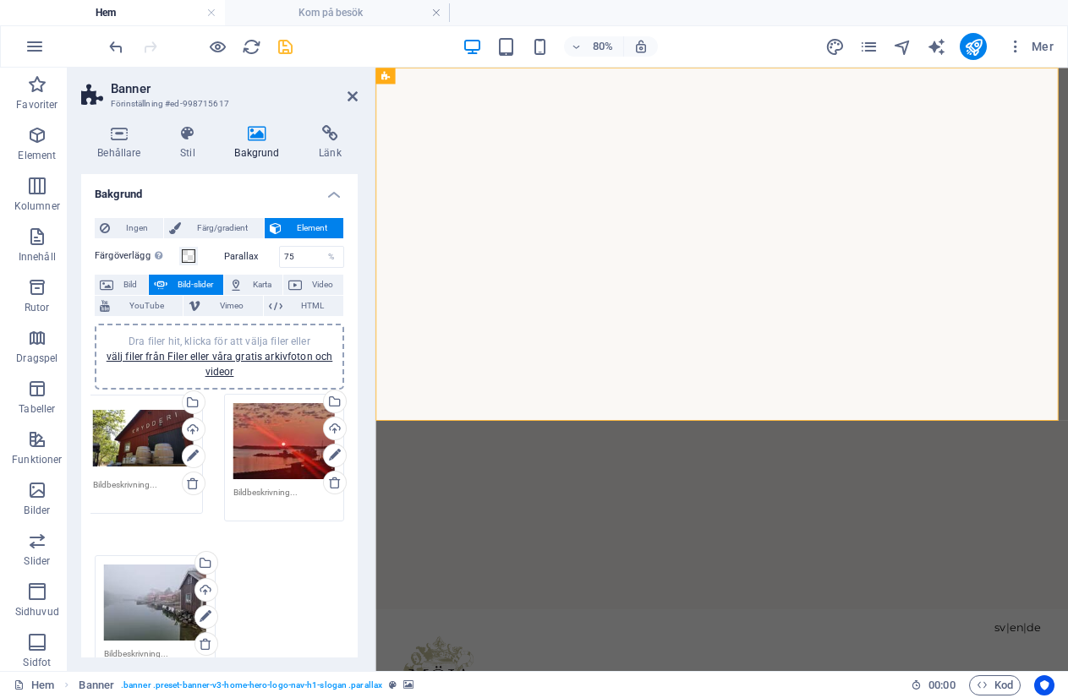
drag, startPoint x: 165, startPoint y: 582, endPoint x: 154, endPoint y: 457, distance: 126.4
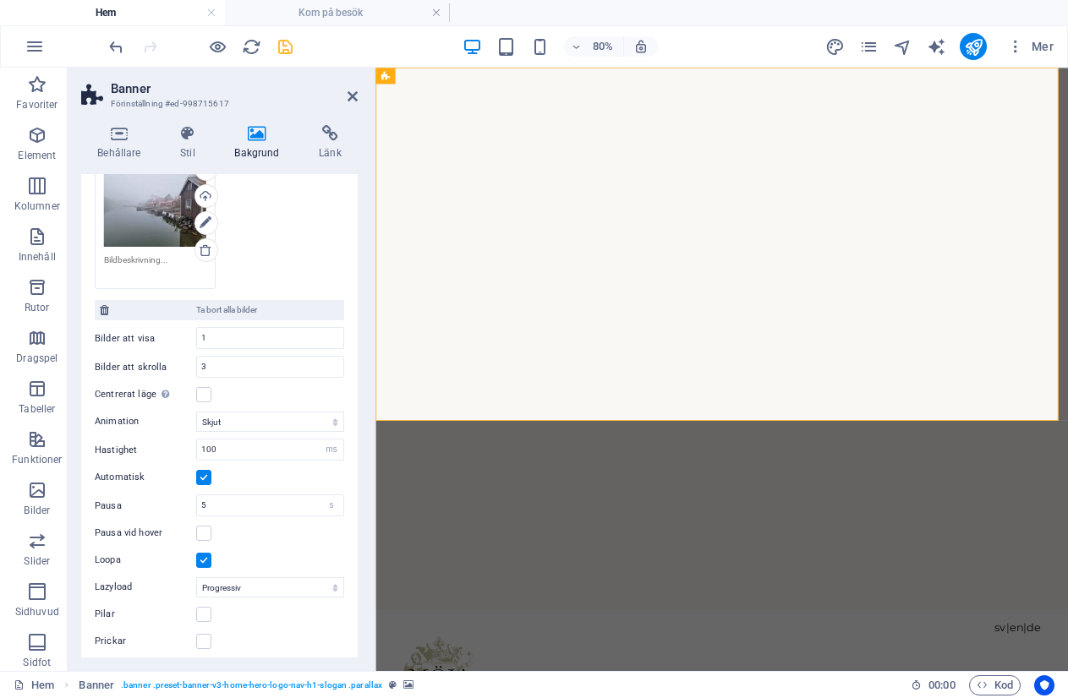
scroll to position [374, 0]
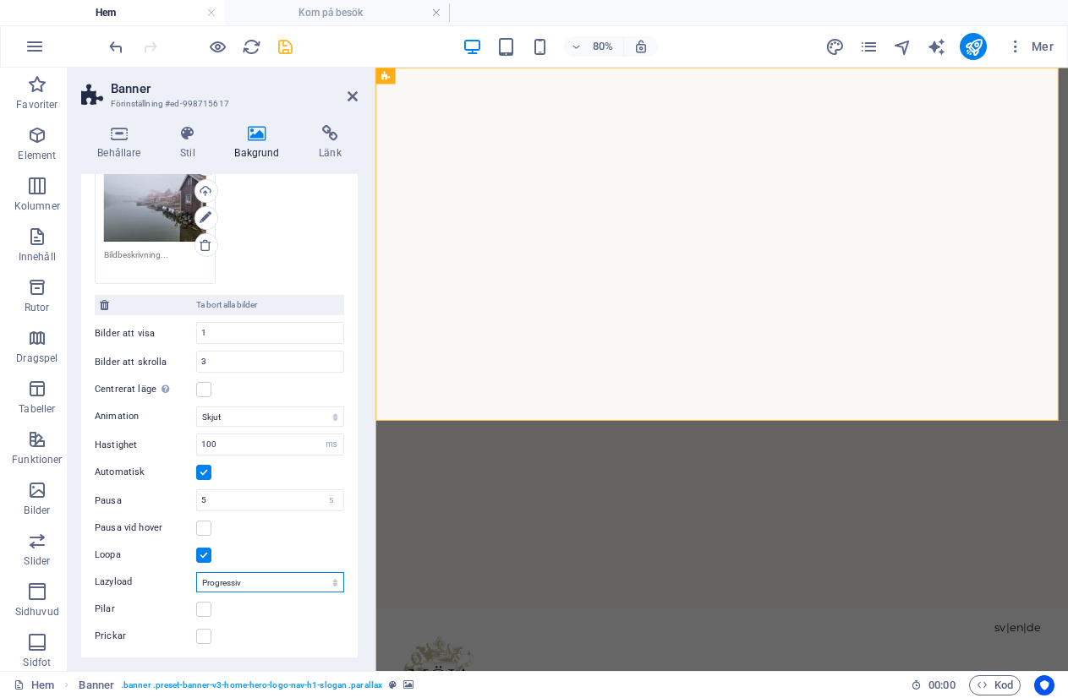
click at [226, 579] on select "Av On demand Progressiv" at bounding box center [270, 582] width 148 height 20
click at [196, 572] on select "Av On demand Progressiv" at bounding box center [270, 582] width 148 height 20
click at [226, 580] on select "Av On demand Progressiv" at bounding box center [270, 582] width 148 height 20
click at [196, 572] on select "Av On demand Progressiv" at bounding box center [270, 582] width 148 height 20
click at [227, 586] on select "Av On demand Progressiv" at bounding box center [270, 582] width 148 height 20
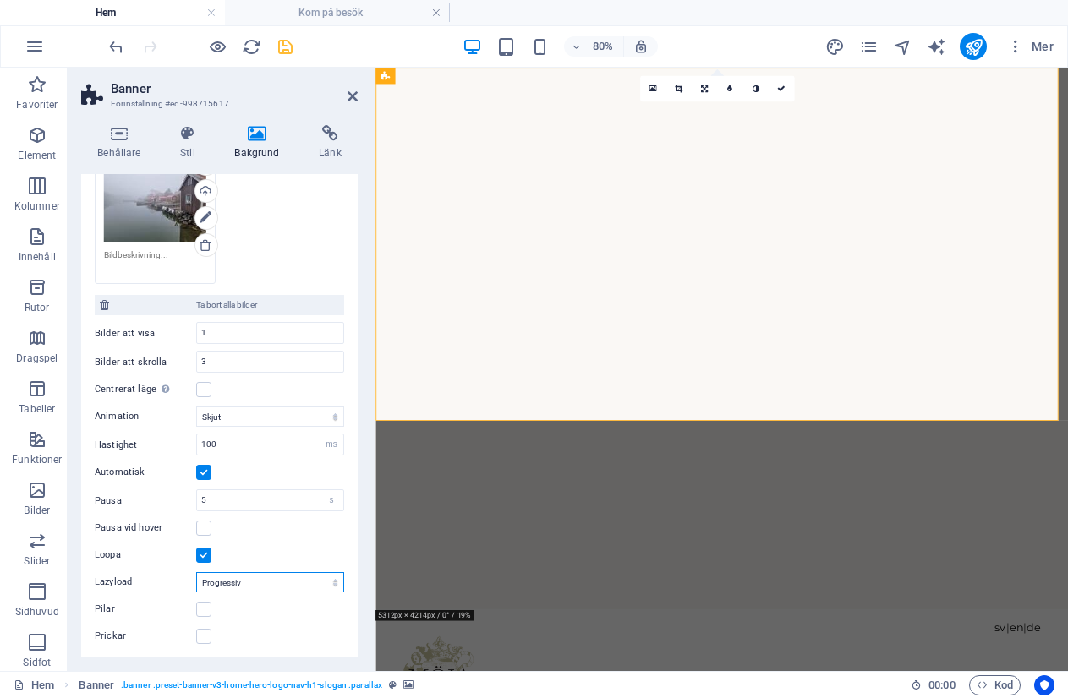
click at [196, 572] on select "Av On demand Progressiv" at bounding box center [270, 582] width 148 height 20
click at [238, 586] on select "Av On demand Progressiv" at bounding box center [270, 582] width 148 height 20
select select "ondemand"
click at [196, 572] on select "Av On demand Progressiv" at bounding box center [270, 582] width 148 height 20
click at [232, 579] on select "Av On demand Progressiv" at bounding box center [270, 582] width 148 height 20
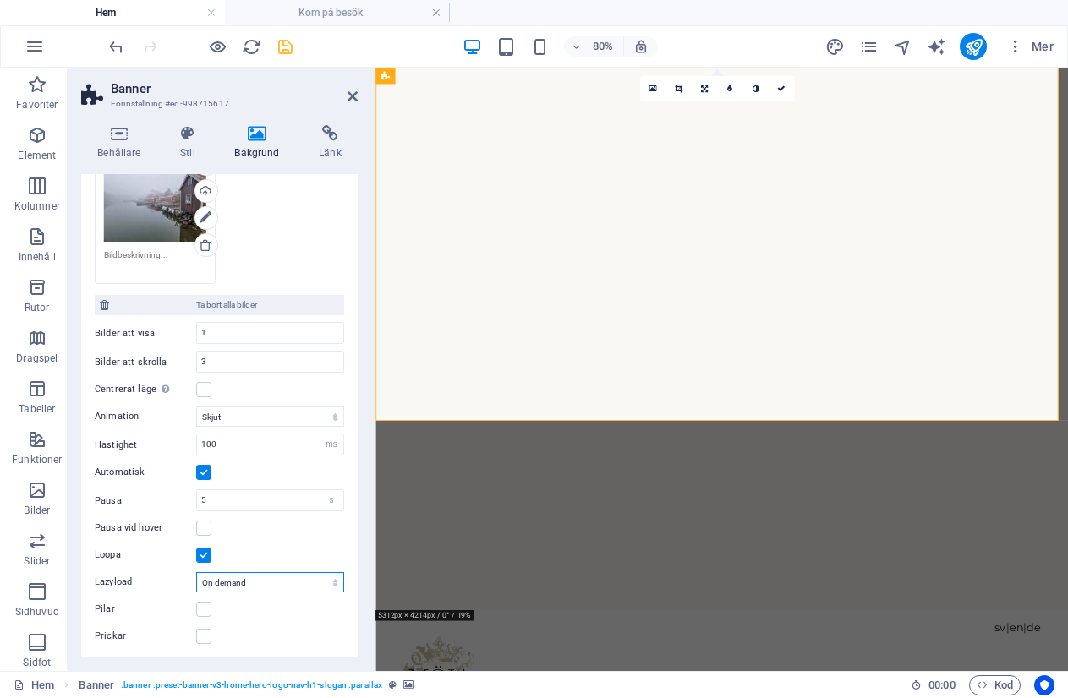
select select
click at [196, 572] on select "Av On demand Progressiv" at bounding box center [270, 582] width 148 height 20
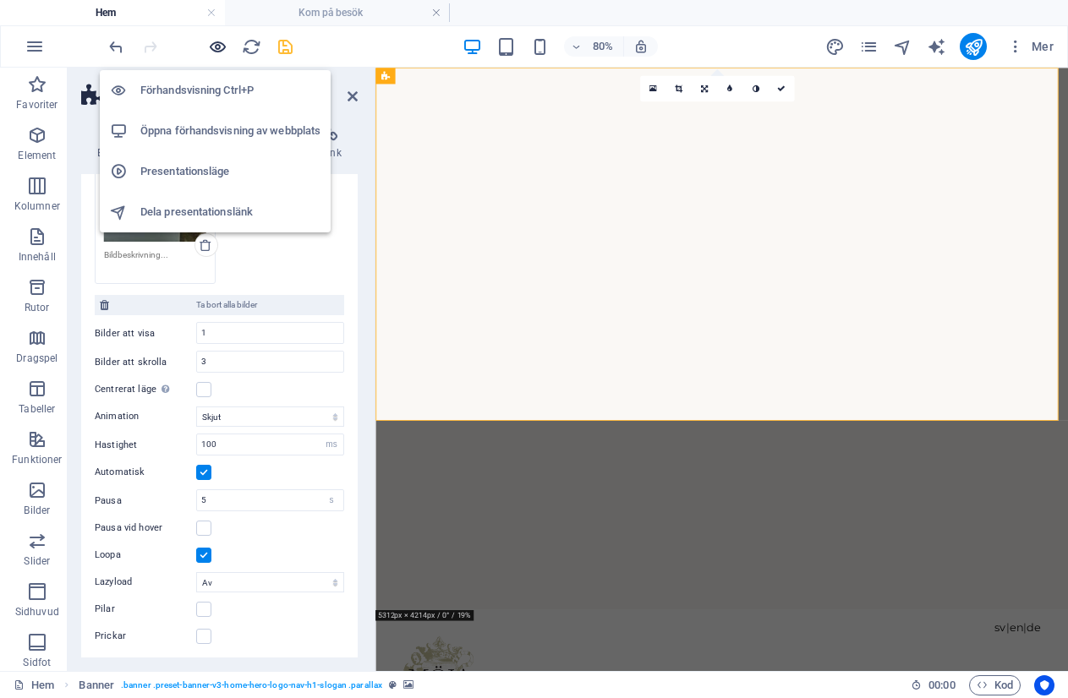
click at [220, 42] on icon "button" at bounding box center [217, 46] width 19 height 19
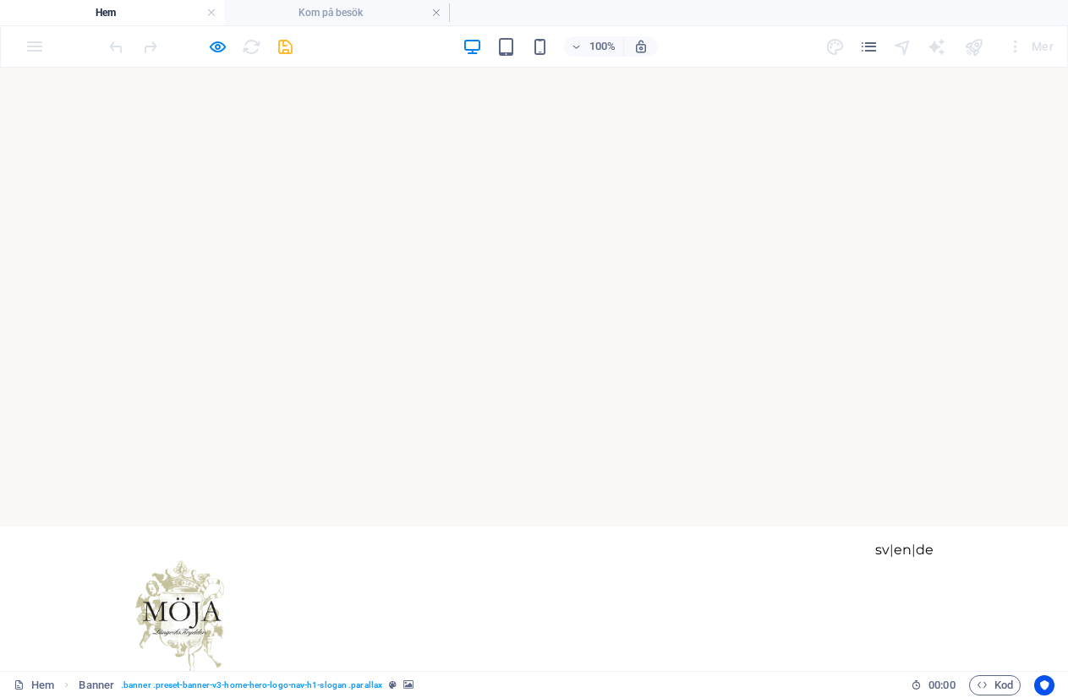
scroll to position [0, 0]
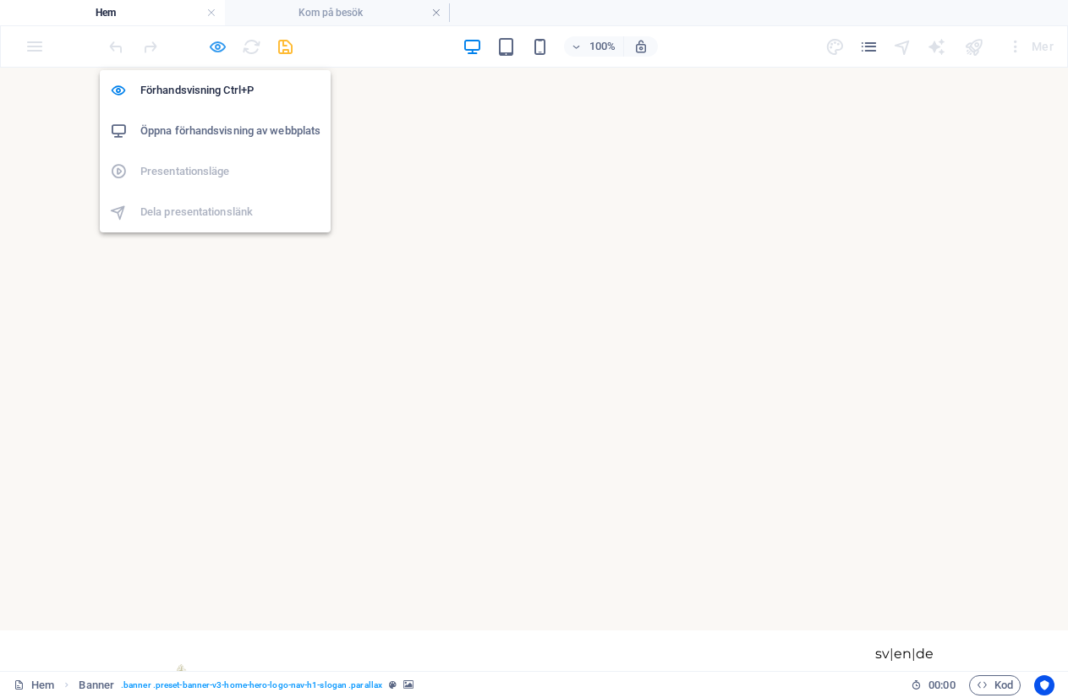
click at [216, 53] on icon "button" at bounding box center [217, 46] width 19 height 19
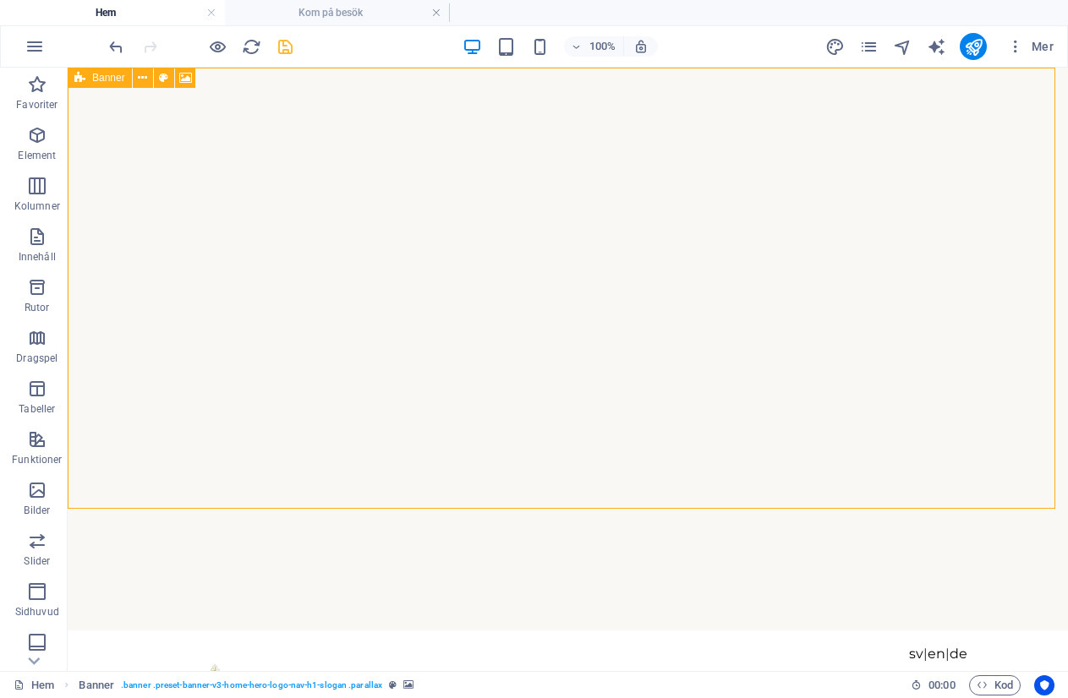
click at [80, 75] on icon at bounding box center [79, 78] width 11 height 20
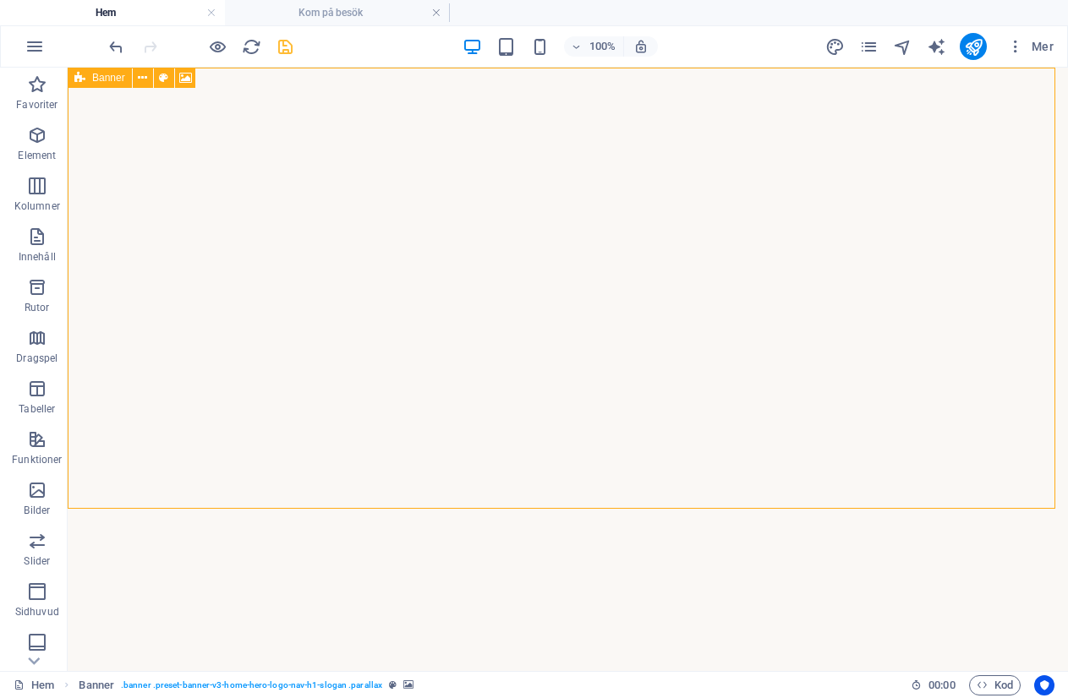
select select "ms"
select select "s"
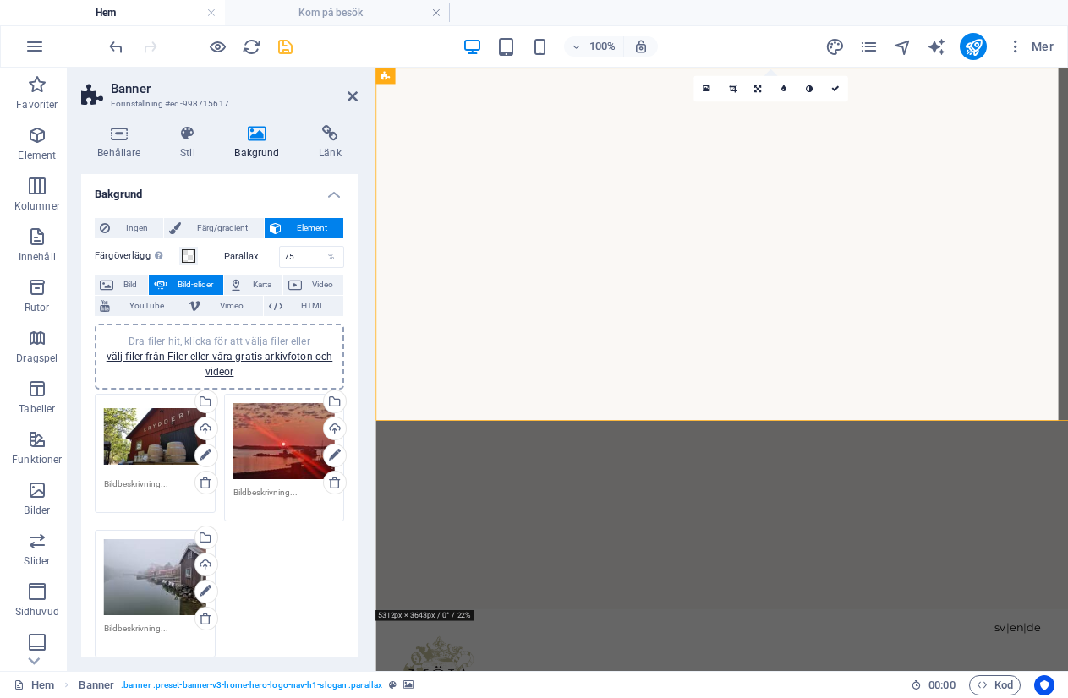
click at [80, 75] on aside "Banner Förinställning #ed-998715617 Behållare Stil Bakgrund Länk Storlek Höjd S…" at bounding box center [222, 370] width 308 height 604
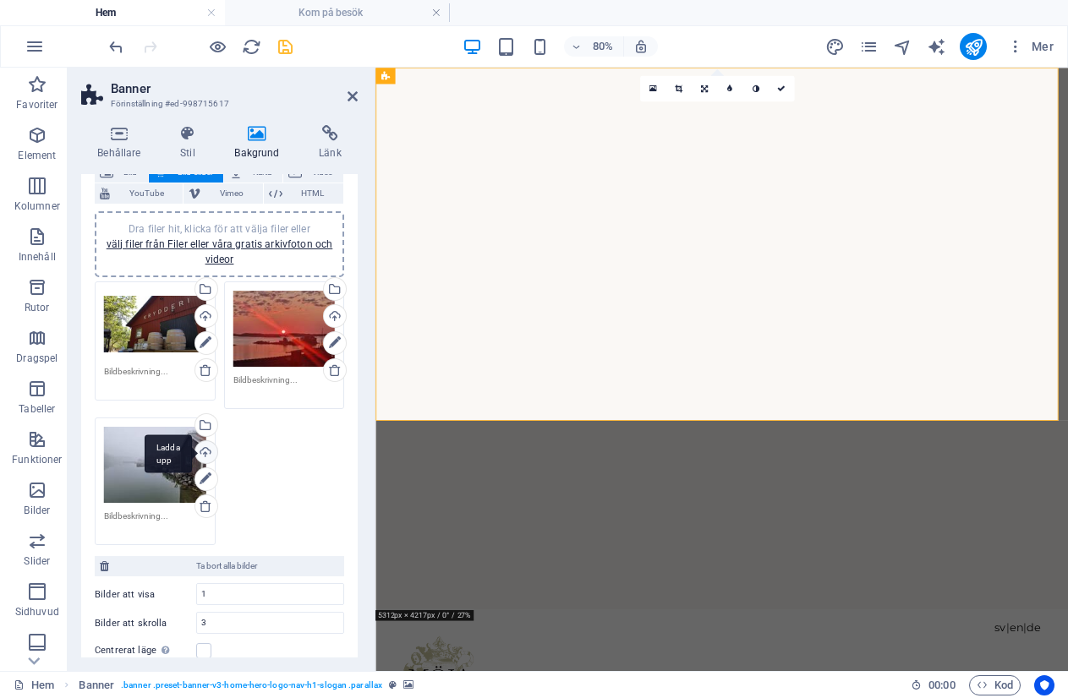
scroll to position [338, 0]
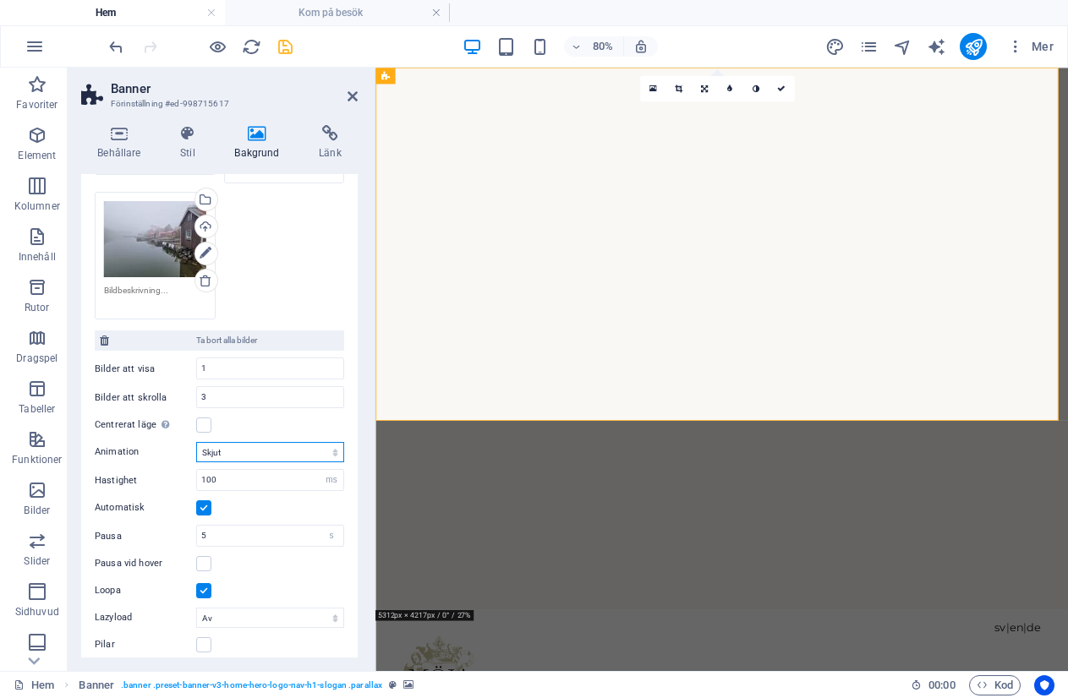
click at [230, 455] on select "Skjut Blekna" at bounding box center [270, 452] width 148 height 20
select select "fade"
click at [196, 442] on select "Skjut Blekna" at bounding box center [270, 452] width 148 height 20
click at [227, 621] on select "Av On demand Progressiv" at bounding box center [270, 618] width 148 height 20
select select "progressive"
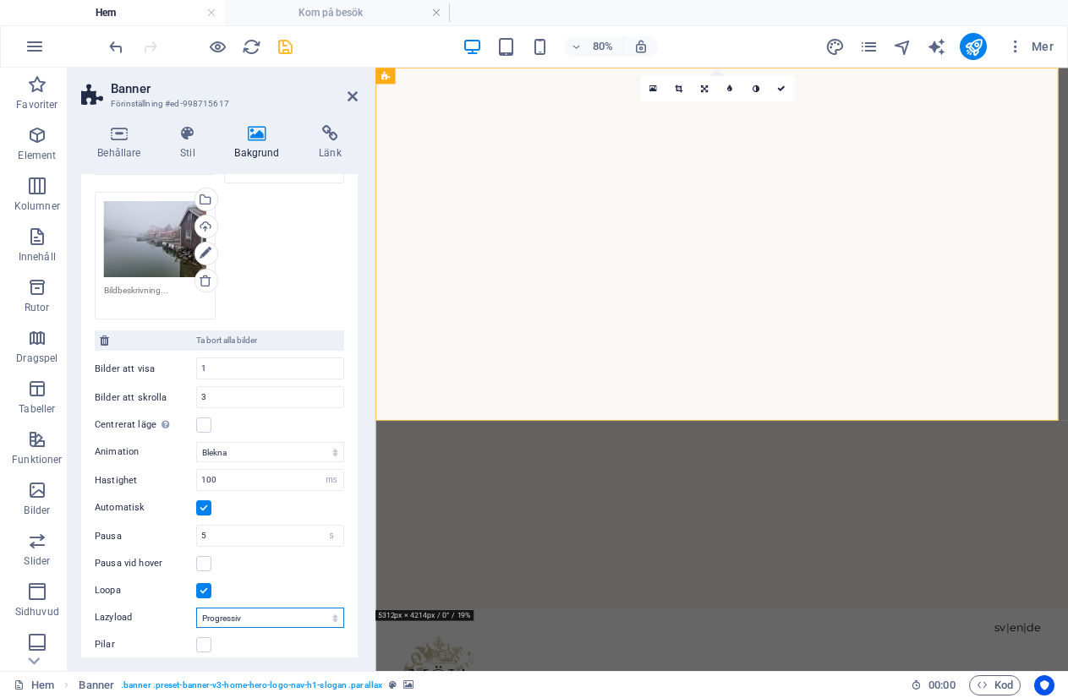
click at [196, 608] on select "Av On demand Progressiv" at bounding box center [270, 618] width 148 height 20
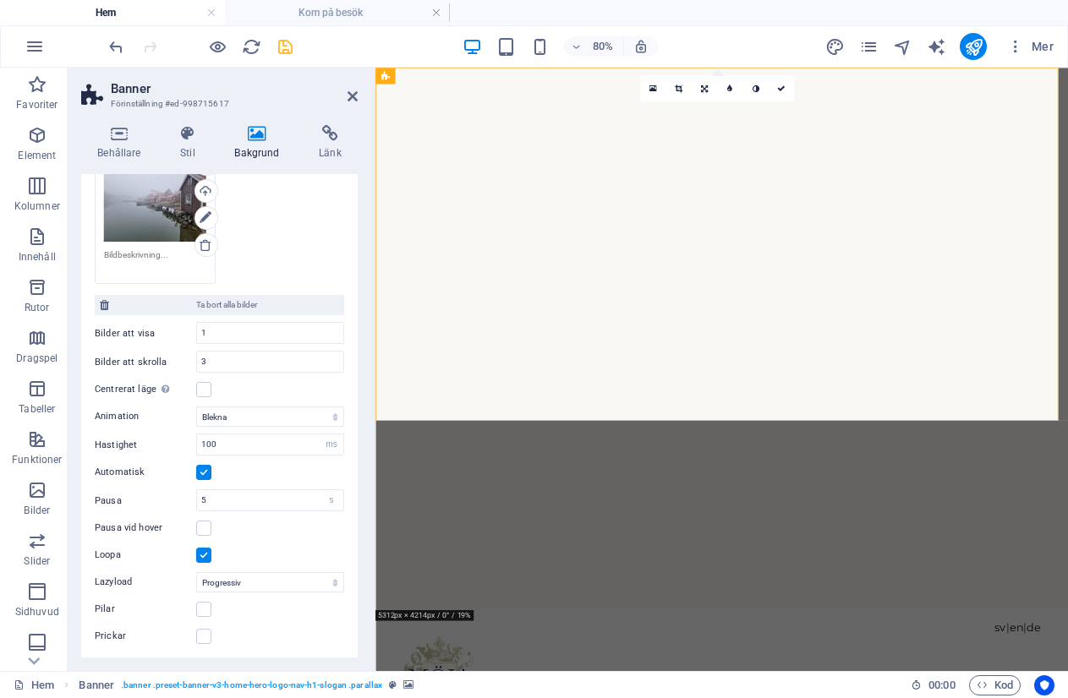
click at [209, 469] on label at bounding box center [203, 472] width 15 height 15
click at [0, 0] on input "Automatisk" at bounding box center [0, 0] width 0 height 0
click at [235, 439] on input "100" at bounding box center [270, 445] width 146 height 20
click at [263, 472] on div "Automatisk" at bounding box center [219, 472] width 249 height 20
click at [203, 473] on label at bounding box center [203, 472] width 15 height 15
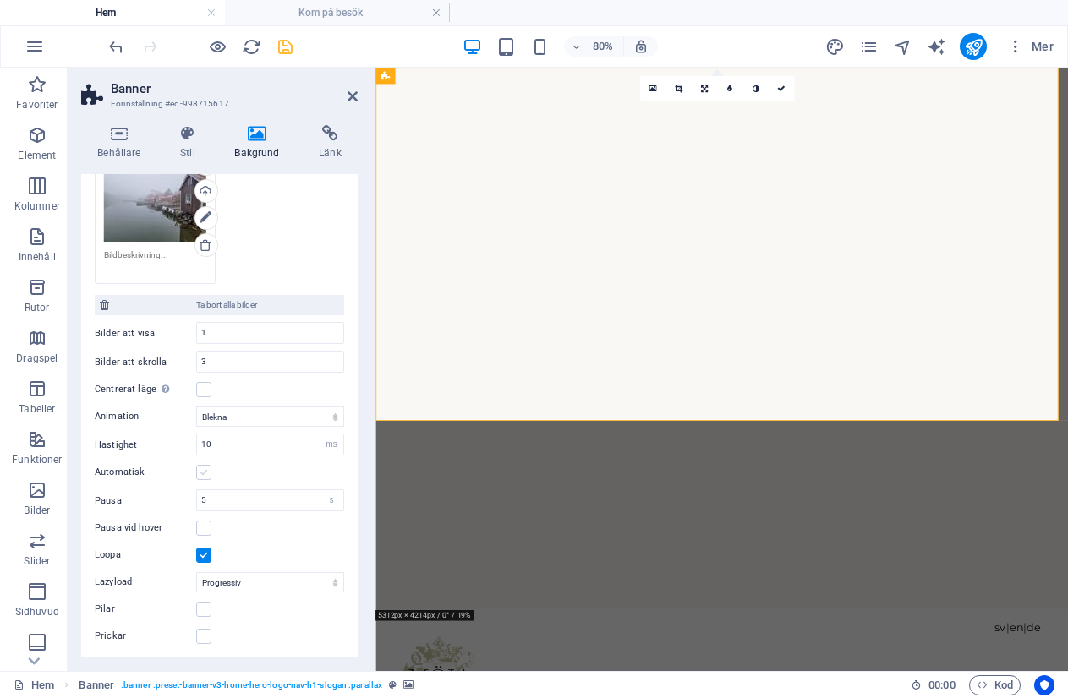
click at [0, 0] on input "Automatisk" at bounding box center [0, 0] width 0 height 0
click at [197, 467] on label at bounding box center [203, 472] width 15 height 15
click at [0, 0] on input "Automatisk" at bounding box center [0, 0] width 0 height 0
click at [202, 467] on label at bounding box center [203, 472] width 15 height 15
click at [0, 0] on input "Automatisk" at bounding box center [0, 0] width 0 height 0
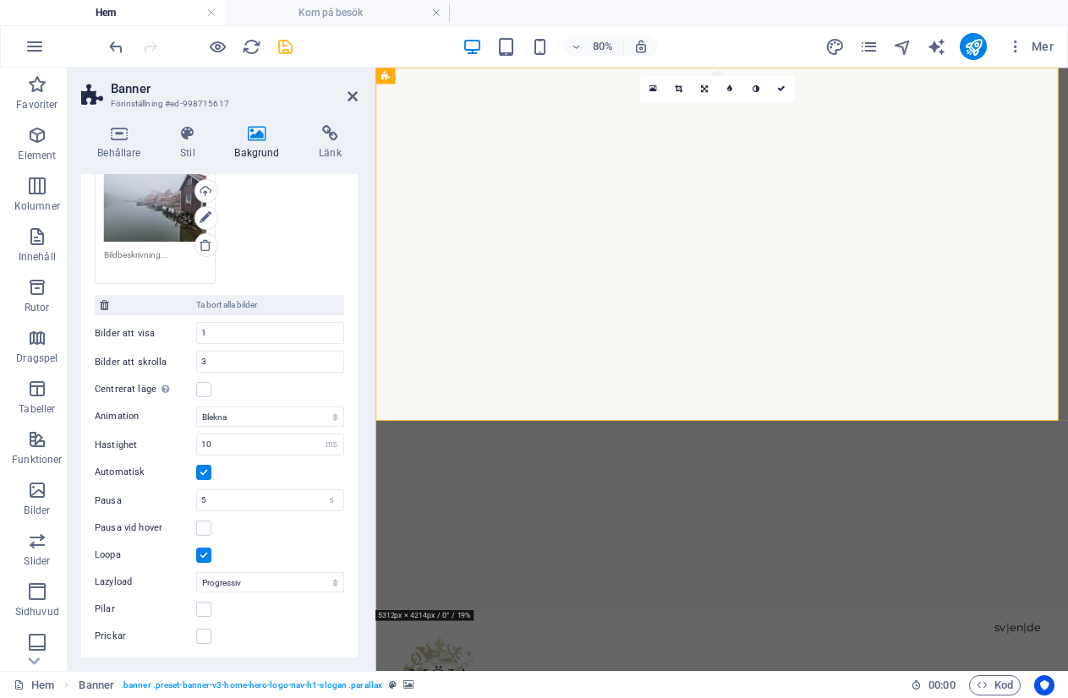
click at [205, 470] on label at bounding box center [203, 472] width 15 height 15
click at [0, 0] on input "Automatisk" at bounding box center [0, 0] width 0 height 0
click at [205, 470] on label at bounding box center [203, 472] width 15 height 15
click at [0, 0] on input "Automatisk" at bounding box center [0, 0] width 0 height 0
click at [214, 445] on input "10" at bounding box center [270, 445] width 146 height 20
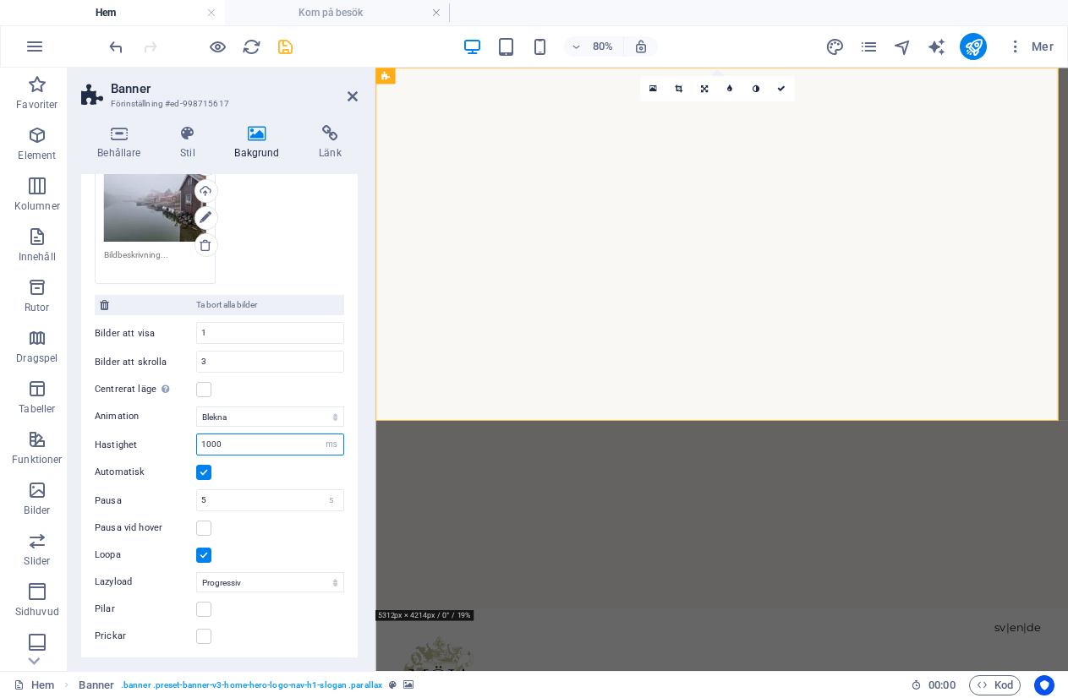
type input "1000"
click at [207, 467] on label at bounding box center [203, 472] width 15 height 15
click at [0, 0] on input "Automatisk" at bounding box center [0, 0] width 0 height 0
click at [207, 467] on label at bounding box center [203, 472] width 15 height 15
click at [0, 0] on input "Automatisk" at bounding box center [0, 0] width 0 height 0
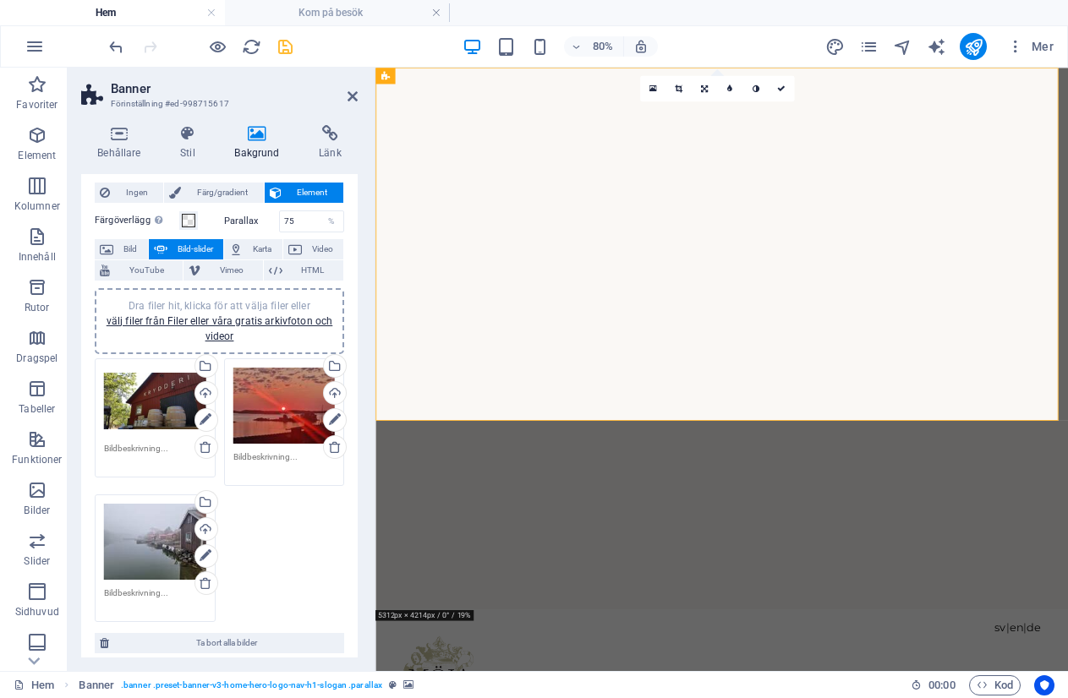
scroll to position [0, 0]
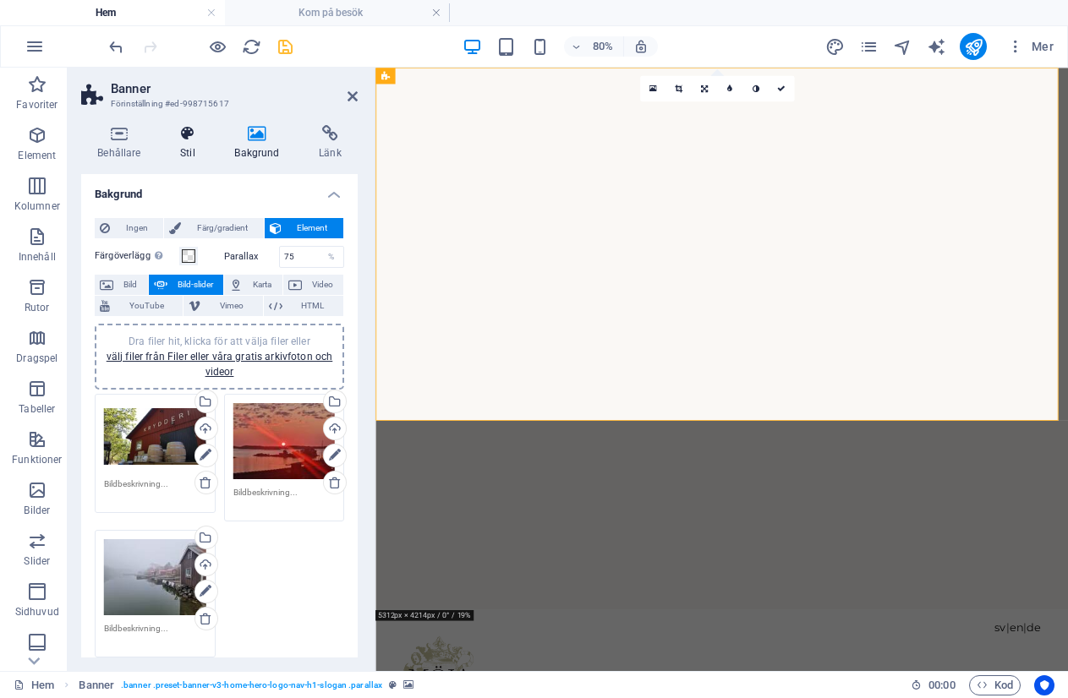
click at [184, 126] on icon at bounding box center [187, 133] width 47 height 17
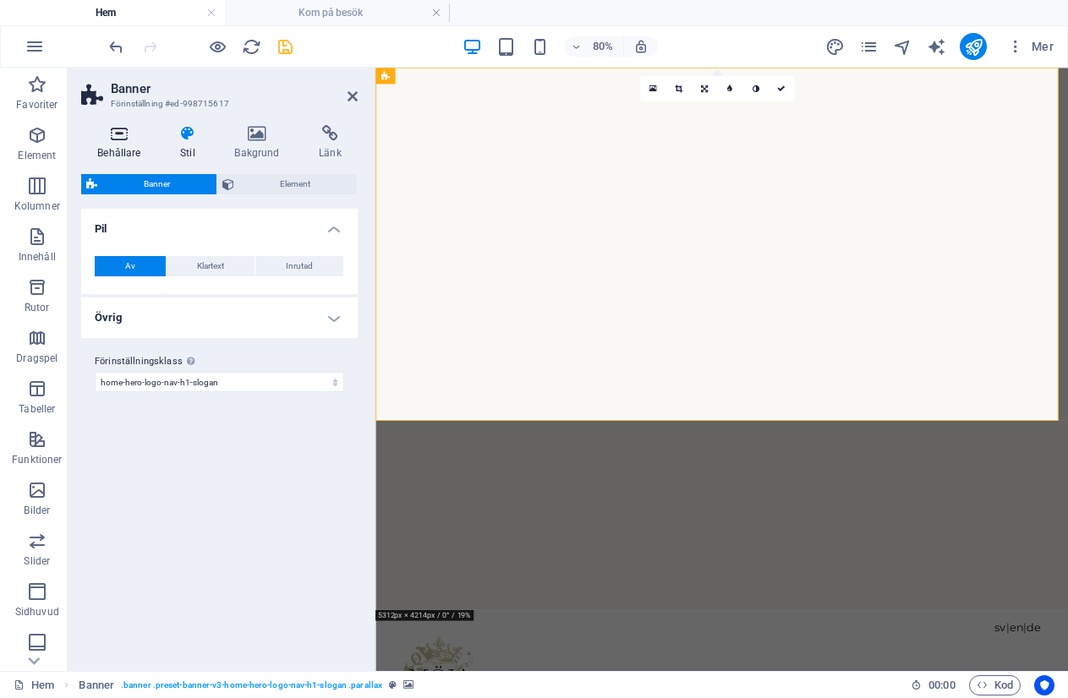
click at [120, 128] on icon at bounding box center [119, 133] width 76 height 17
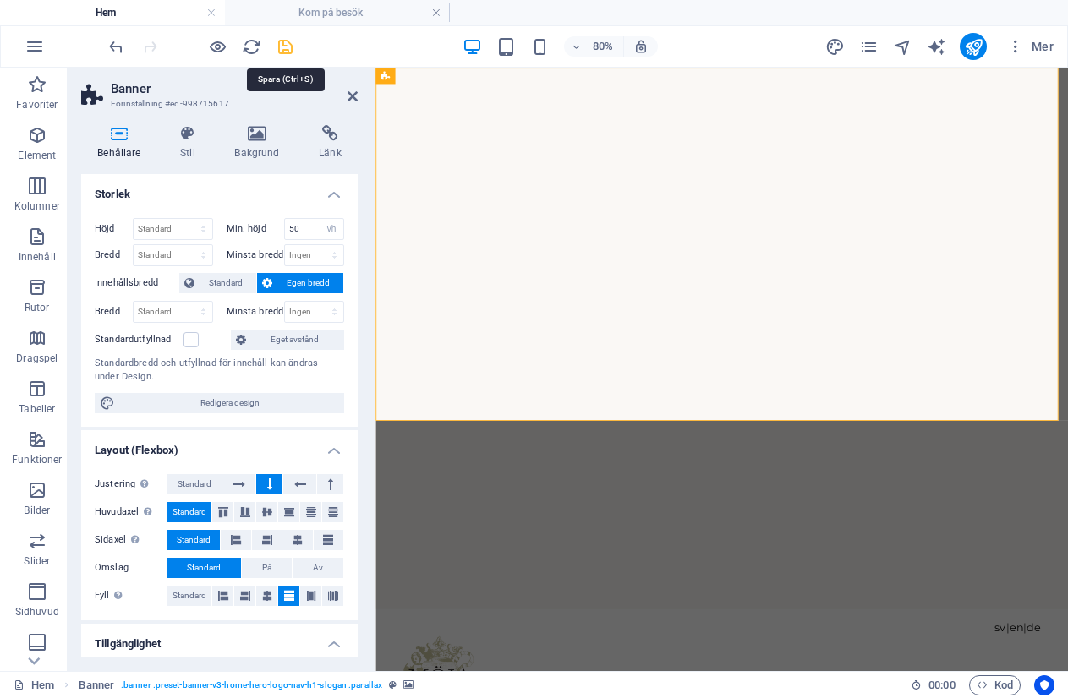
click at [286, 46] on icon "save" at bounding box center [285, 46] width 19 height 19
checkbox input "false"
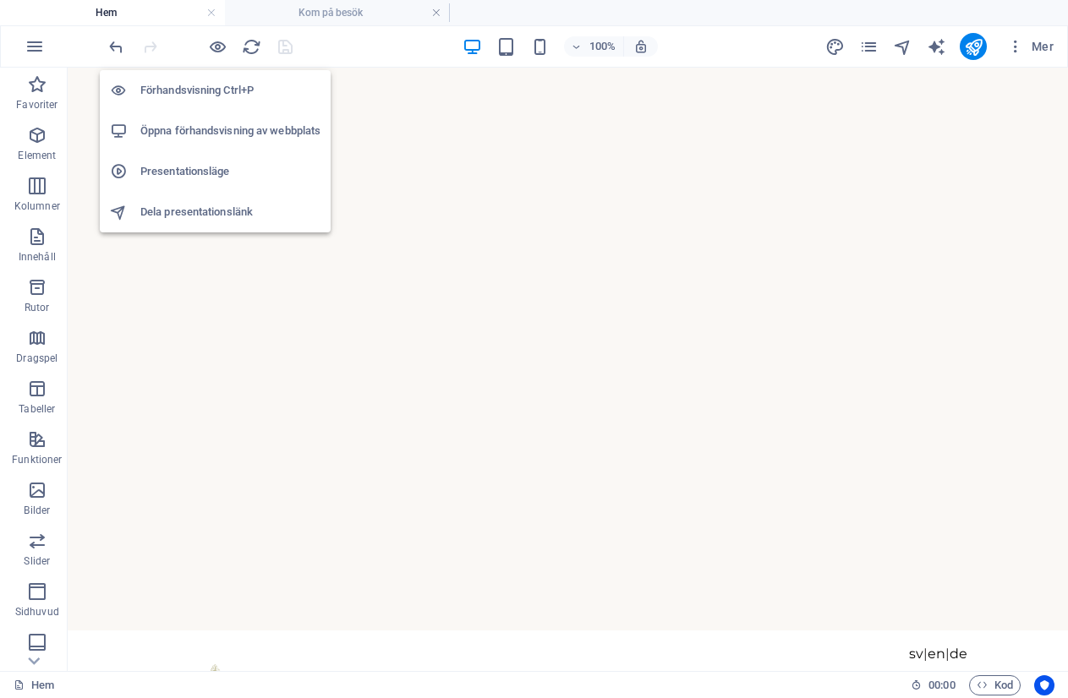
click at [207, 126] on h6 "Öppna förhandsvisning av webbplats" at bounding box center [230, 131] width 180 height 20
